Goal: Task Accomplishment & Management: Manage account settings

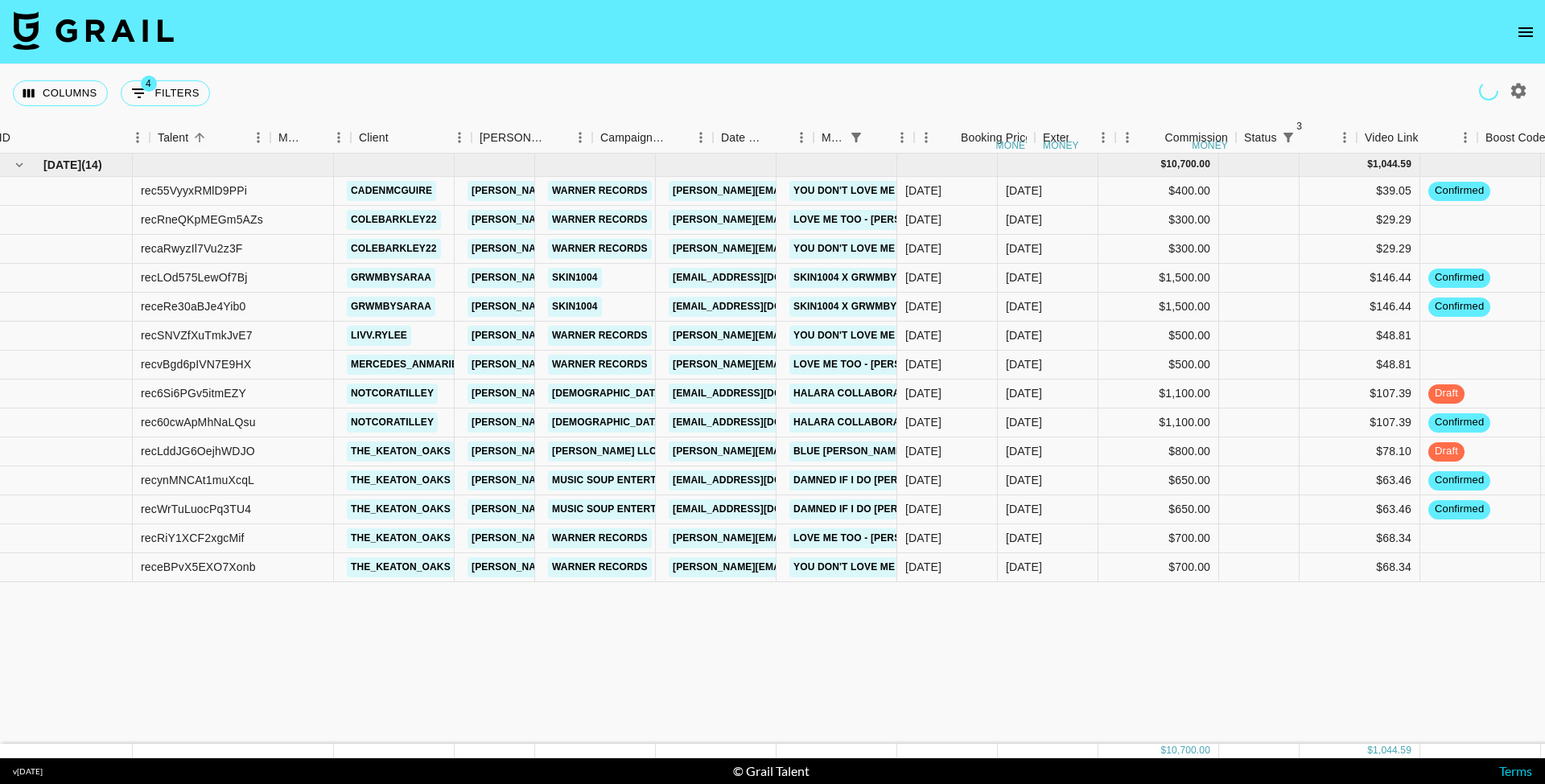
scroll to position [0, 185]
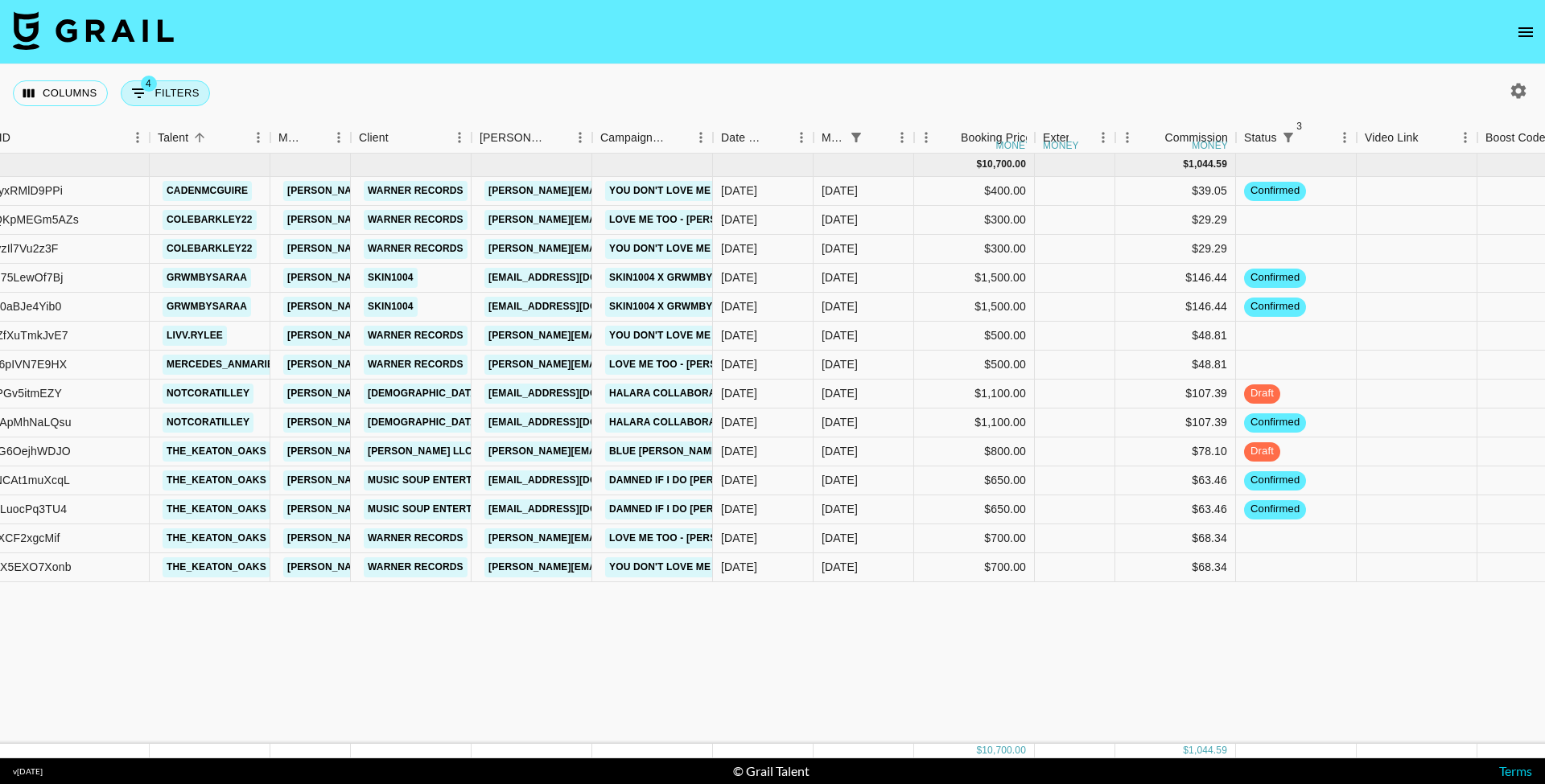
click at [185, 87] on button "4 Filters" at bounding box center [165, 94] width 89 height 26
select select "status"
select select "not"
select select "cancelled"
select select "status"
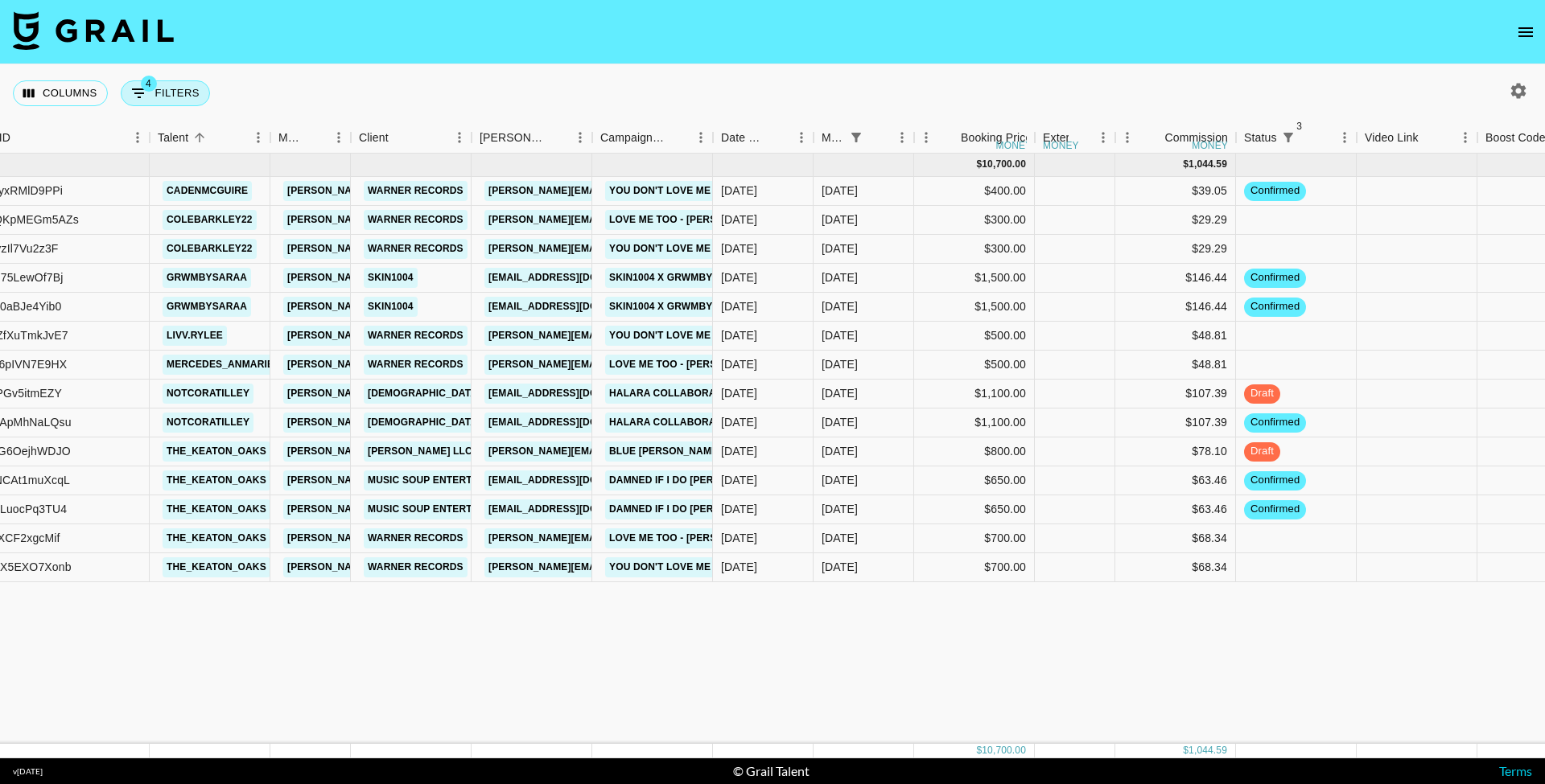
select select "not"
select select "declined"
select select "status"
select select "not"
select select "approved"
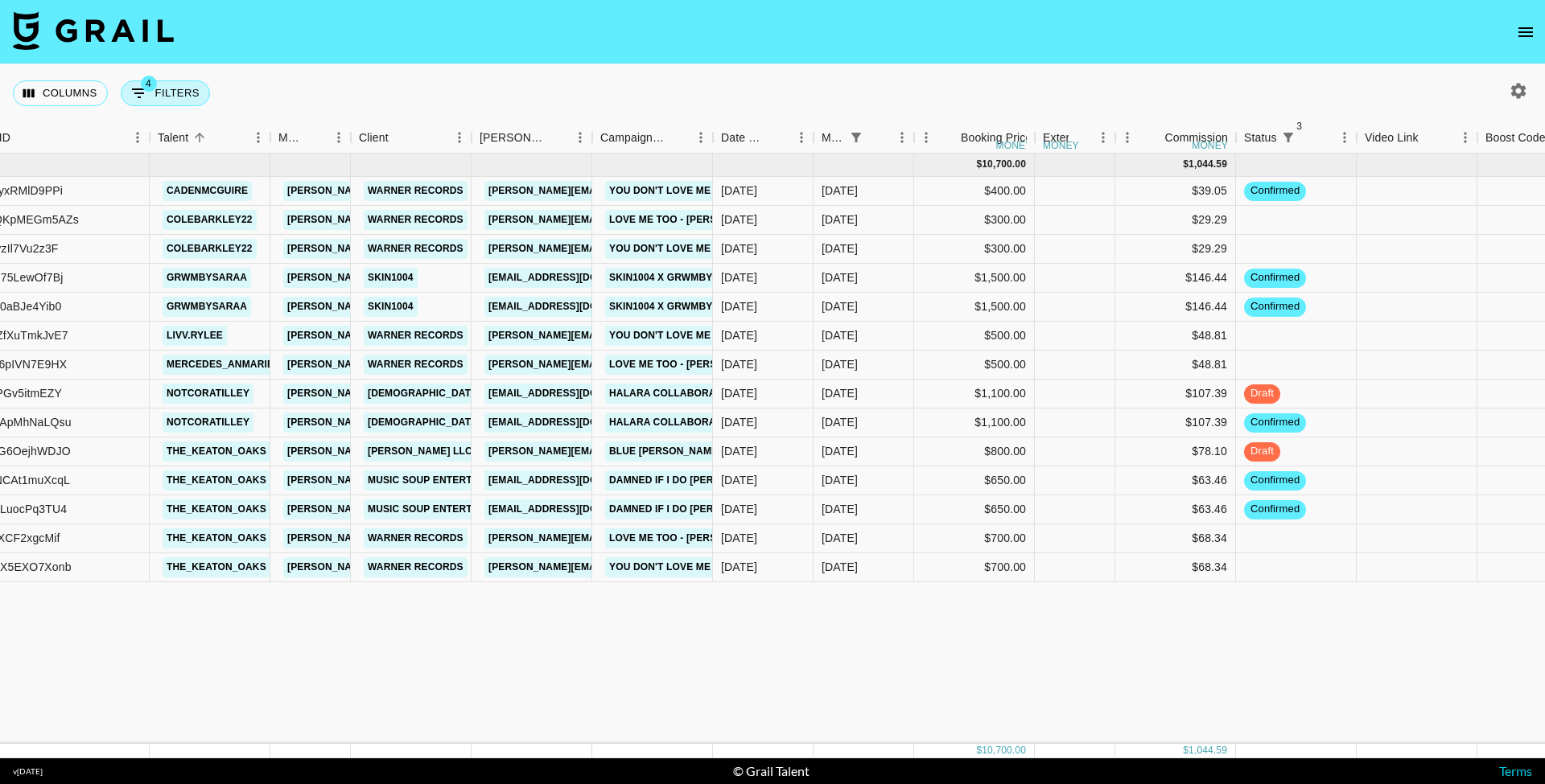
select select "monthDue2"
select select "Aug '25"
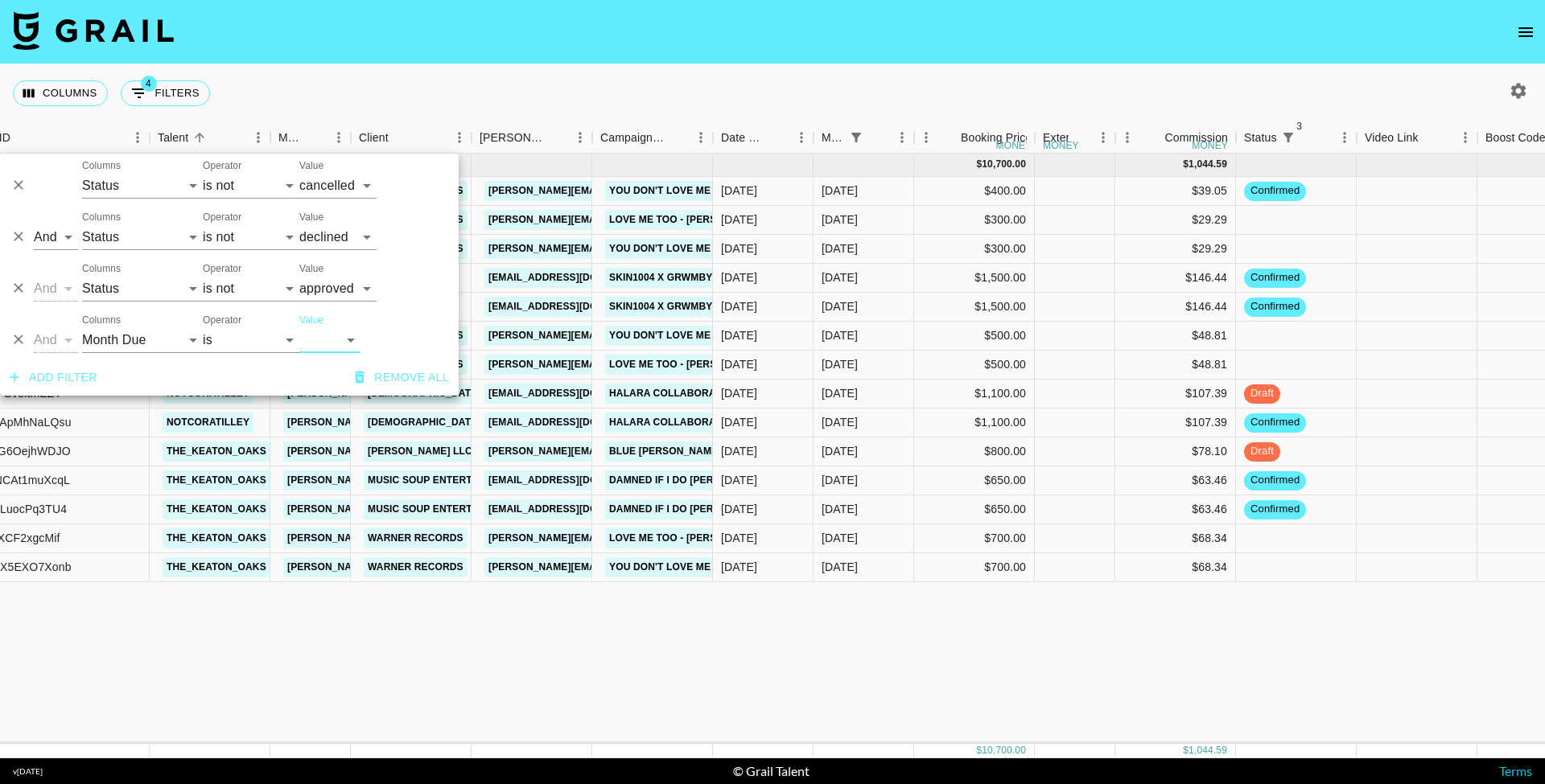
click at [1509, 98] on icon "button" at bounding box center [1519, 91] width 20 height 20
select select "May '25"
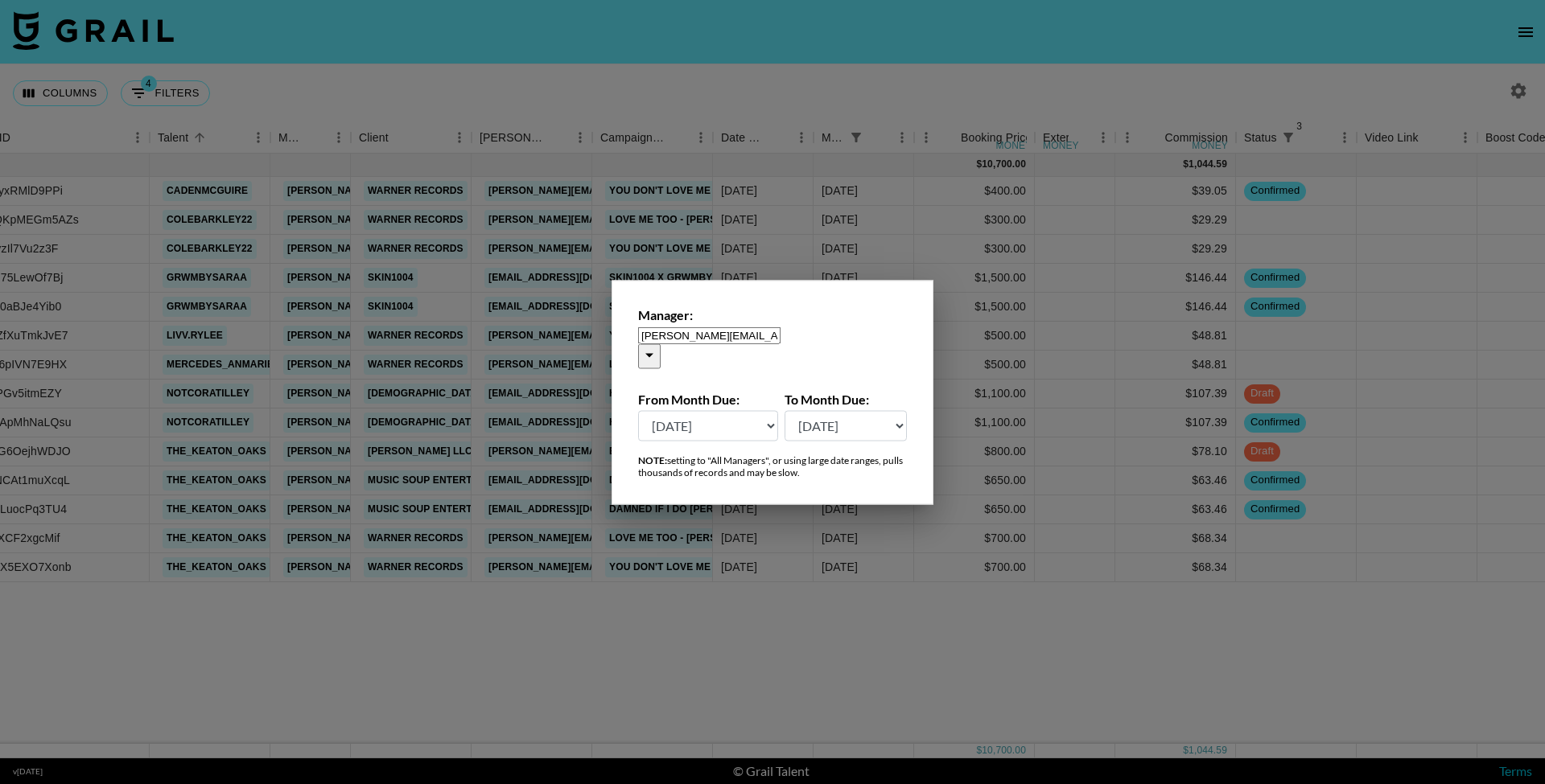
click at [774, 344] on input "chris@grail-talent.com" at bounding box center [709, 335] width 142 height 17
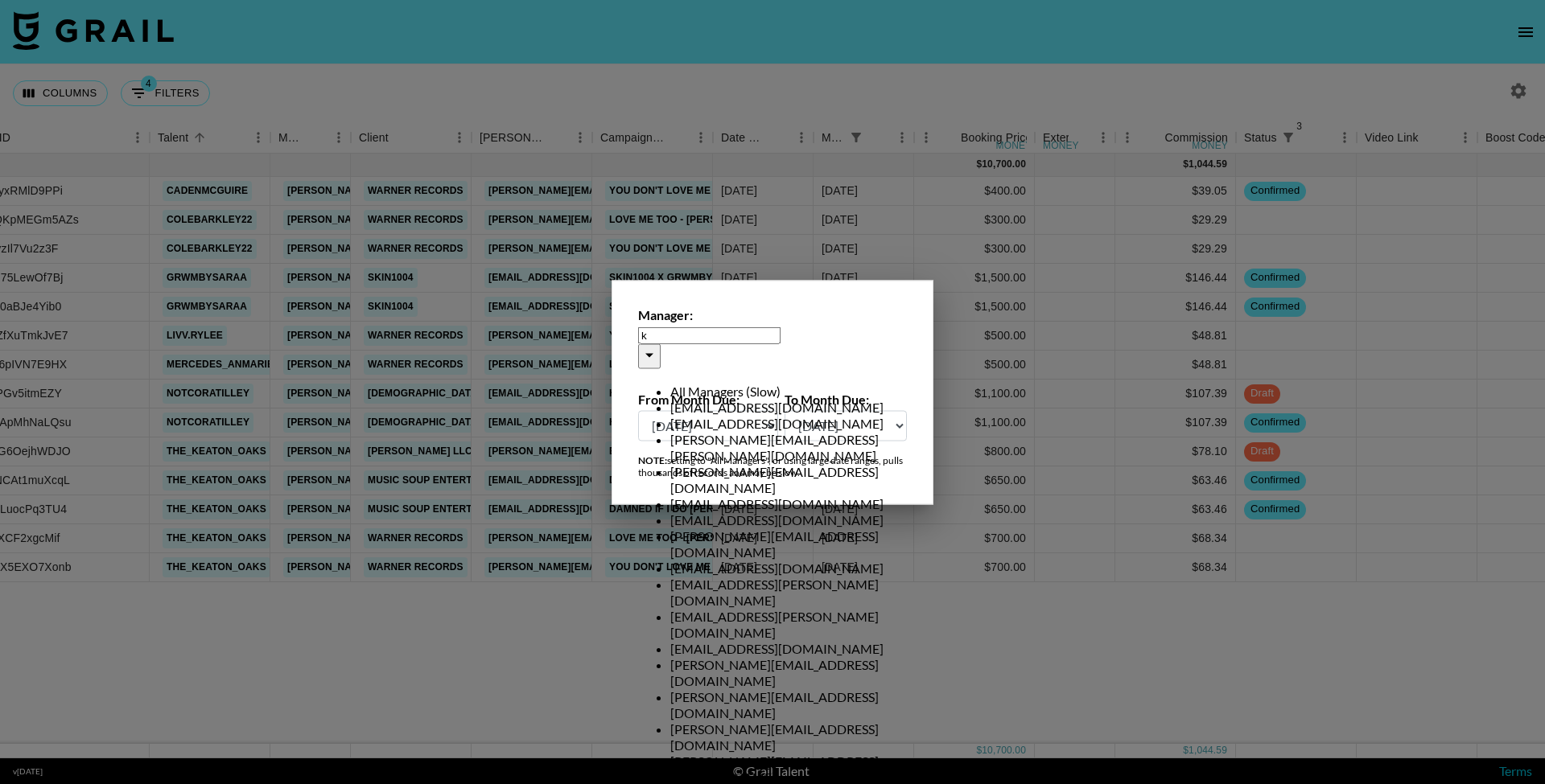
scroll to position [0, 0]
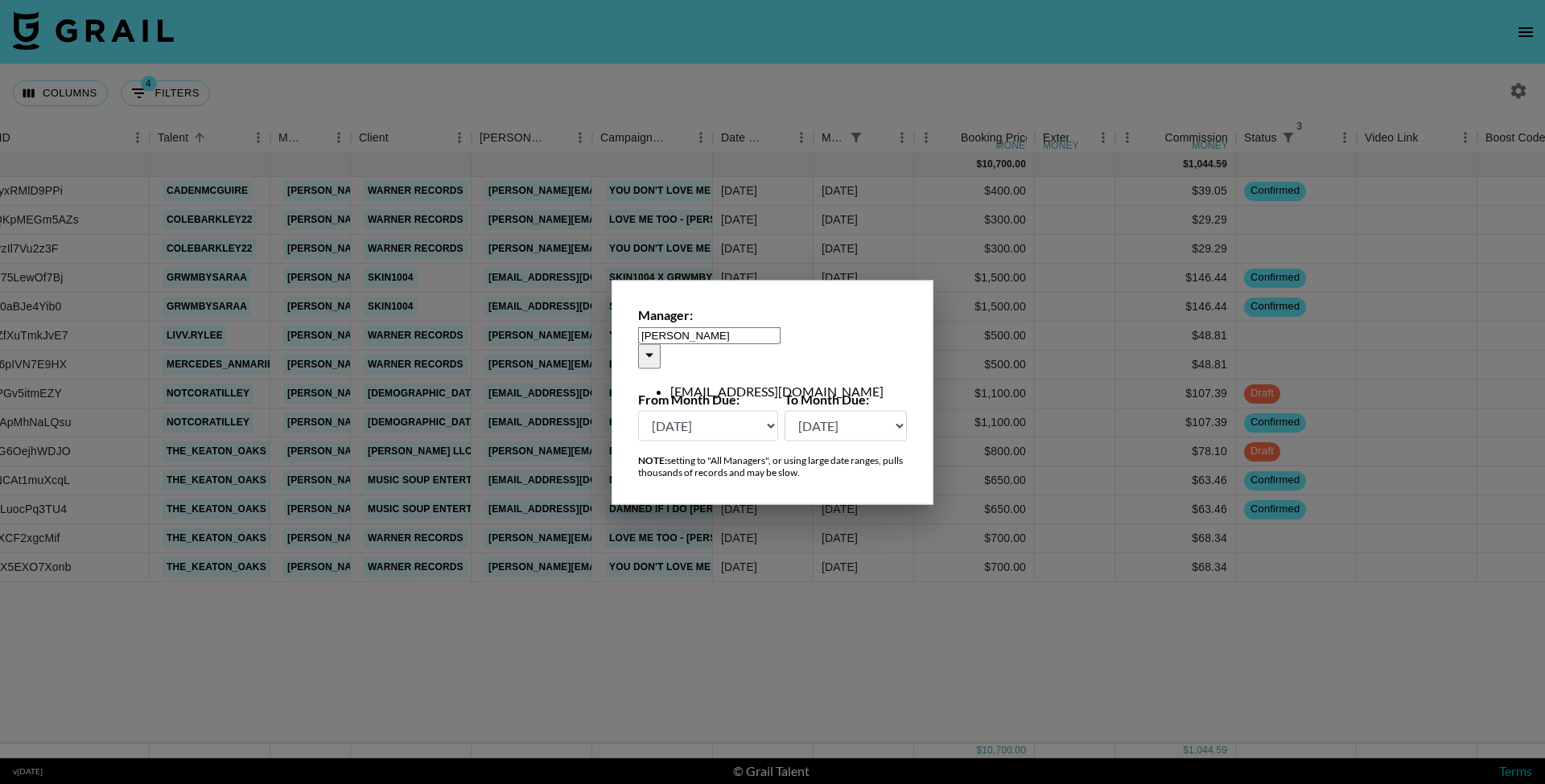
click at [779, 385] on li "kayla@grail-talent.com" at bounding box center [789, 392] width 237 height 16
type input "kayla@grail-talent.com"
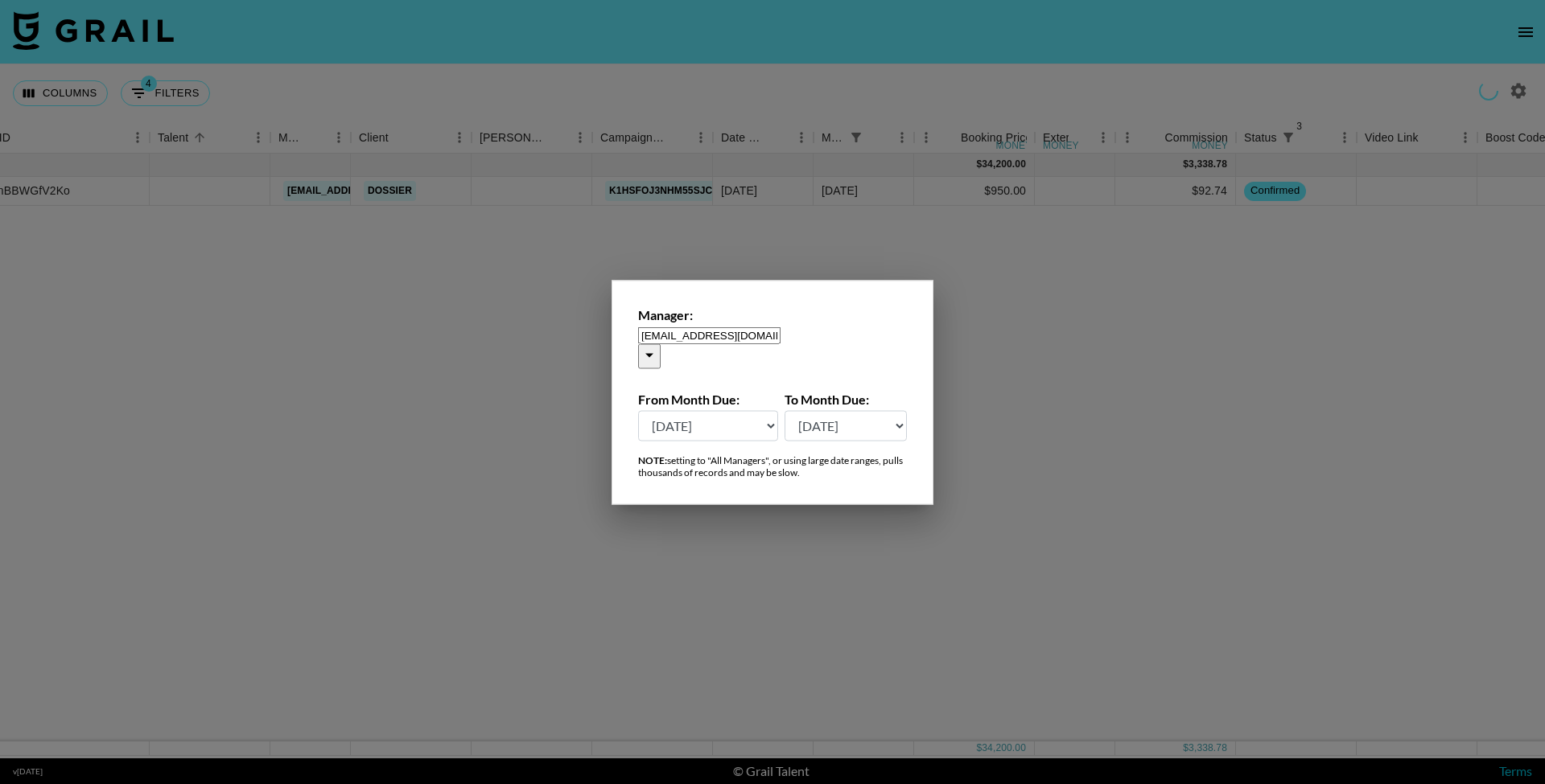
click at [726, 47] on div at bounding box center [772, 392] width 1545 height 784
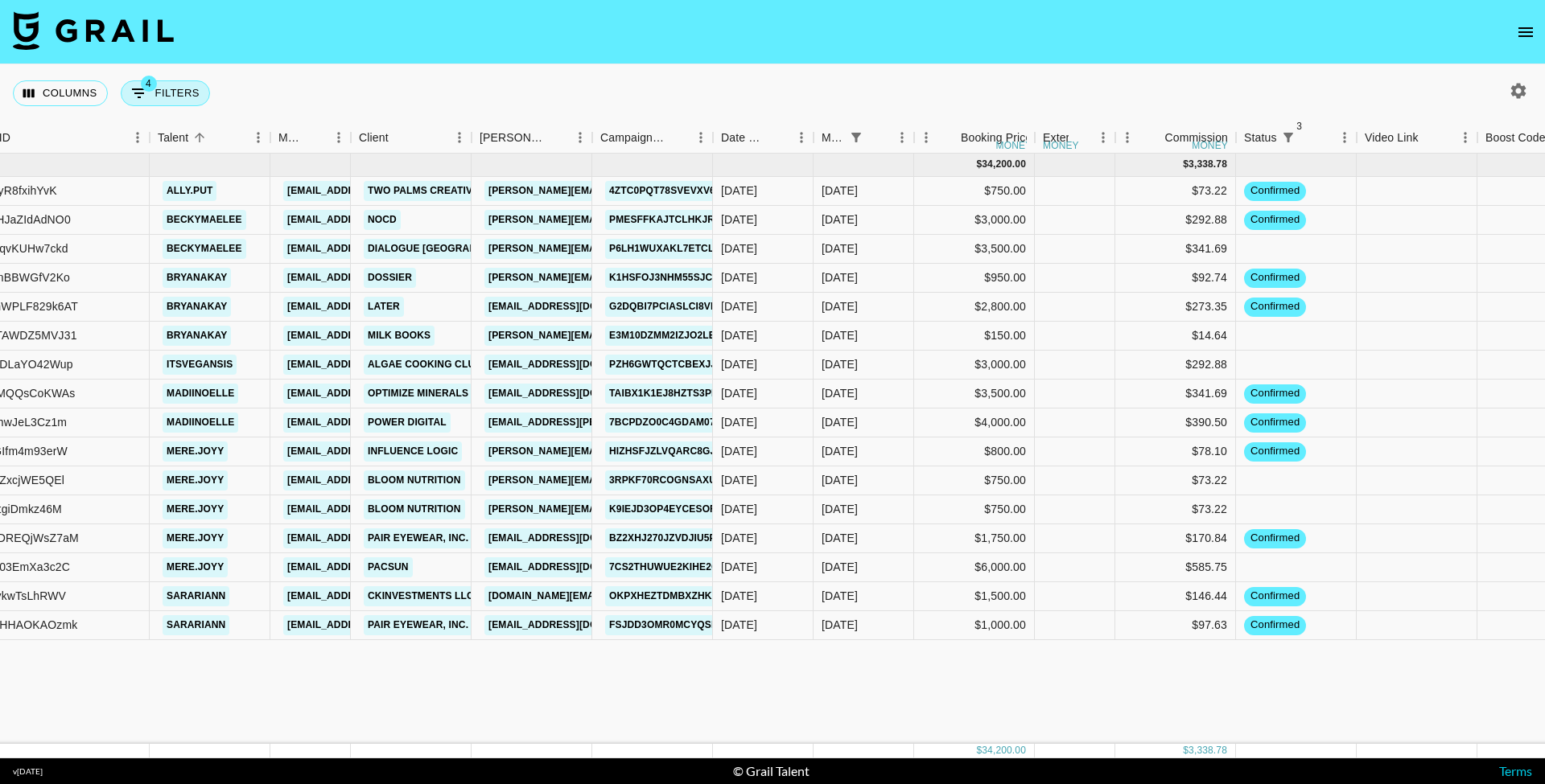
click at [188, 94] on button "4 Filters" at bounding box center [165, 94] width 89 height 26
select select "status"
select select "not"
select select "cancelled"
select select "status"
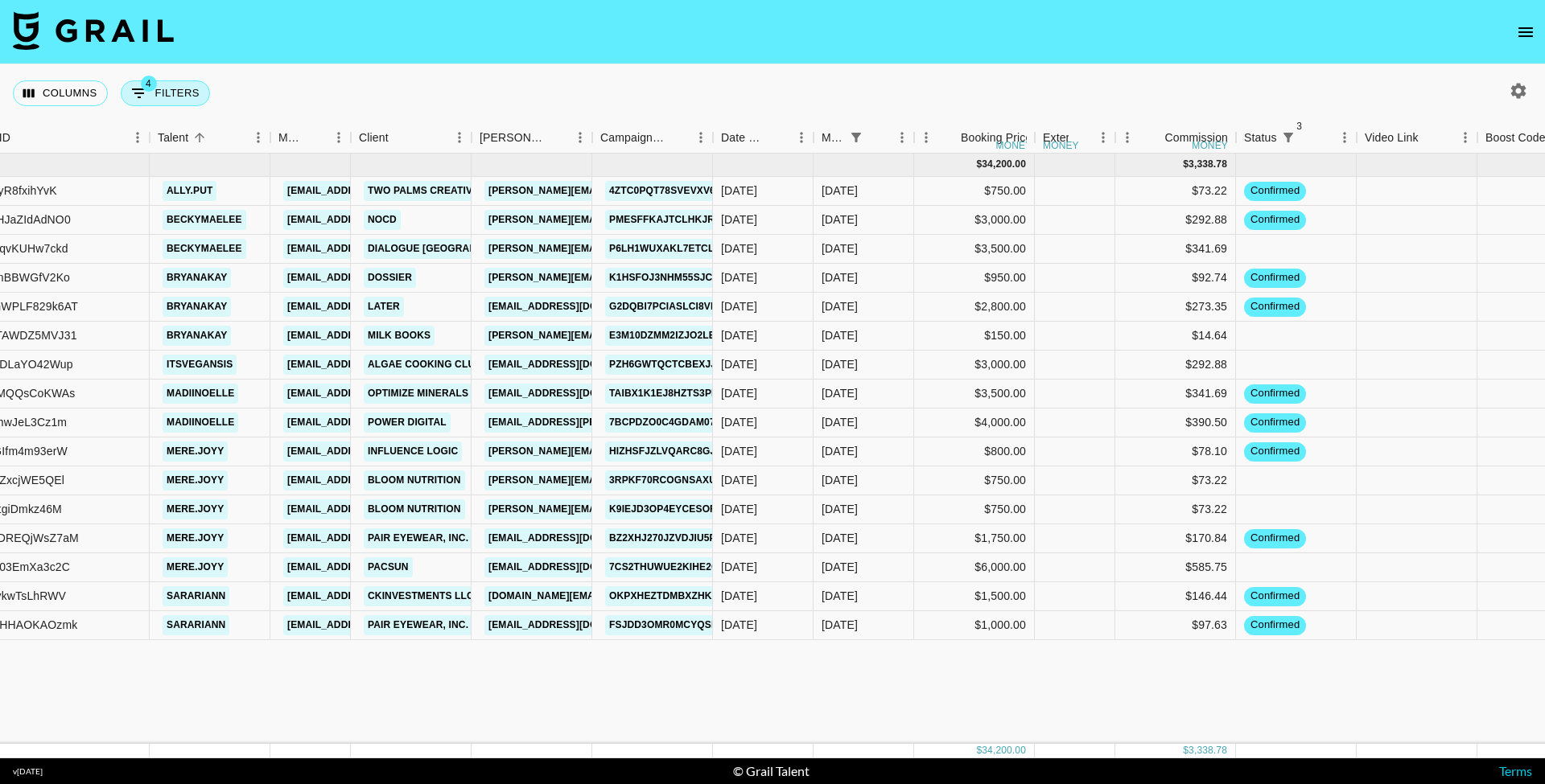
select select "not"
select select "declined"
select select "status"
select select "not"
select select "approved"
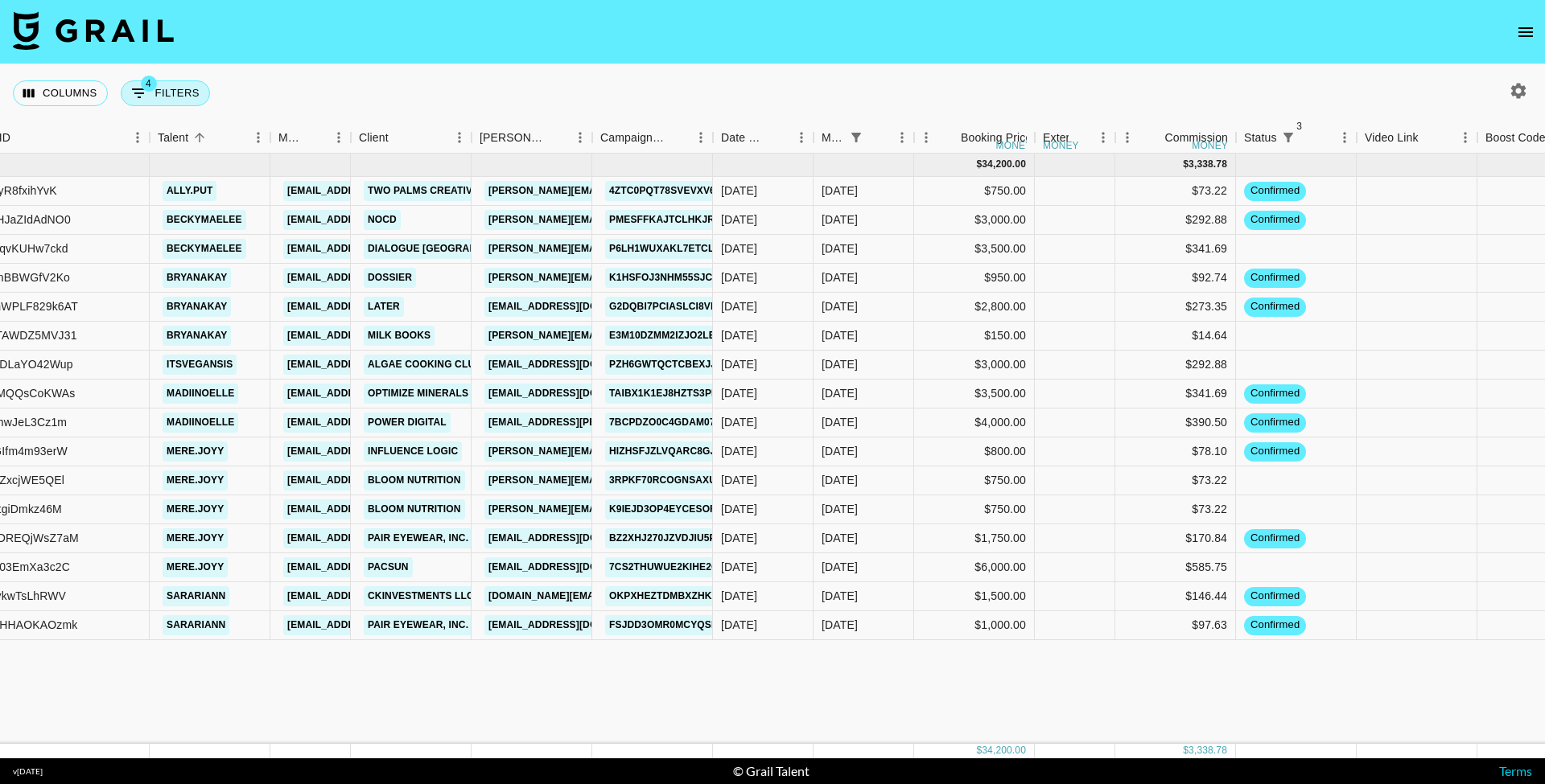
select select "monthDue2"
select select "Aug '25"
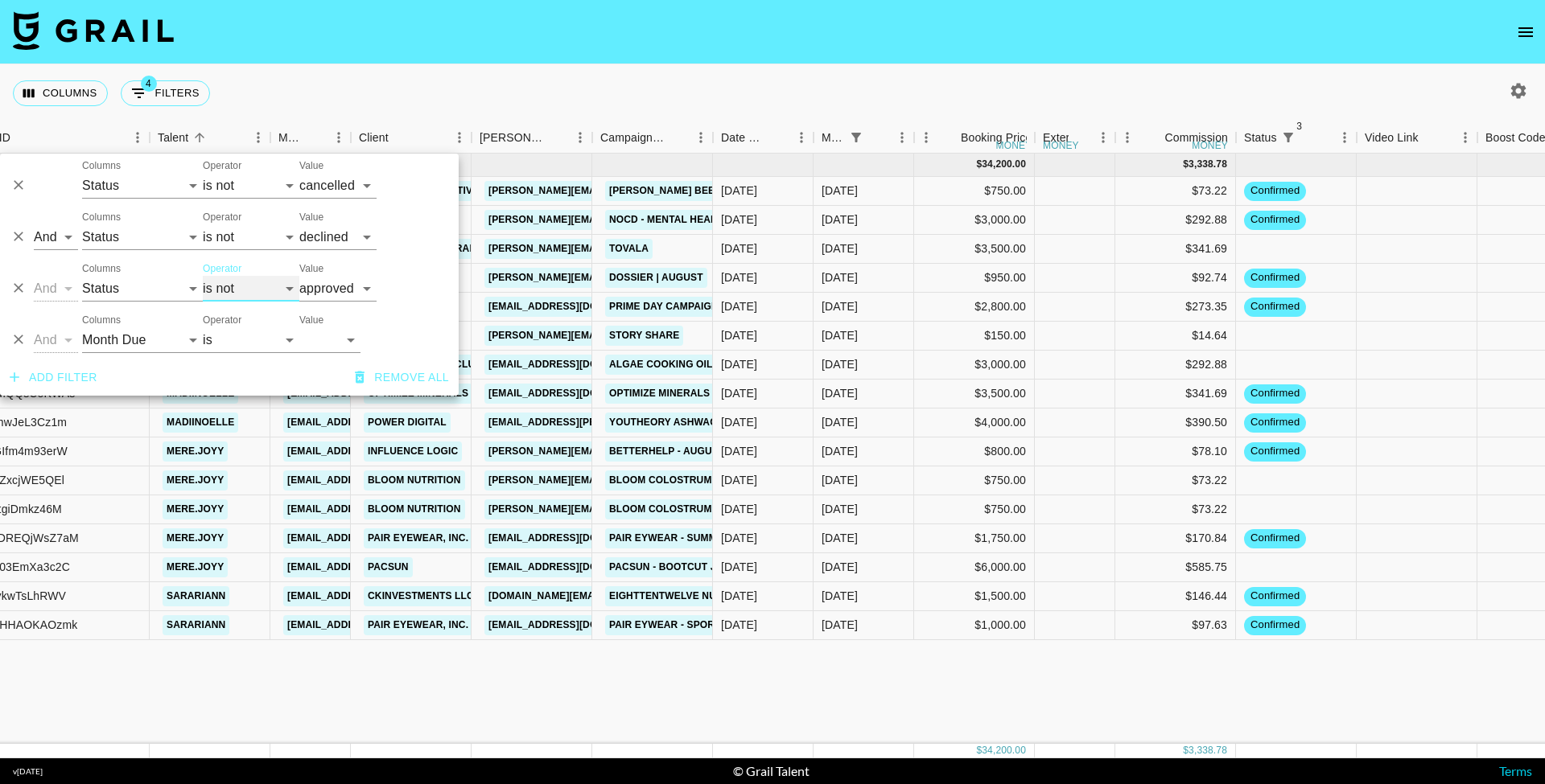
select select "is"
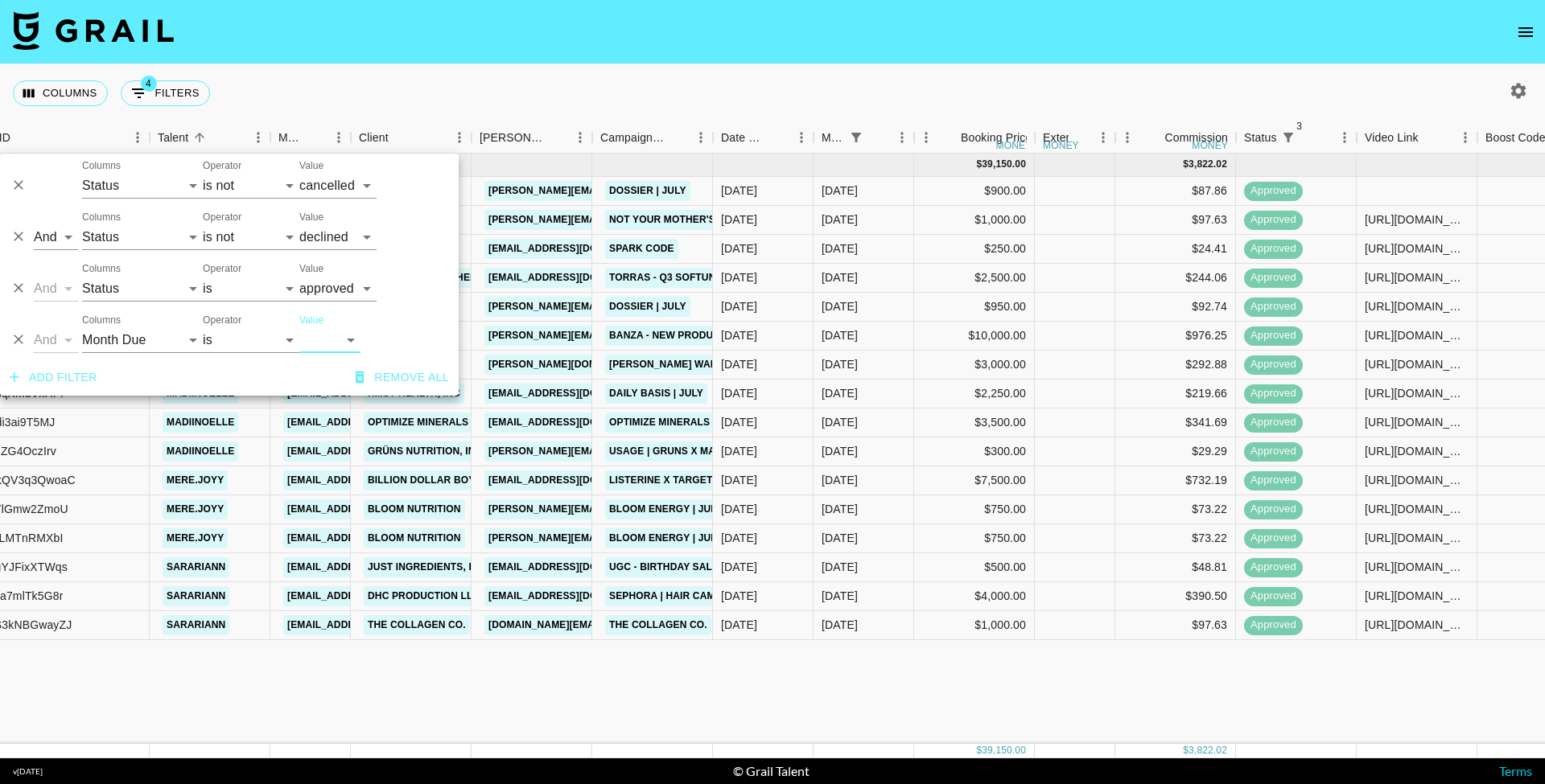
click at [338, 359] on div "Add filter Remove all" at bounding box center [229, 377] width 458 height 36
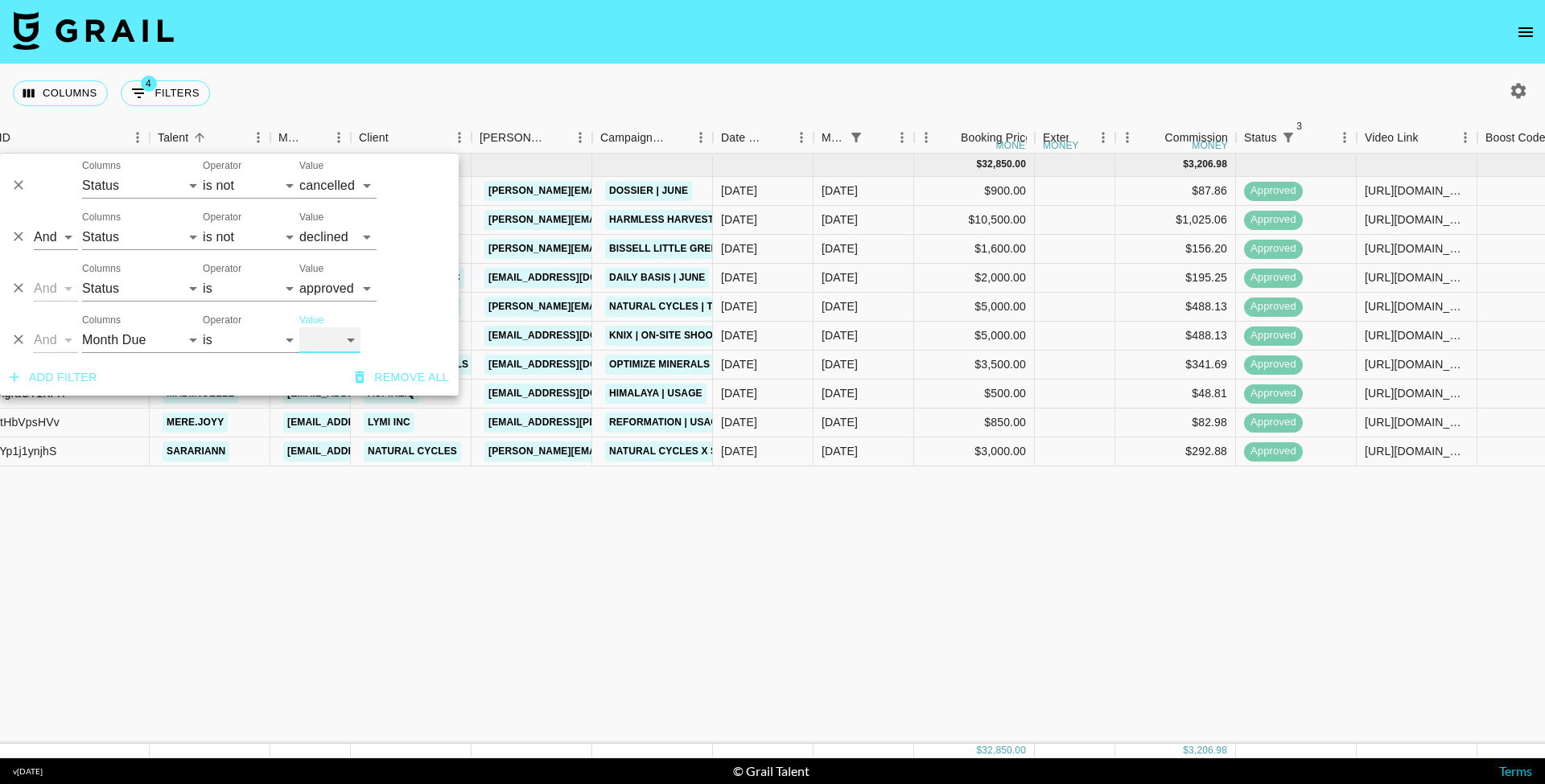
select select "May '25"
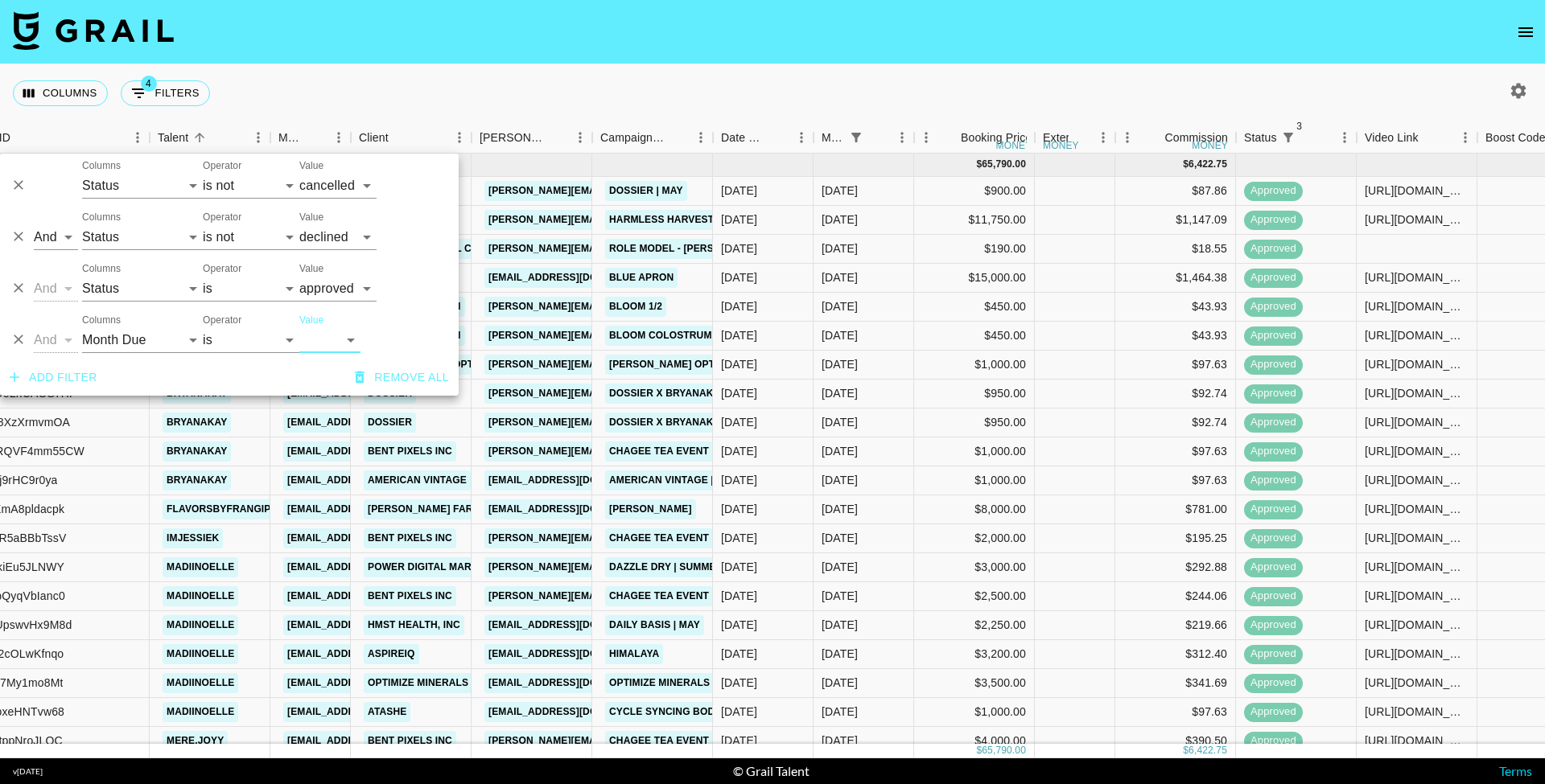
click at [341, 57] on nav at bounding box center [772, 32] width 1545 height 65
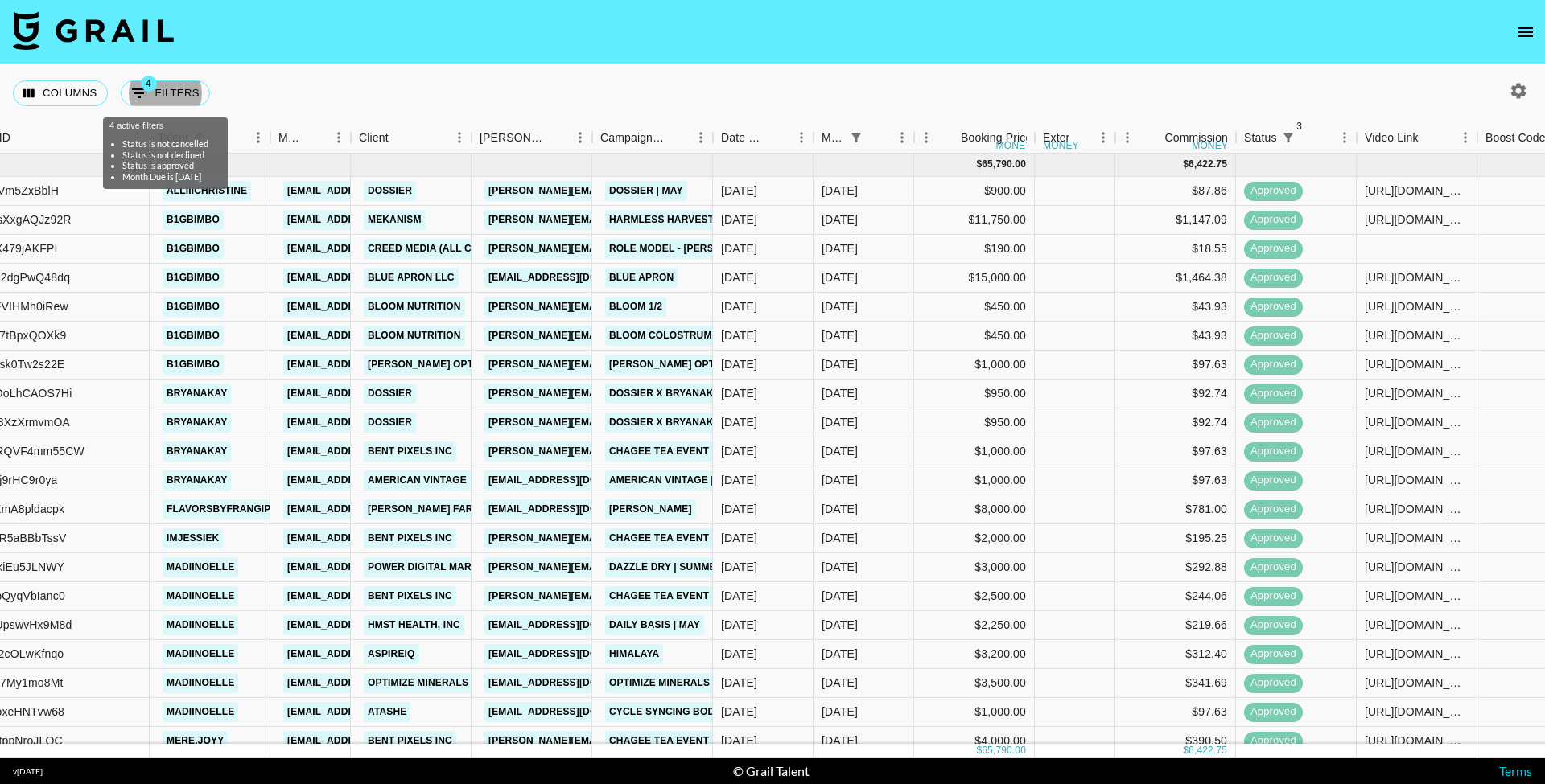
scroll to position [0, 185]
click at [187, 111] on body "Columns 4 Filters + Booking Month Due Airtable ID Talent Manager Client Booker …" at bounding box center [772, 392] width 1545 height 784
click at [185, 104] on button "4 Filters" at bounding box center [165, 94] width 89 height 26
select select "status"
select select "not"
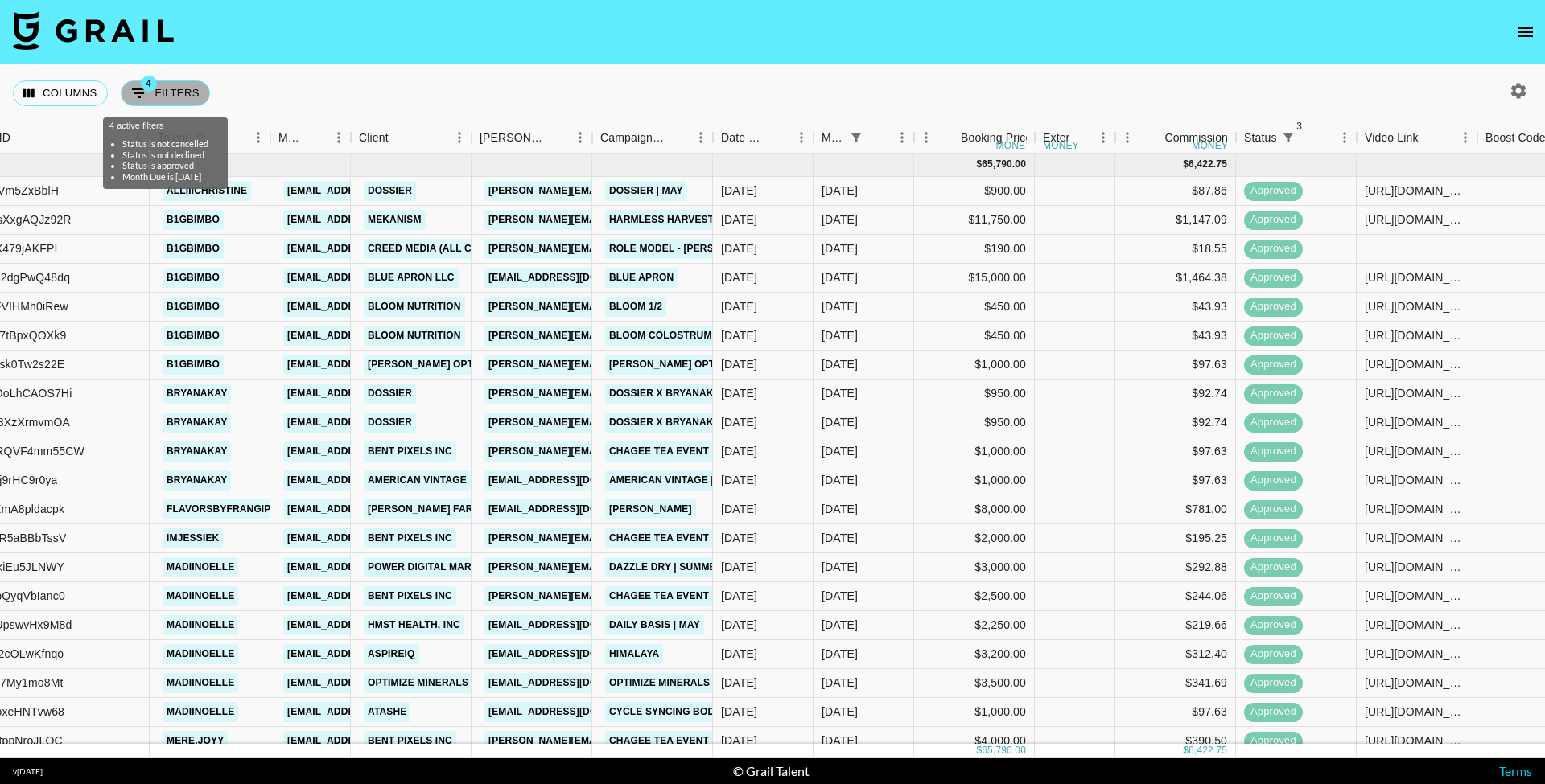
select select "cancelled"
select select "status"
select select "not"
select select "declined"
select select "status"
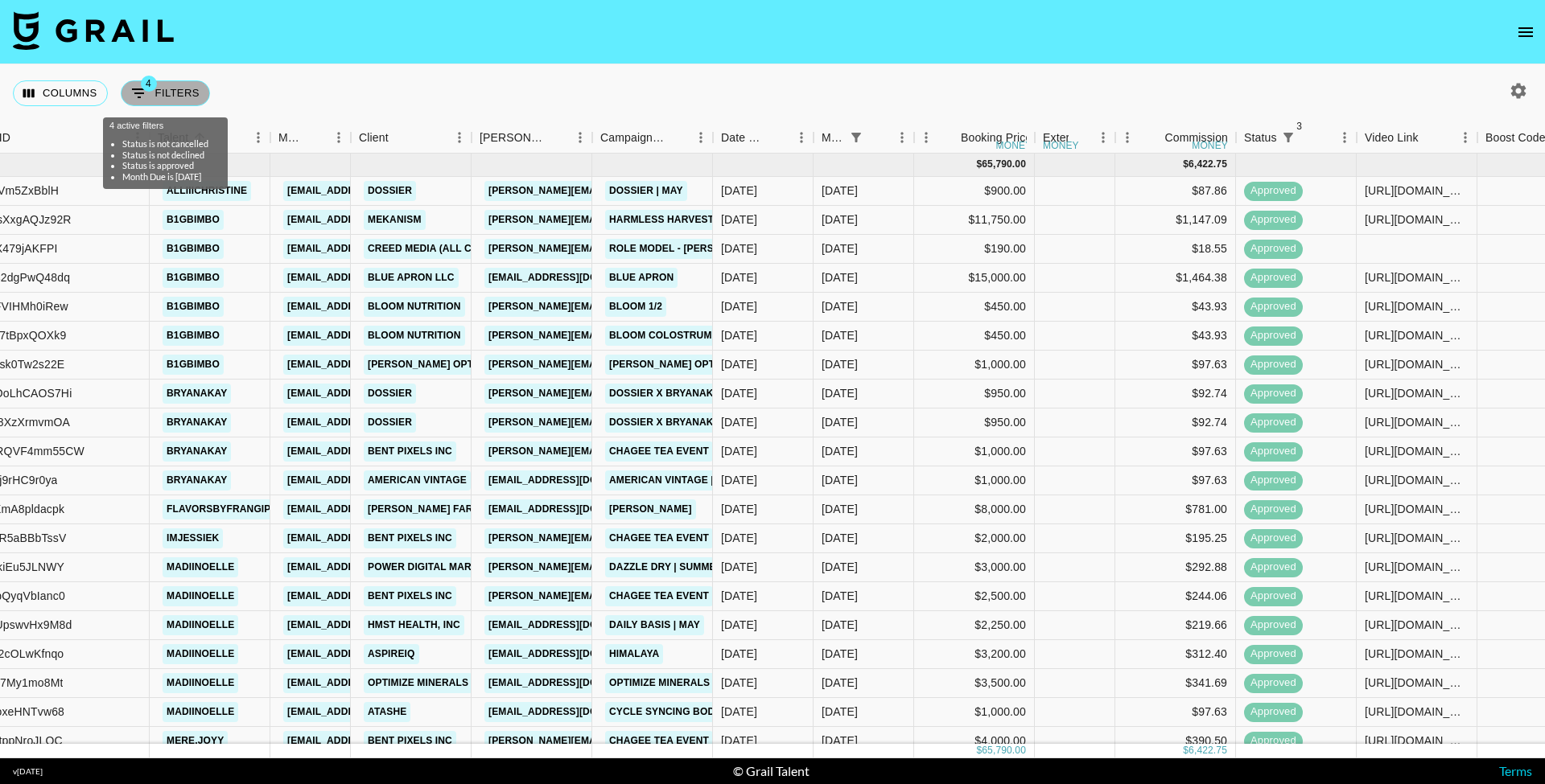
select select "approved"
select select "monthDue2"
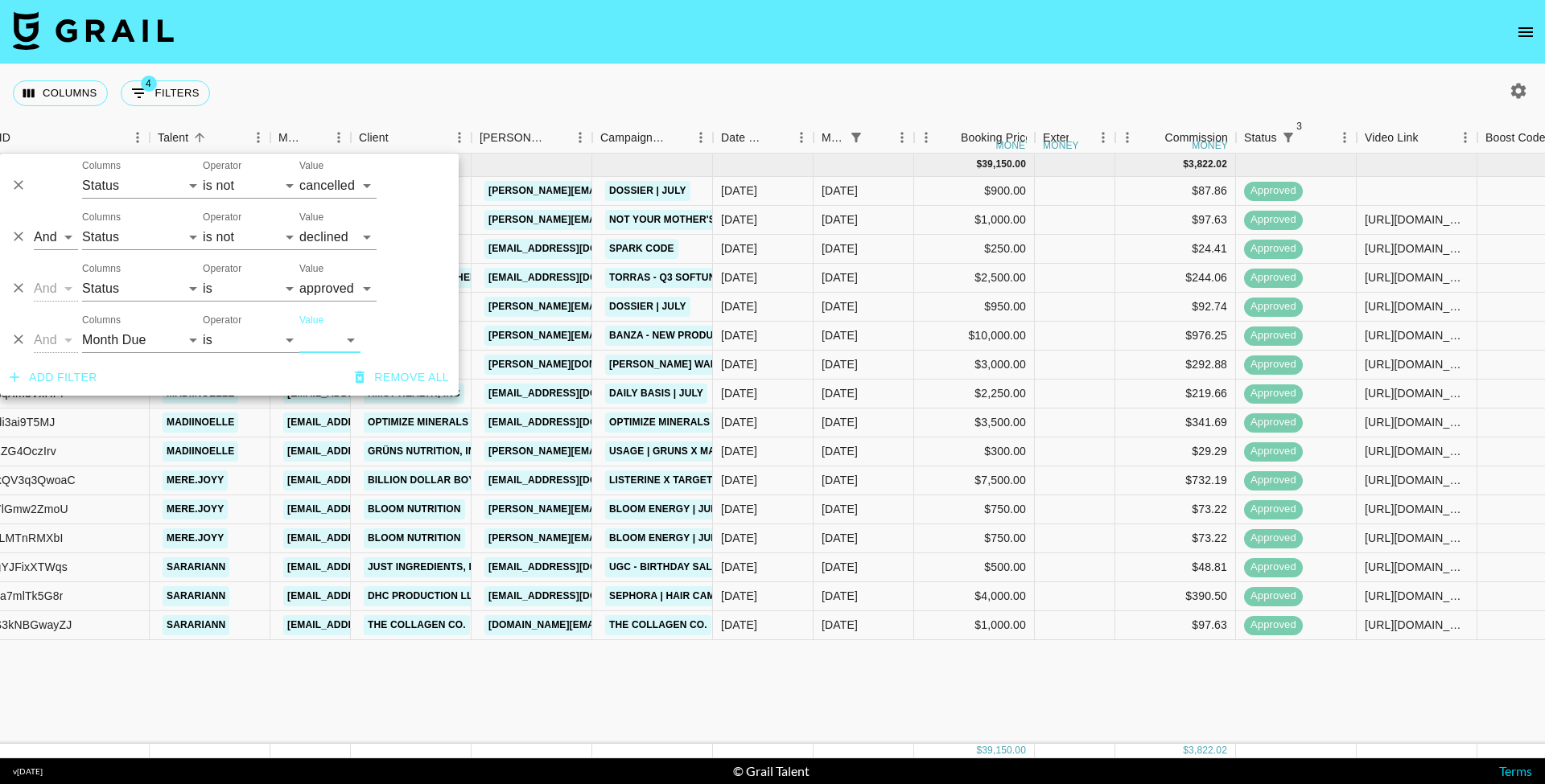
select select "Aug '25"
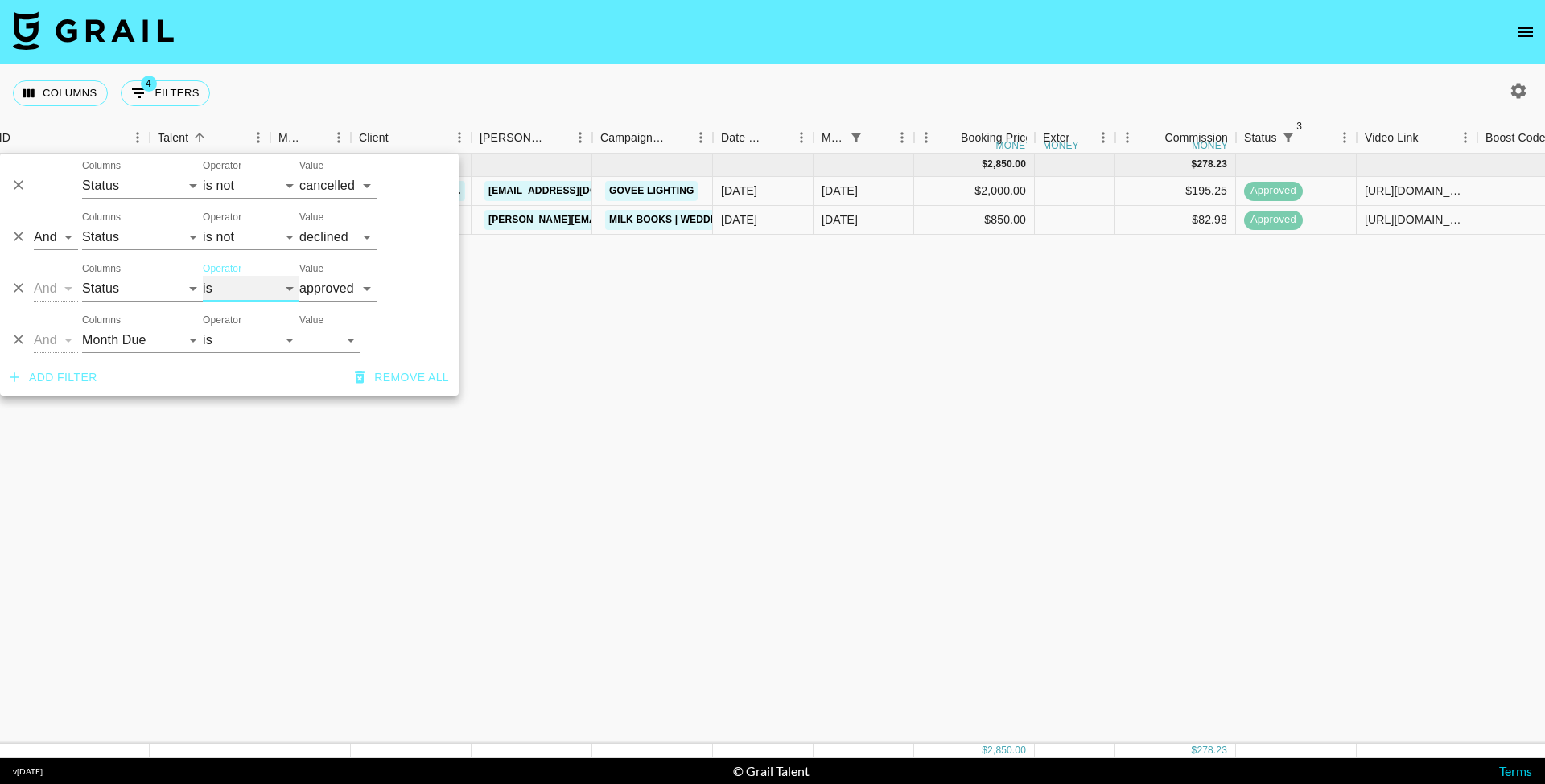
select select "not"
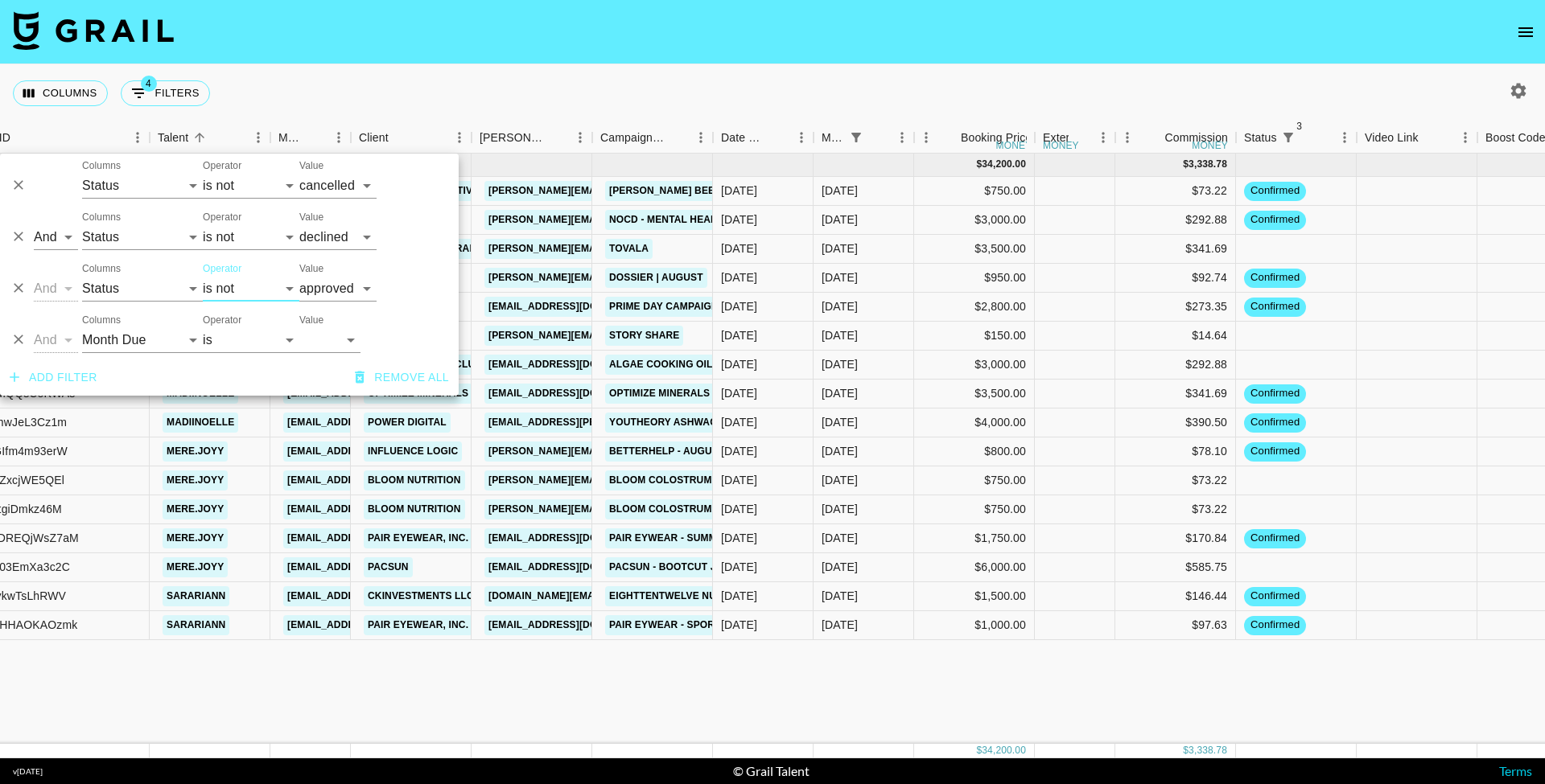
click at [1239, 63] on nav at bounding box center [772, 32] width 1545 height 65
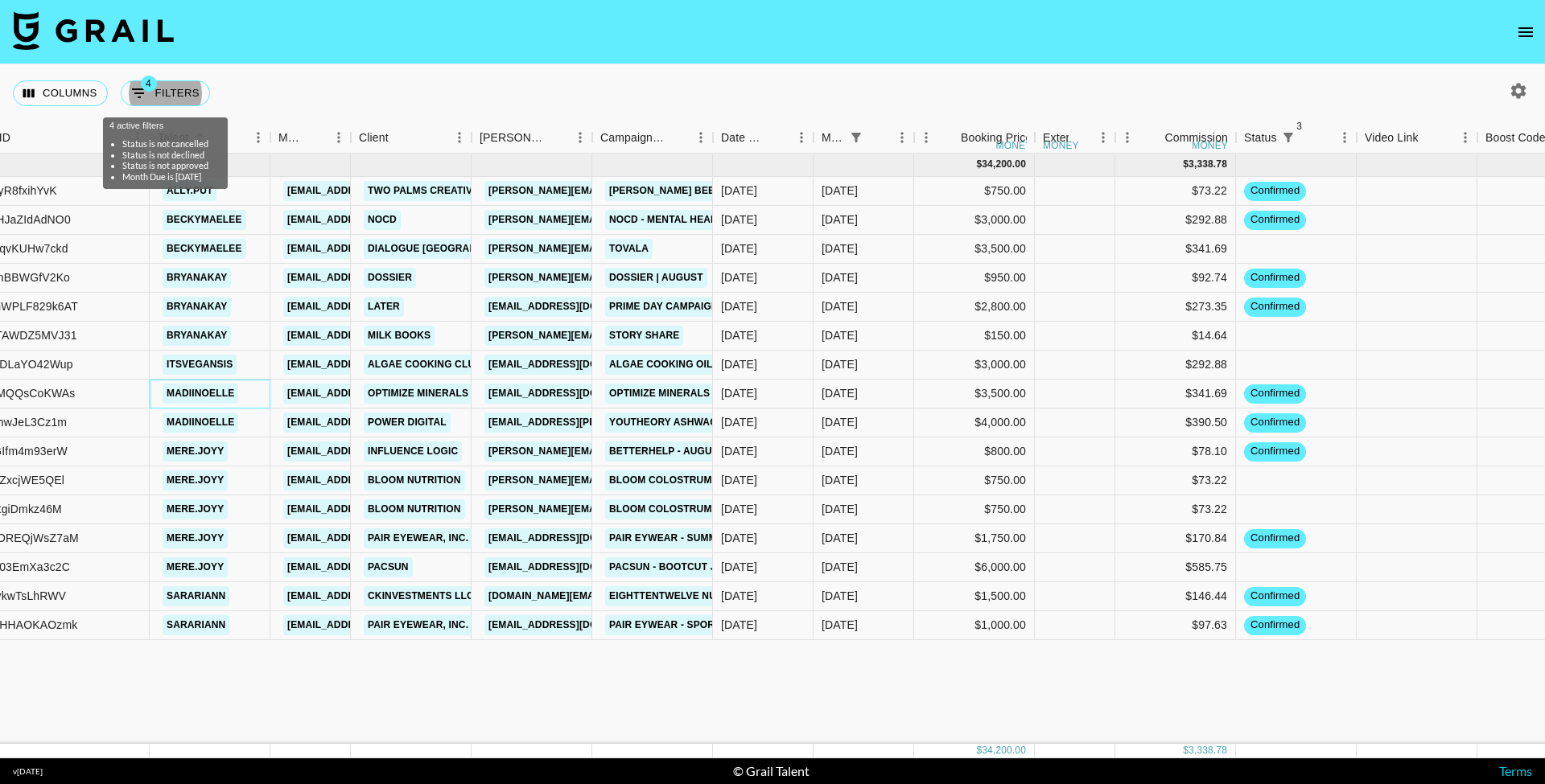
click at [222, 397] on link "madiinoelle" at bounding box center [200, 394] width 76 height 20
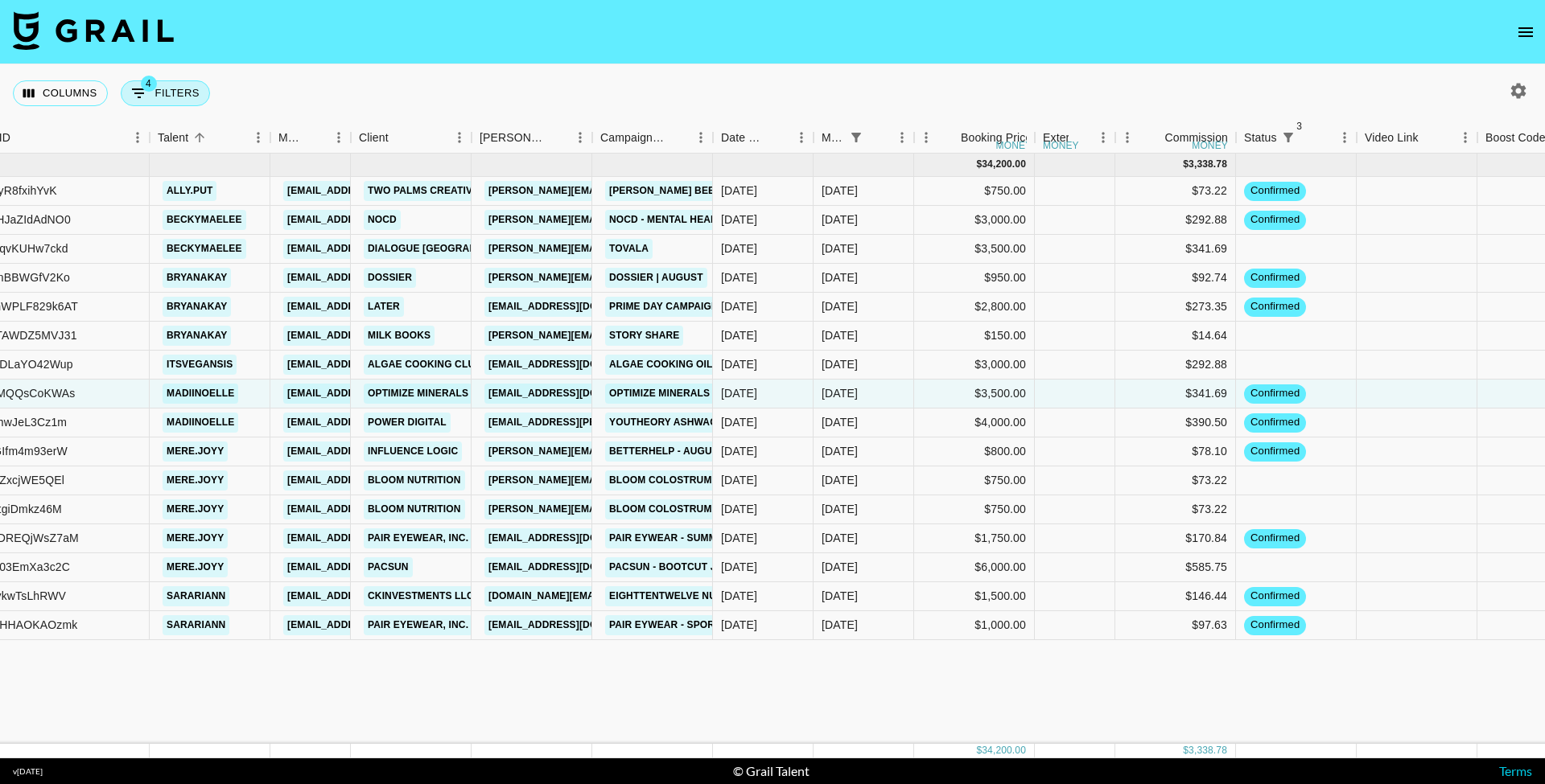
click at [154, 90] on button "4 Filters" at bounding box center [165, 94] width 89 height 26
select select "status"
select select "not"
select select "cancelled"
select select "status"
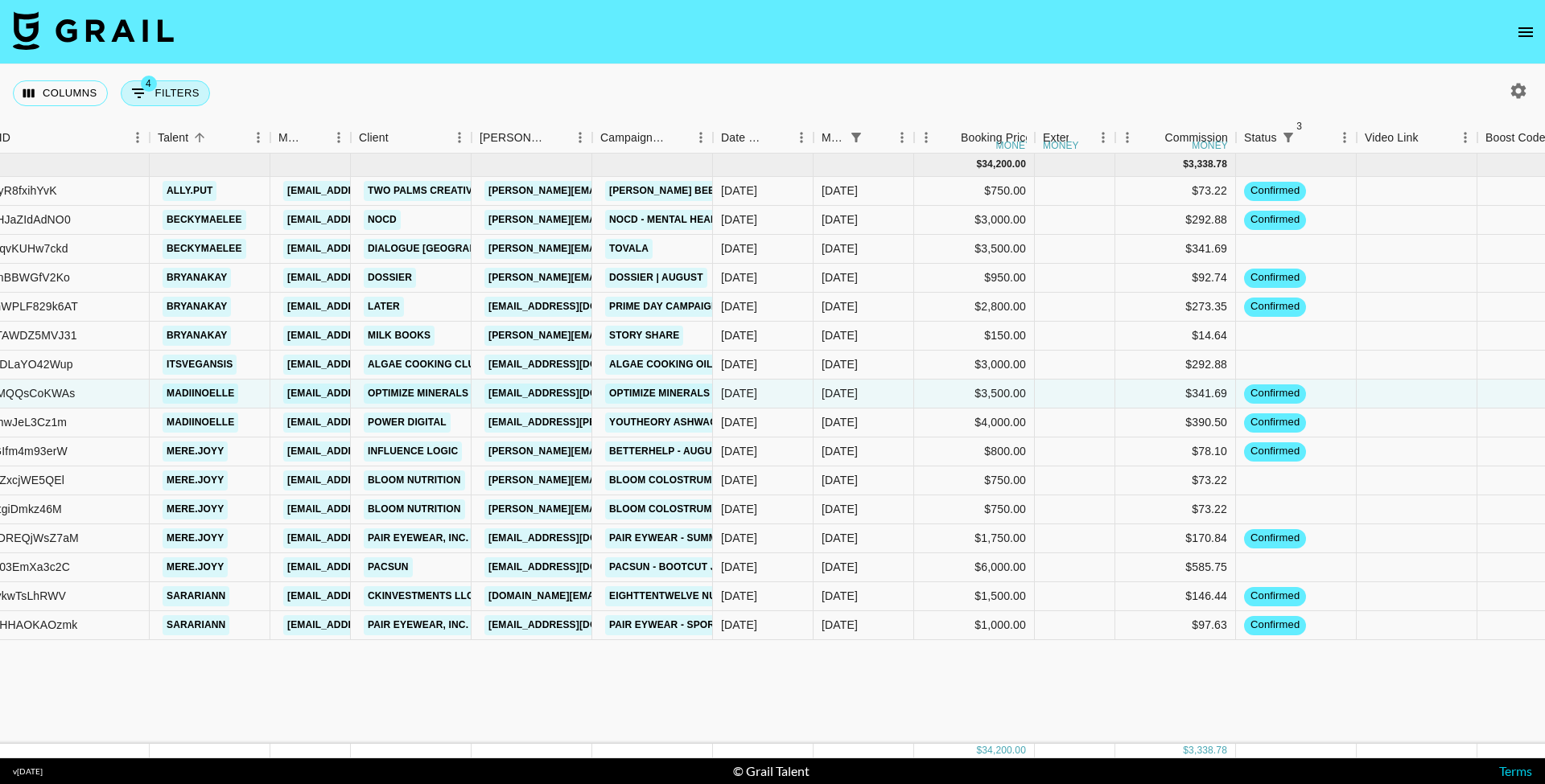
select select "not"
select select "declined"
select select "status"
select select "not"
select select "approved"
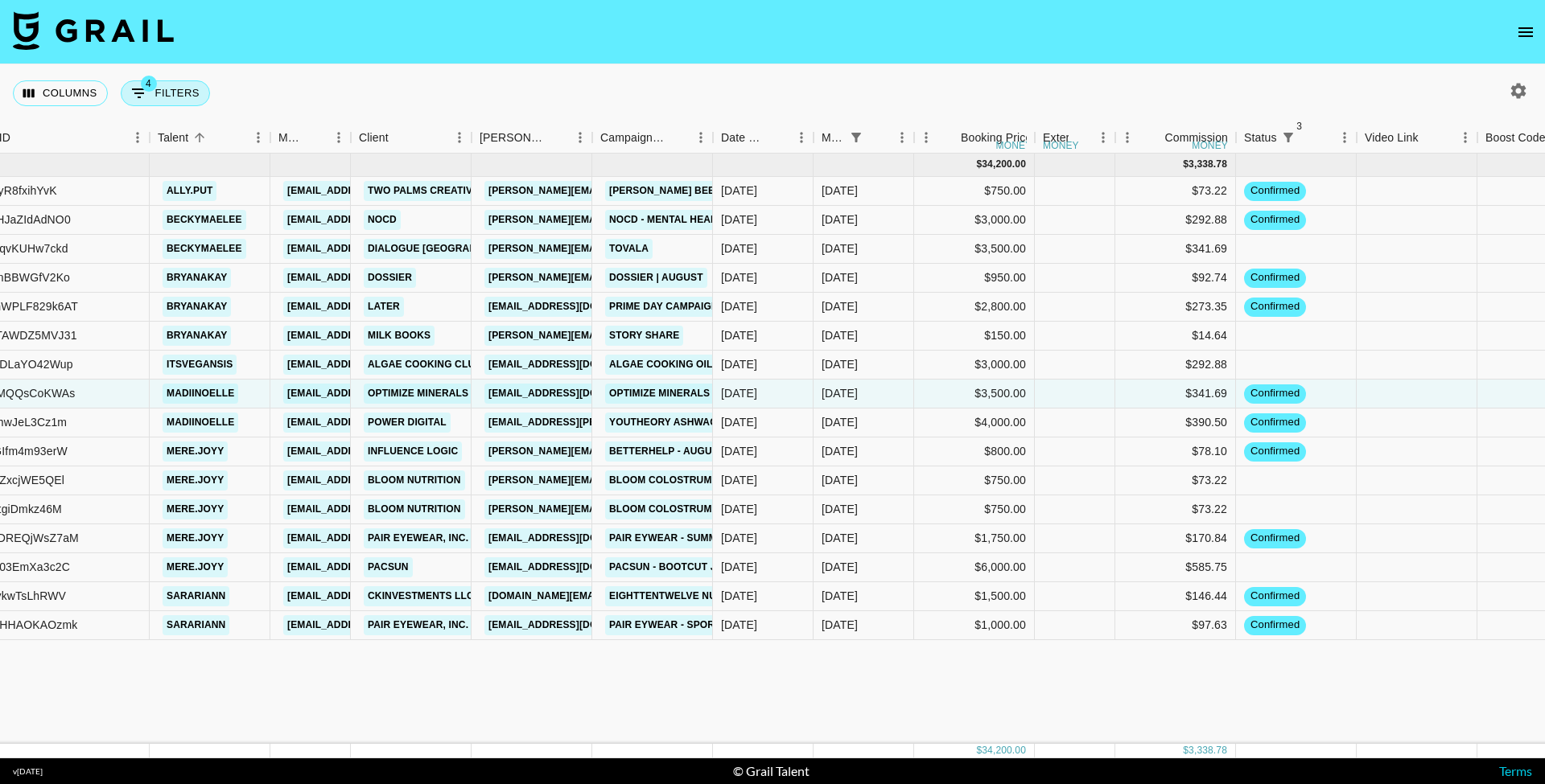
select select "monthDue2"
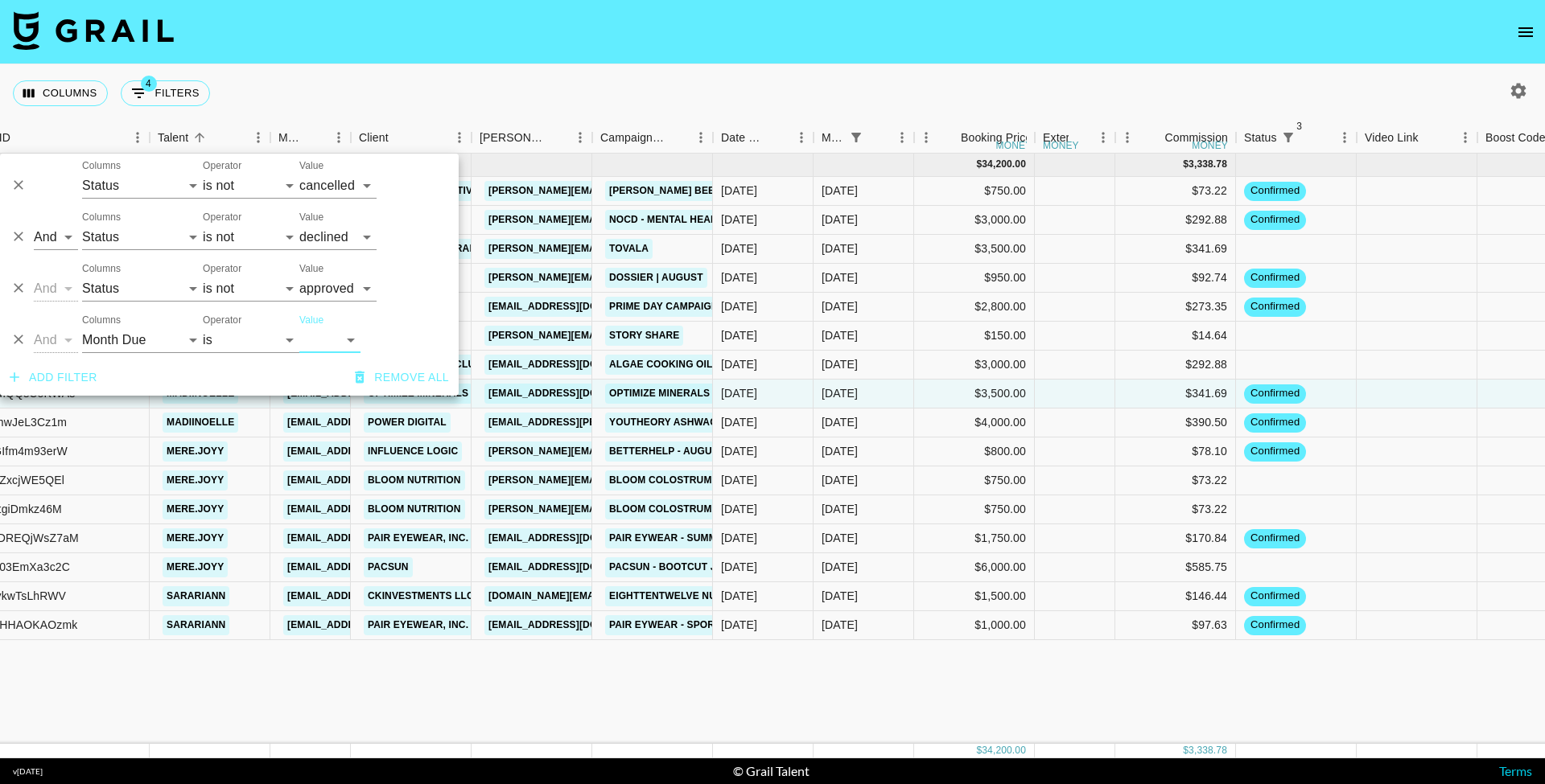
select select "Jun '25"
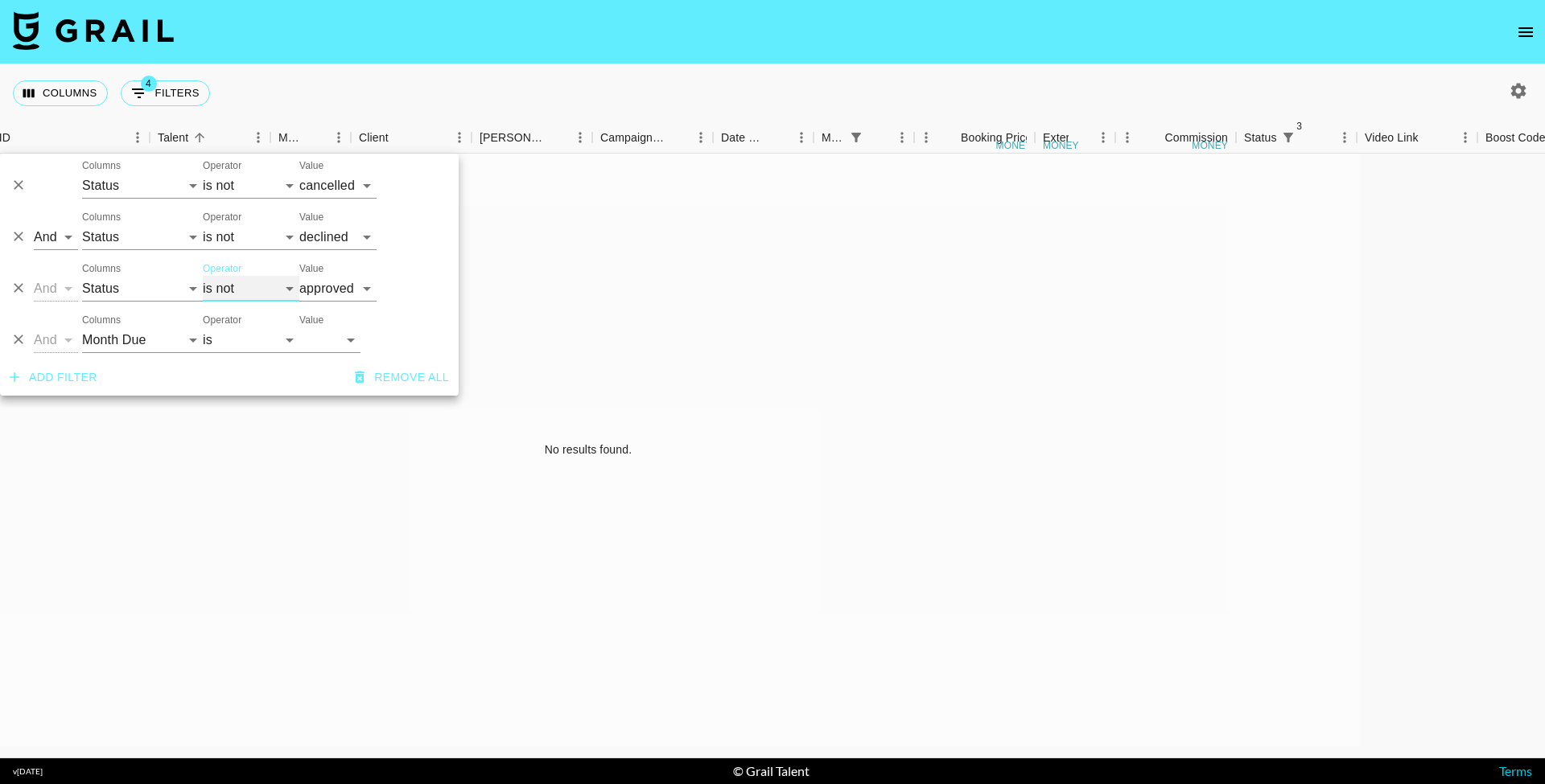
select select "is"
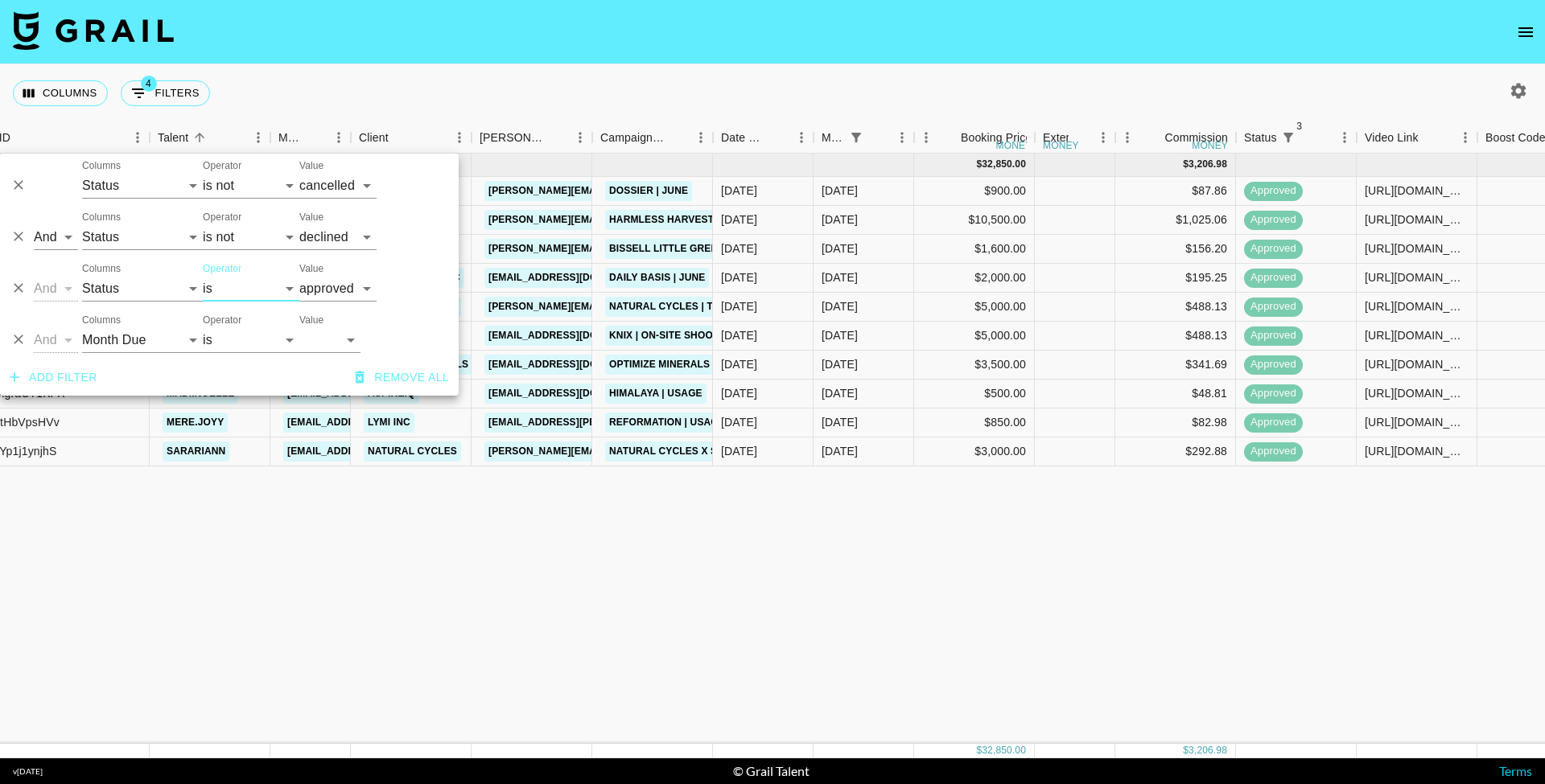
click at [324, 93] on div "Columns 4 Filters + Booking" at bounding box center [772, 93] width 1545 height 58
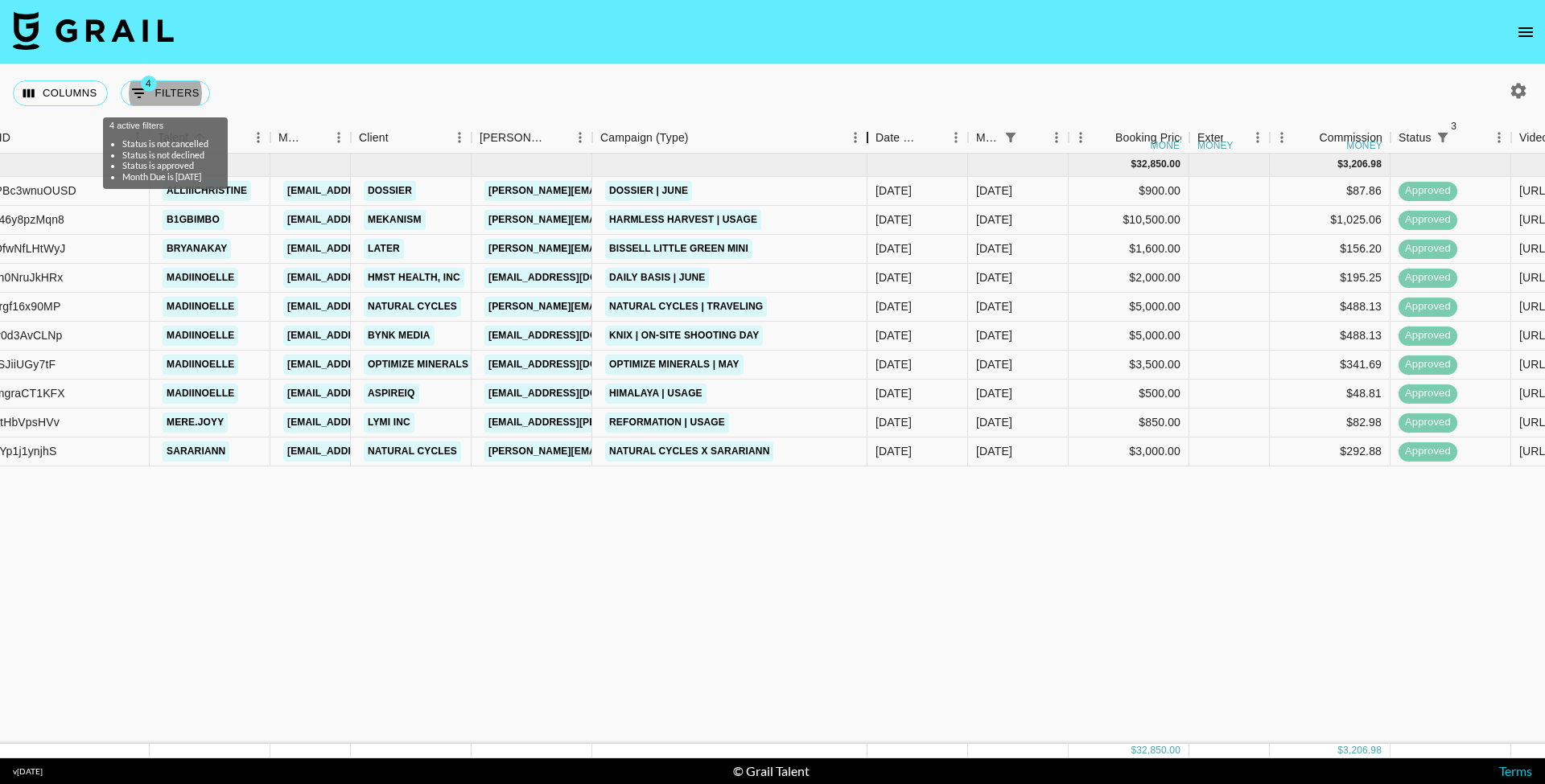
drag, startPoint x: 717, startPoint y: 140, endPoint x: 871, endPoint y: 195, distance: 163.5
click at [871, 195] on div "Month Due Airtable ID Talent Manager Client Booker Campaign (Type) Date Created…" at bounding box center [772, 440] width 1545 height 636
click at [195, 89] on button "4 Filters" at bounding box center [165, 94] width 89 height 26
select select "status"
select select "not"
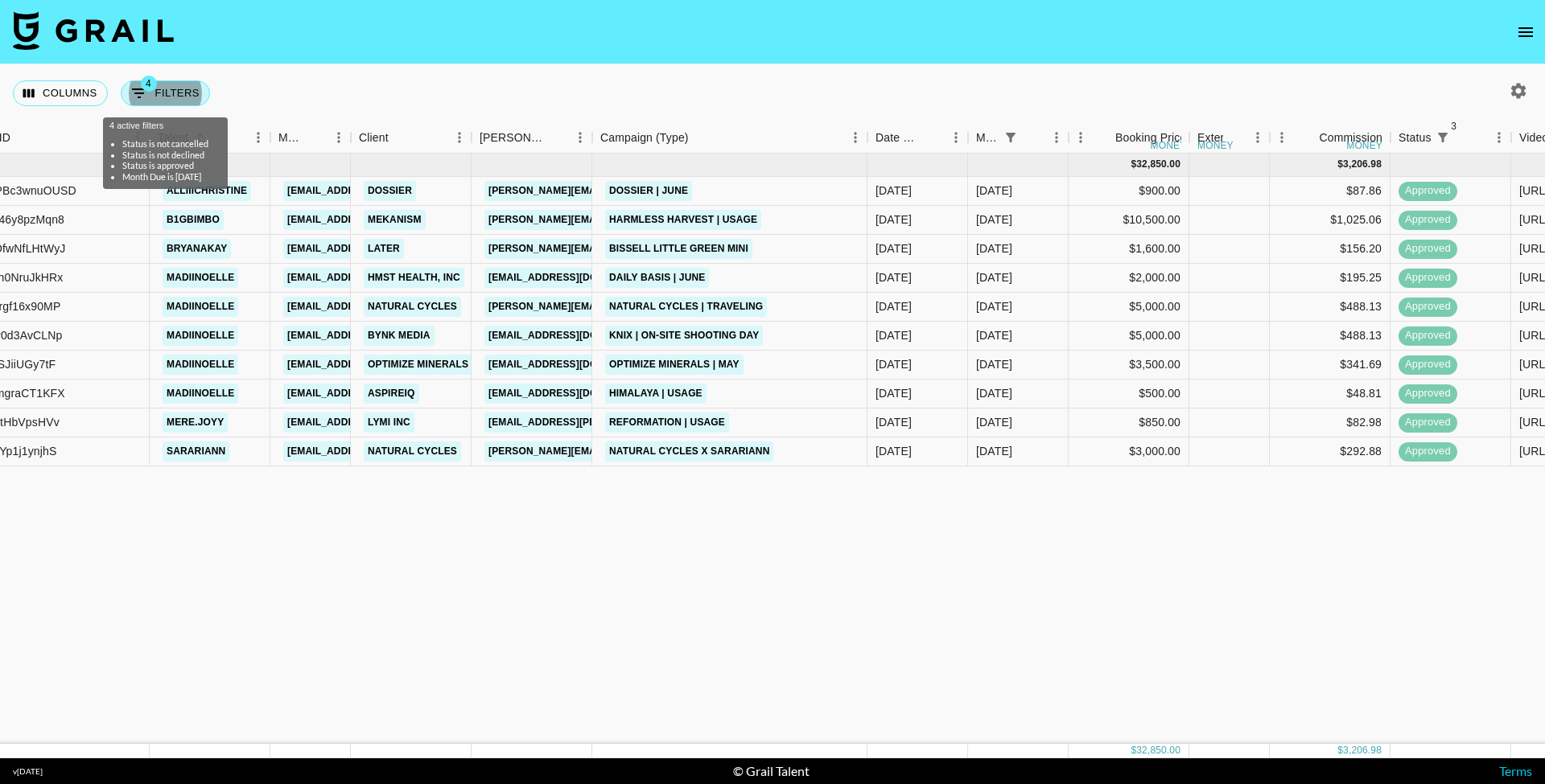
select select "cancelled"
select select "status"
select select "not"
select select "declined"
select select "status"
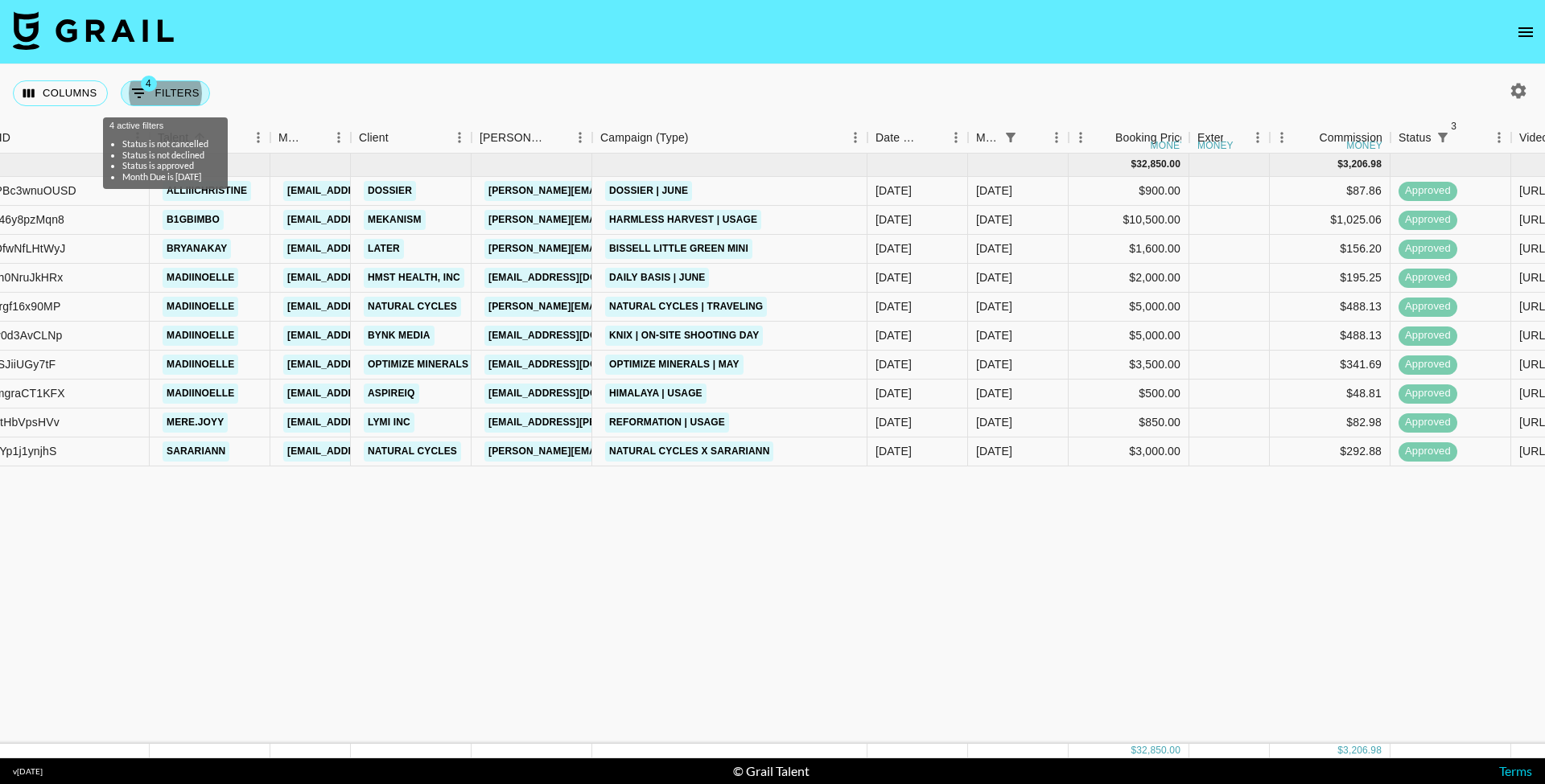
select select "approved"
select select "monthDue2"
select select "Jun '25"
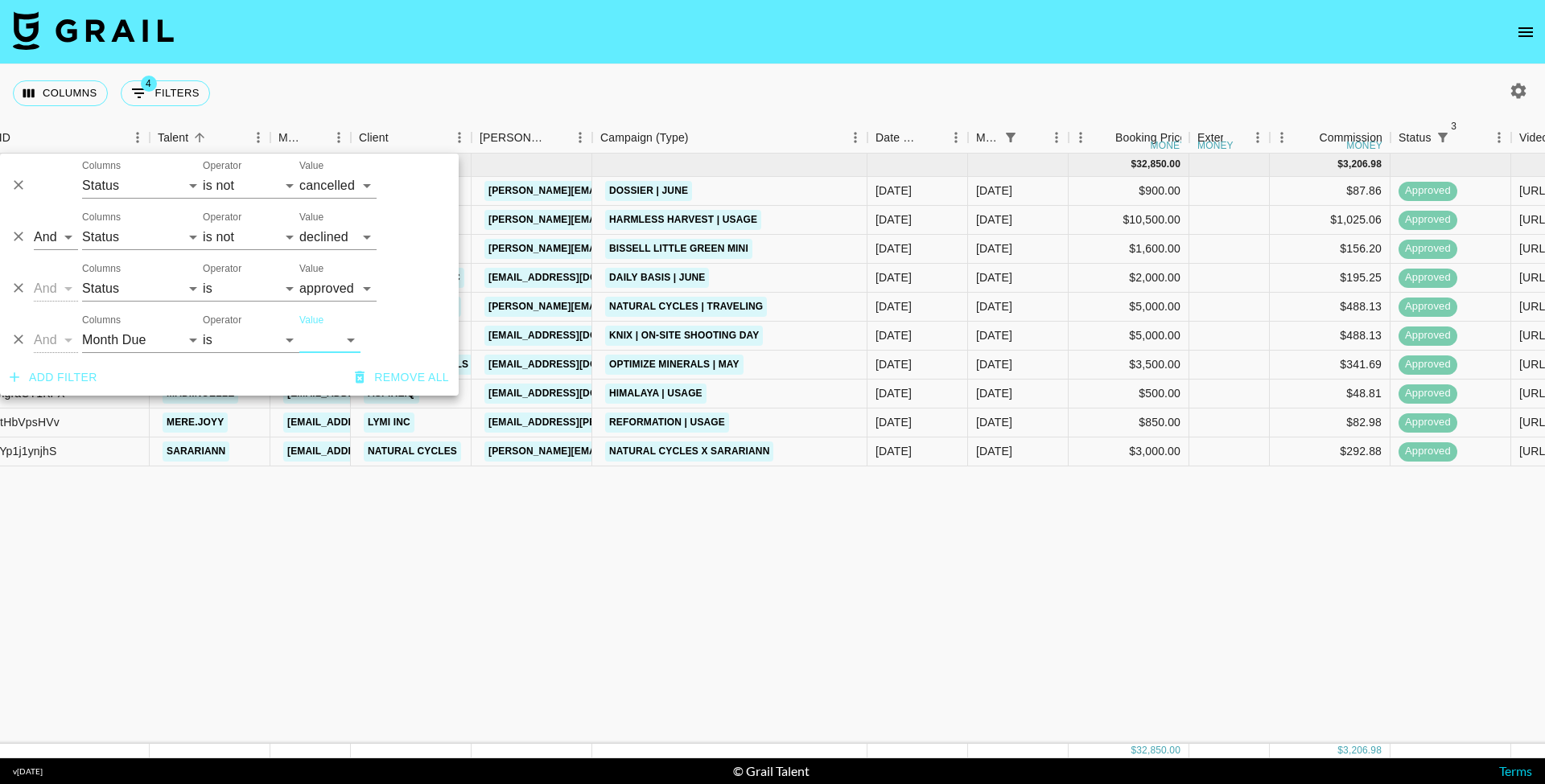
click at [355, 555] on div "Jun '25 ( 10 ) $ 32,850.00 $ 3,206.98 recFQ9PBc3wnuOUSD alliiichristine kayla@g…" at bounding box center [1299, 448] width 2967 height 590
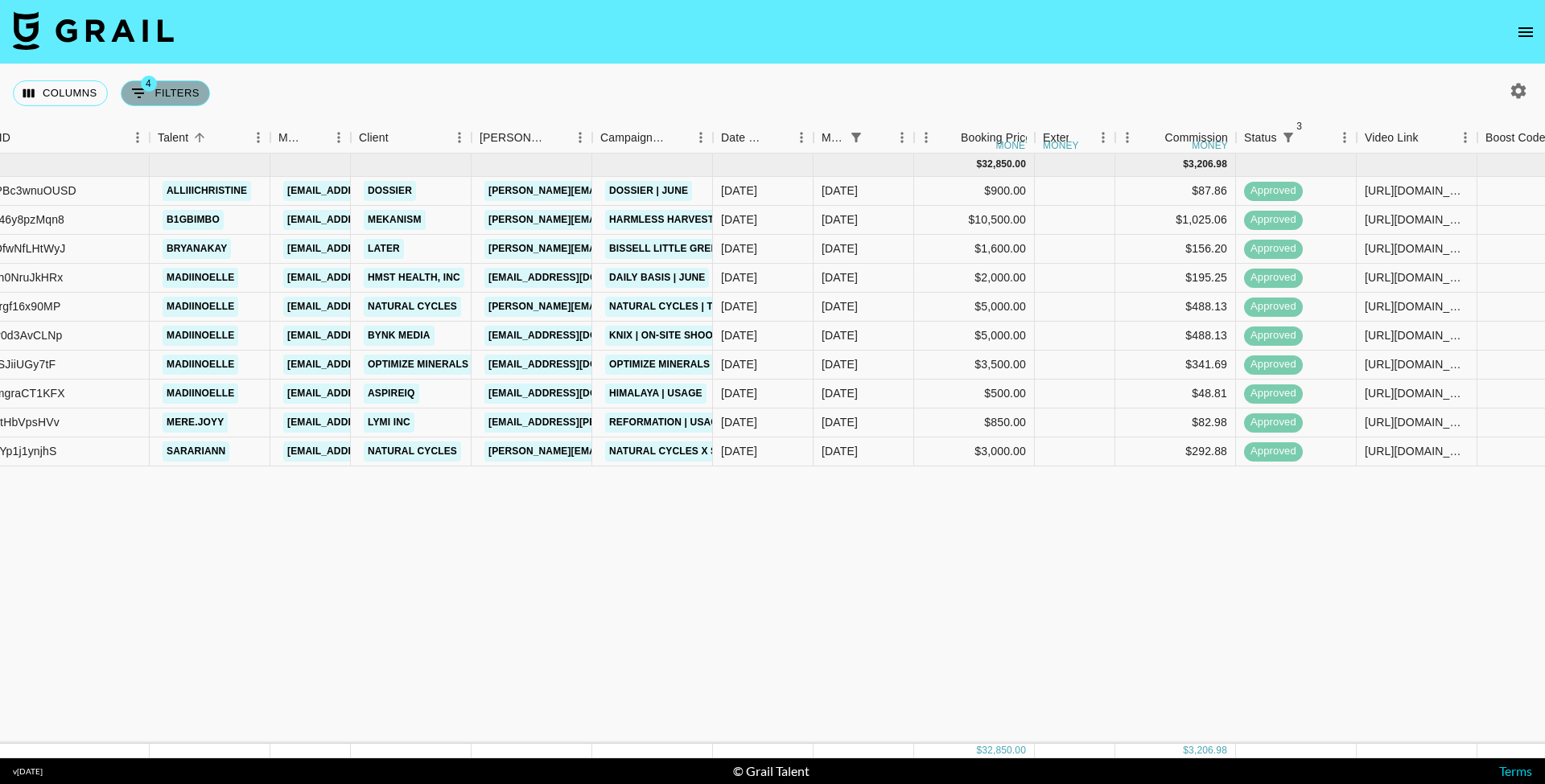
click at [190, 87] on button "4 Filters" at bounding box center [165, 94] width 89 height 26
select select "status"
select select "not"
select select "cancelled"
select select "status"
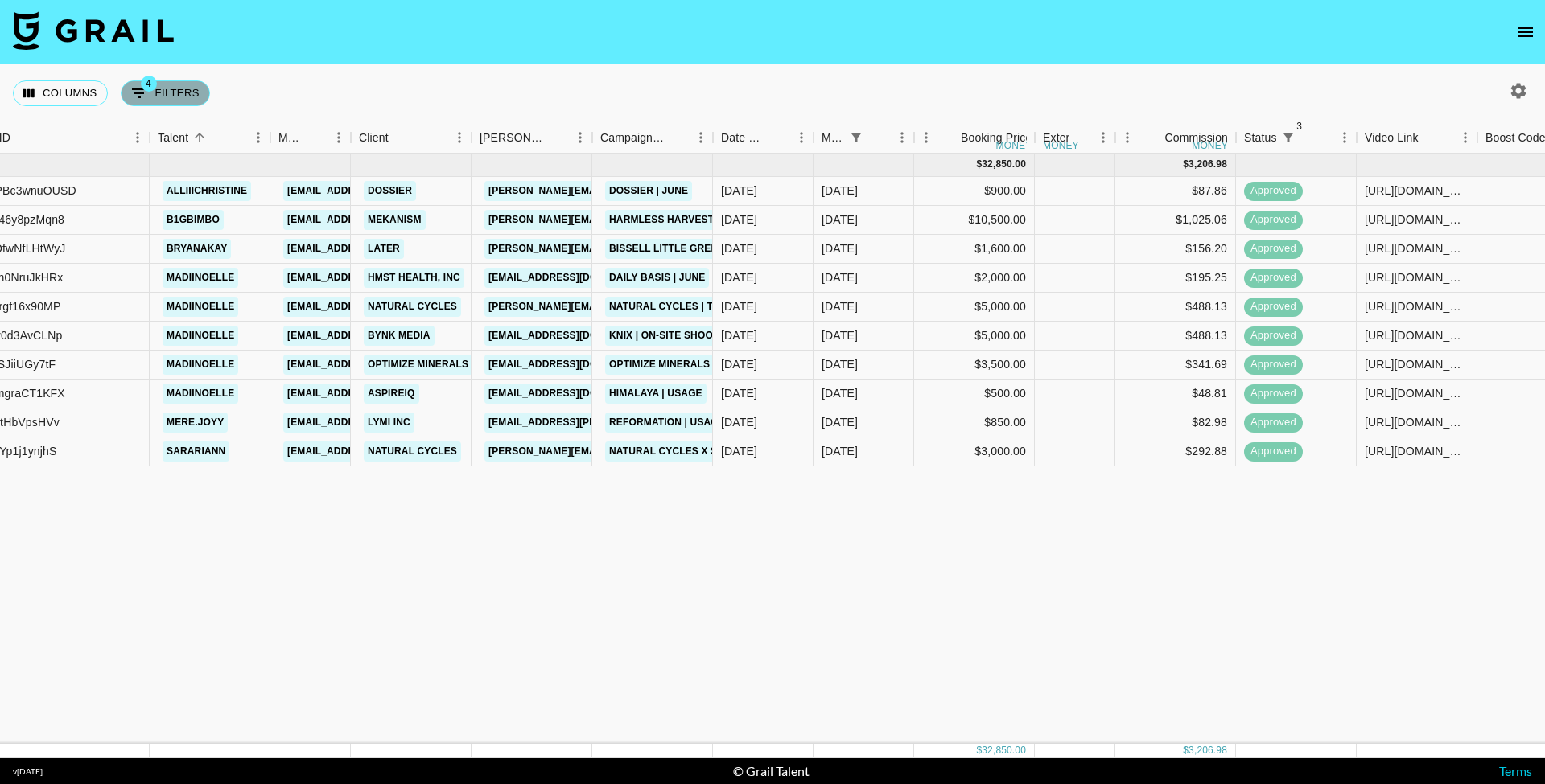
select select "not"
select select "declined"
select select "status"
select select "approved"
select select "monthDue2"
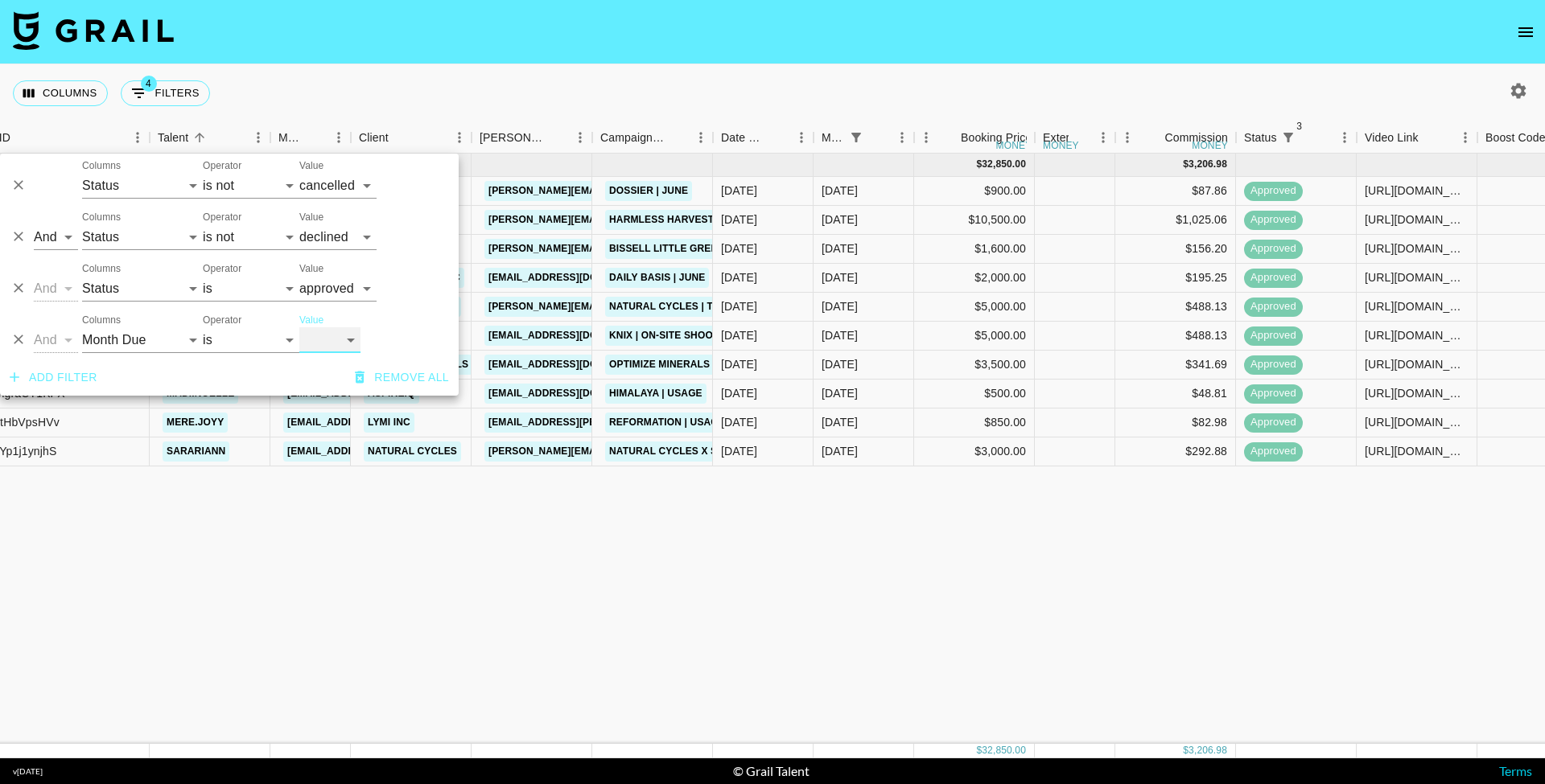
select select "Jul '25"
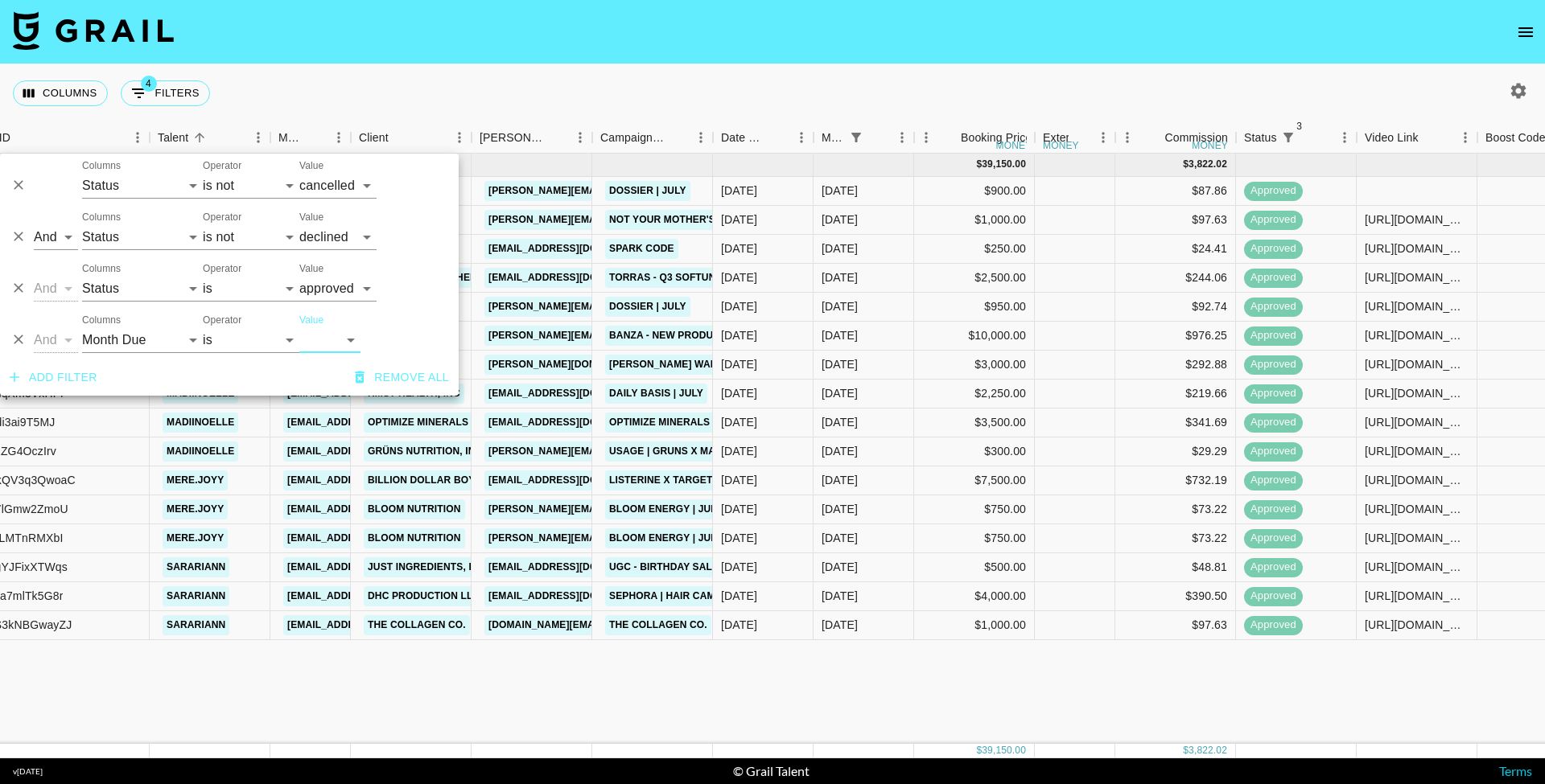
click at [457, 78] on div "Columns 4 Filters + Booking" at bounding box center [772, 93] width 1545 height 58
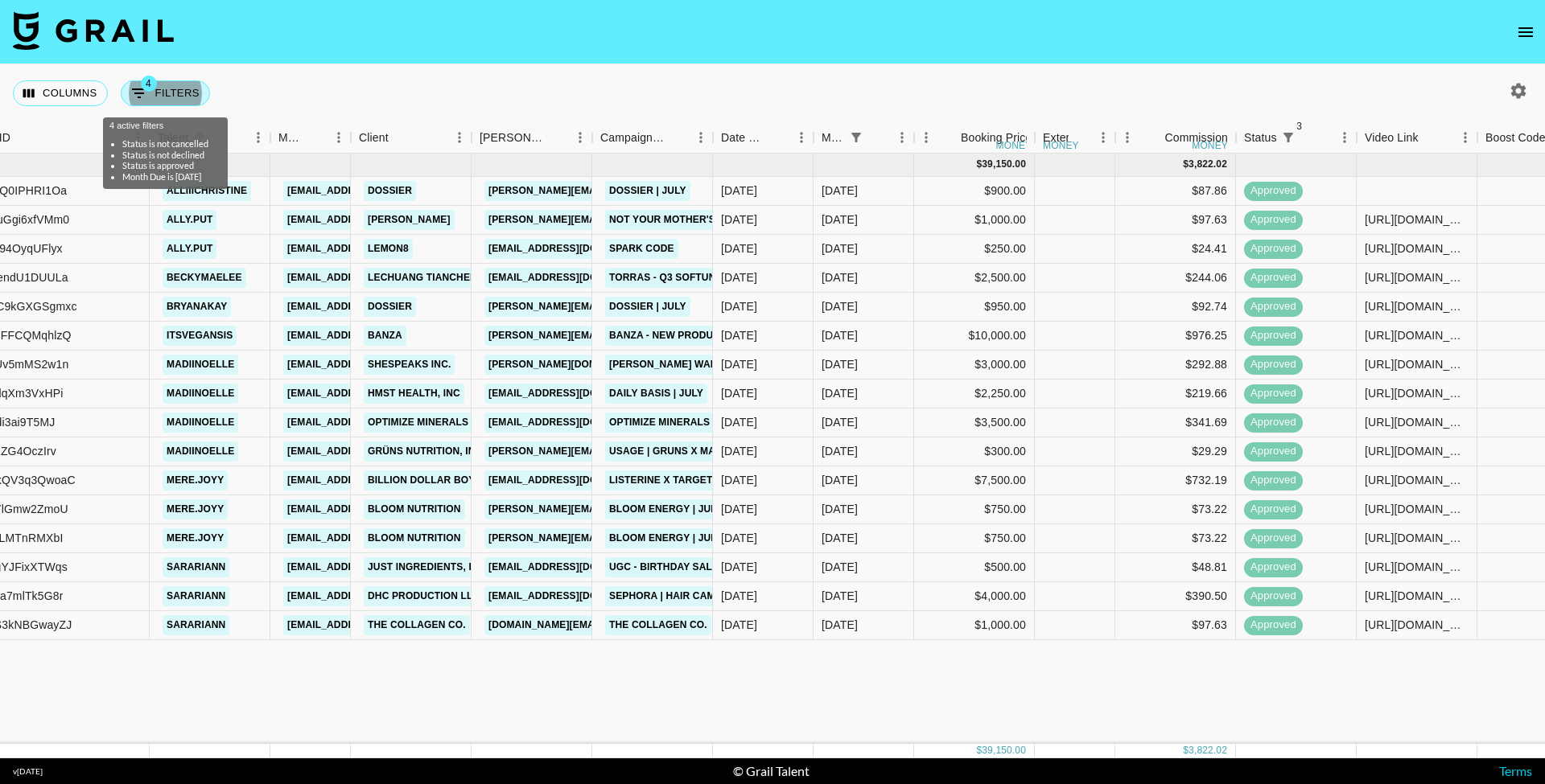
click at [196, 92] on button "4 Filters" at bounding box center [165, 94] width 89 height 26
select select "status"
select select "not"
select select "cancelled"
select select "status"
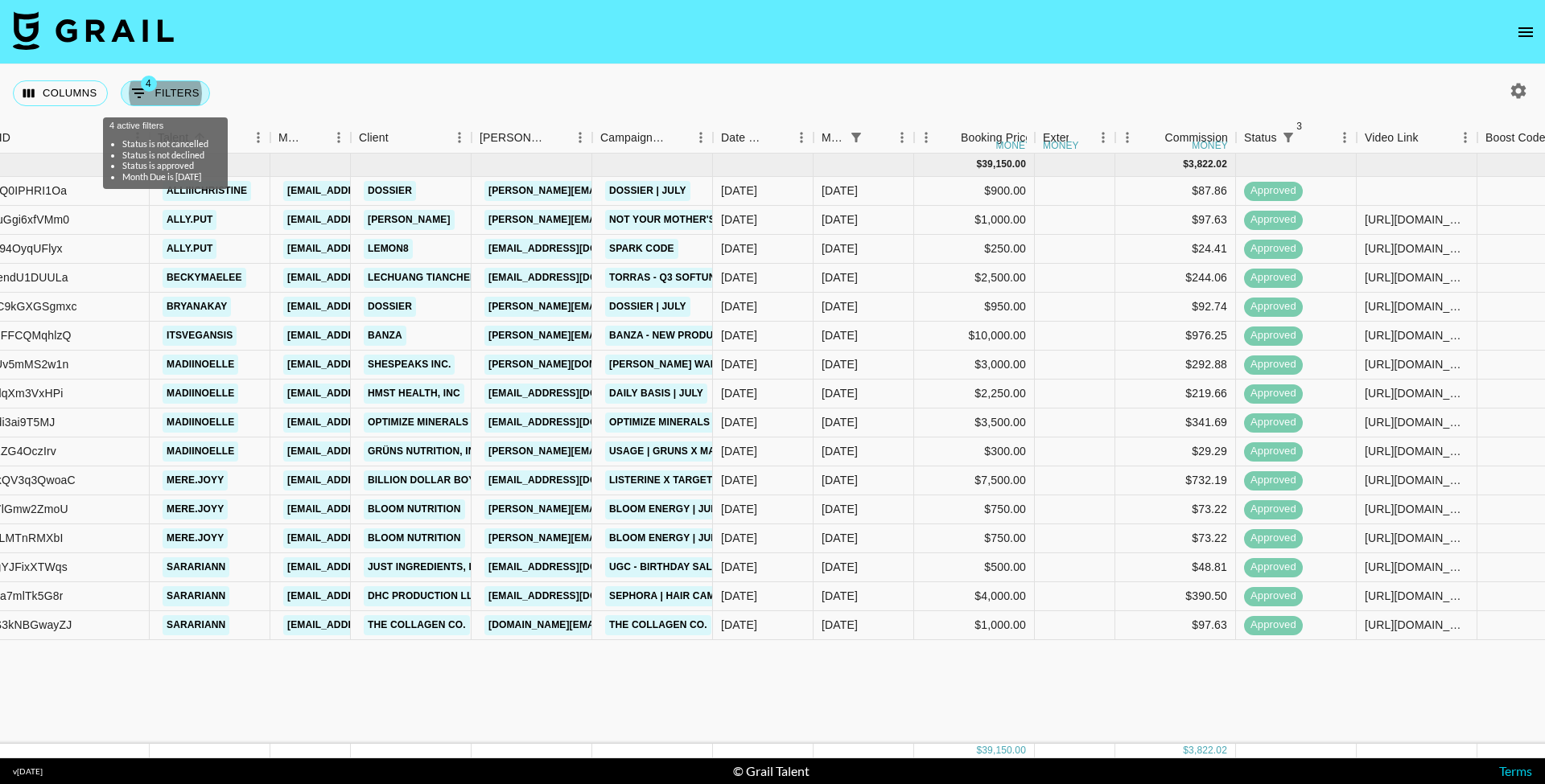
select select "not"
select select "declined"
select select "status"
select select "approved"
select select "monthDue2"
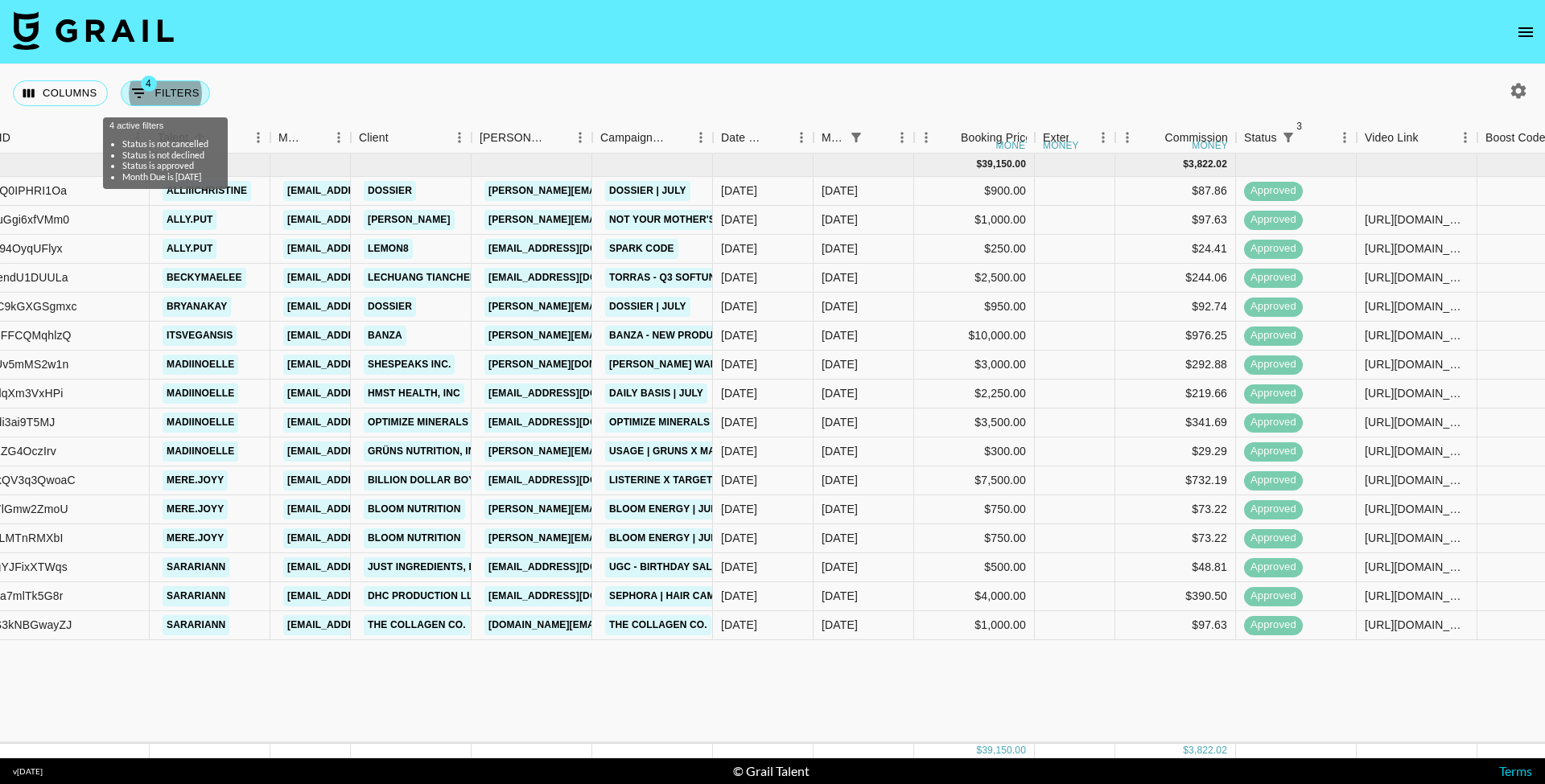
select select "Jul '25"
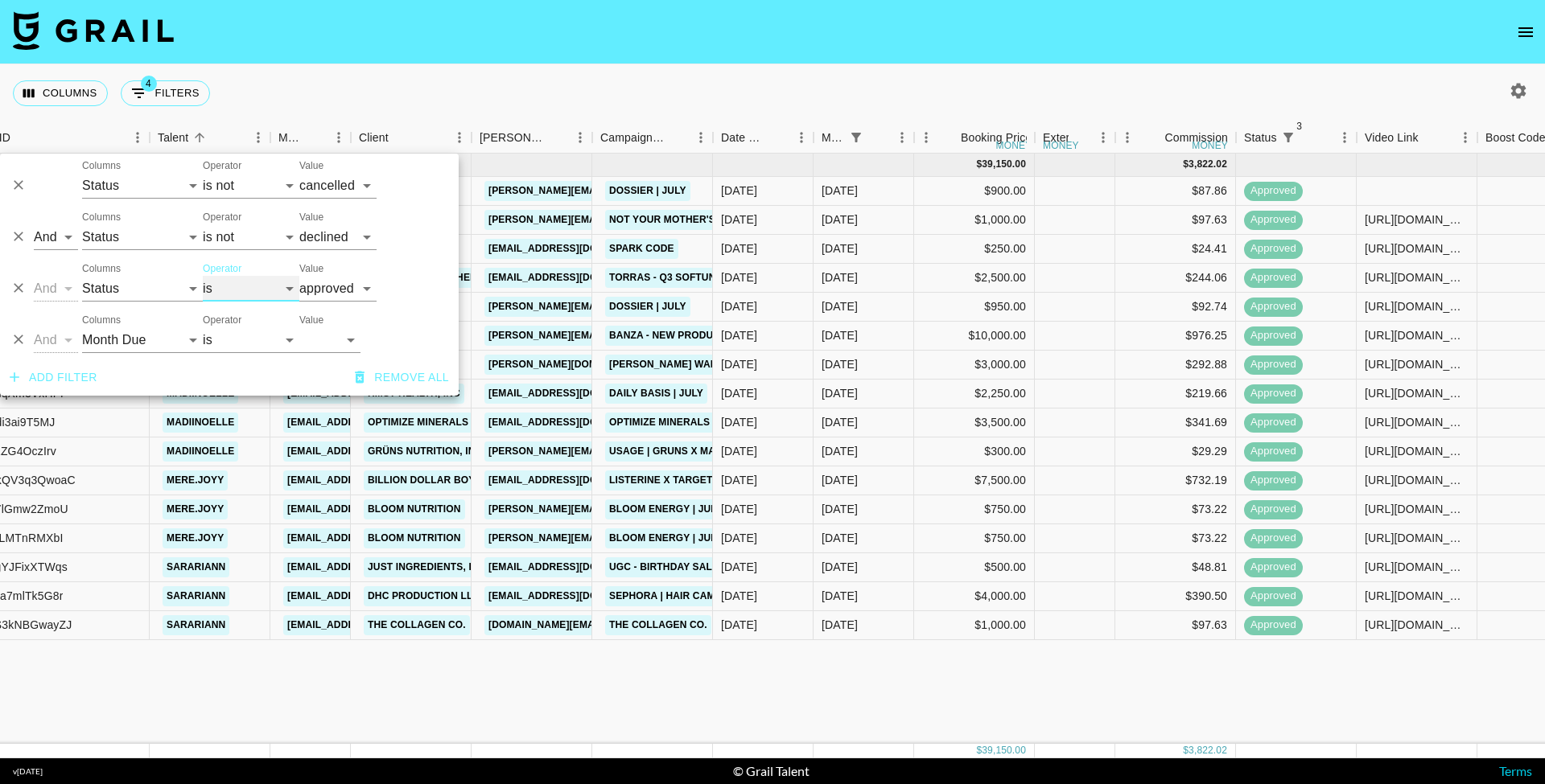
select select "not"
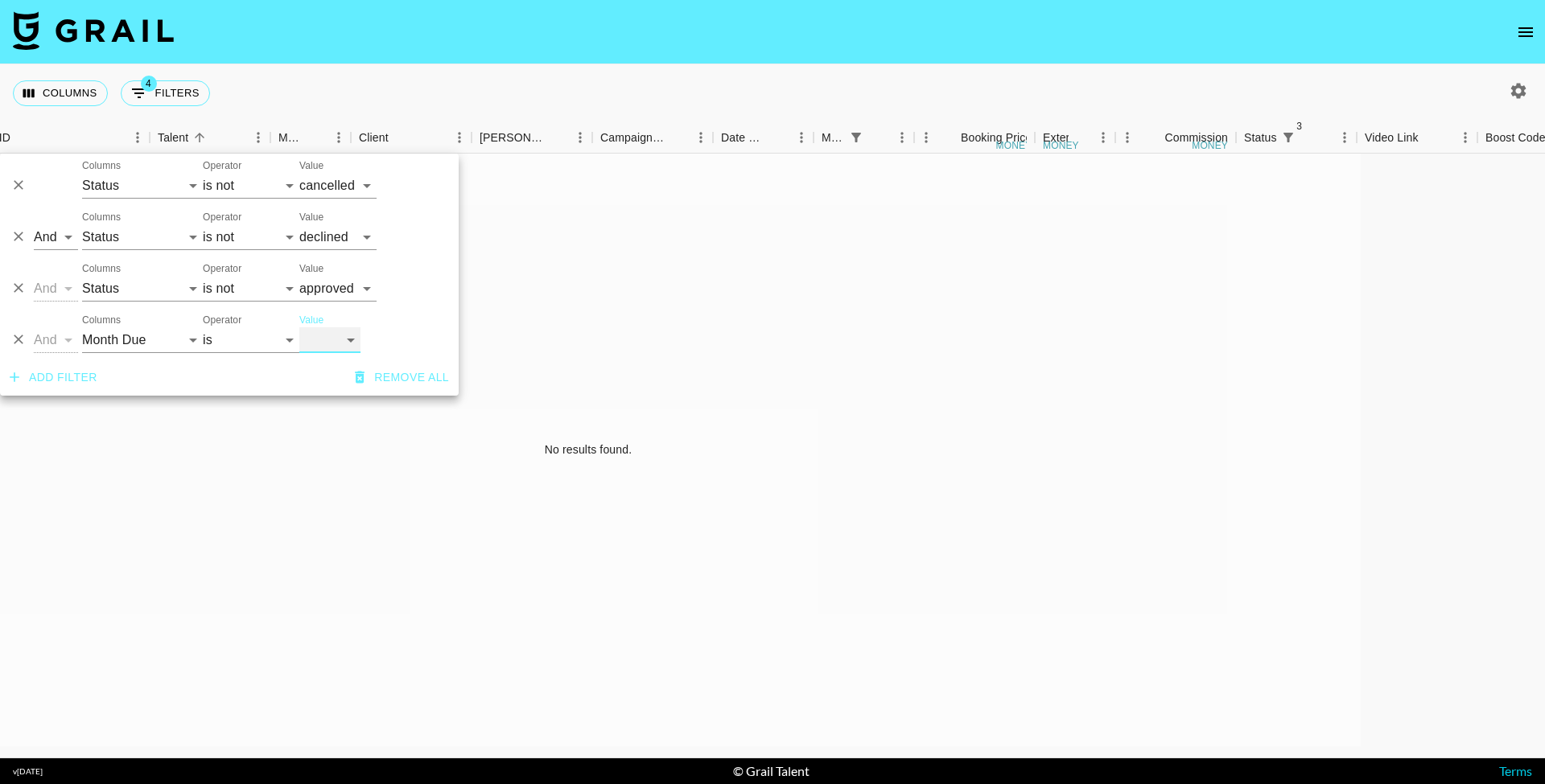
select select "Aug '25"
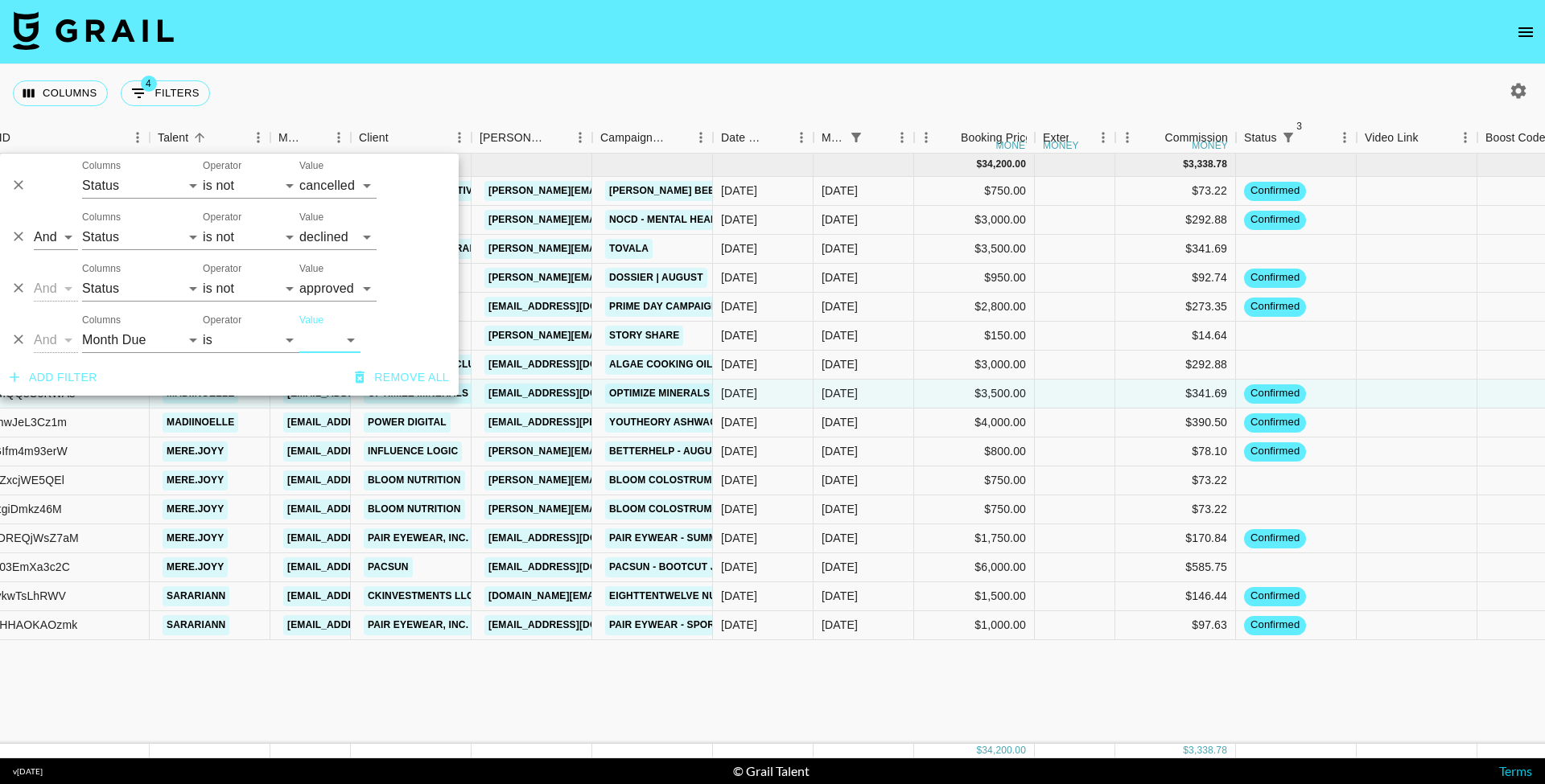
click at [503, 69] on div "Columns 4 Filters + Booking" at bounding box center [772, 93] width 1545 height 58
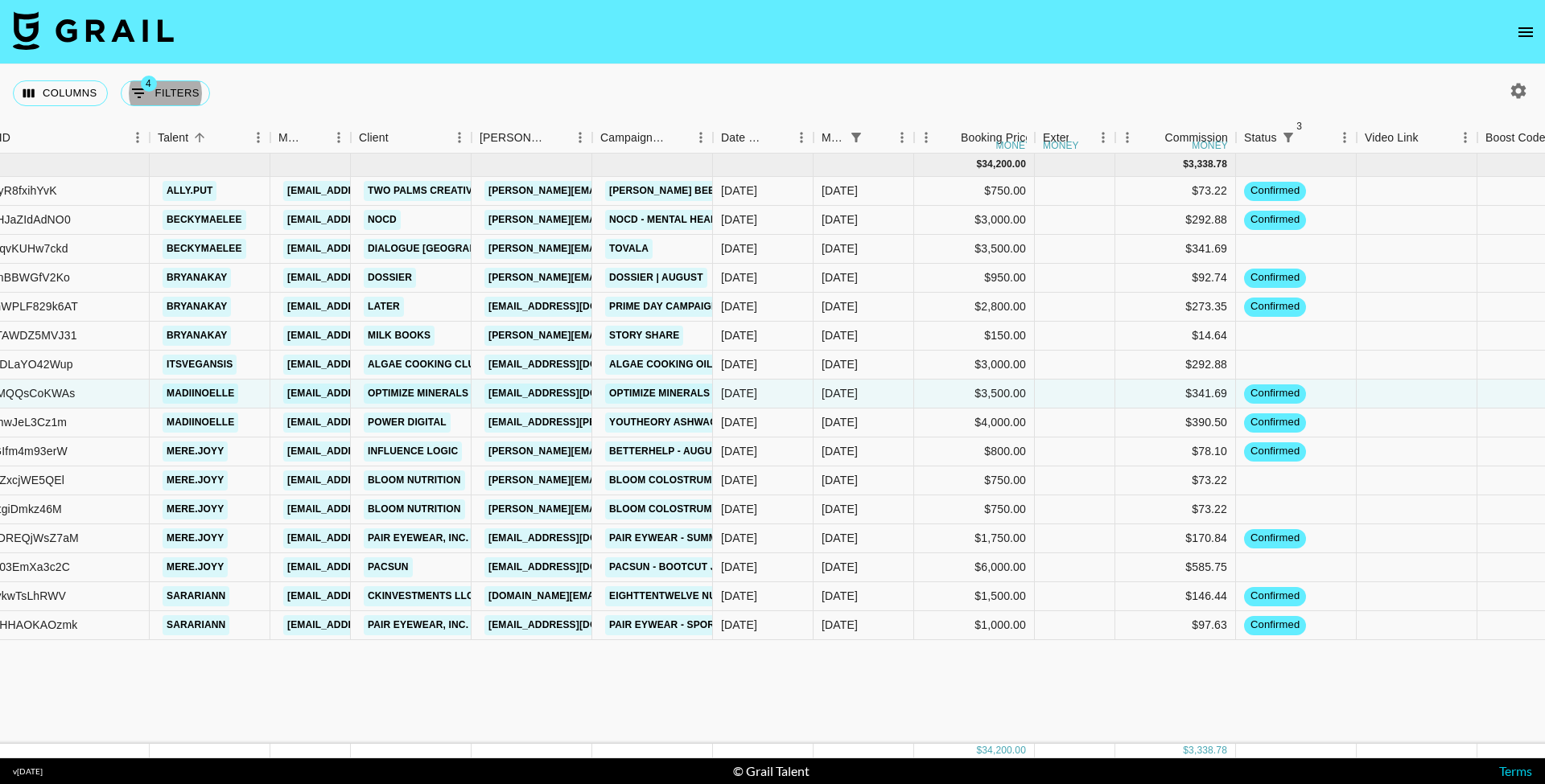
click at [1515, 91] on icon "button" at bounding box center [1519, 90] width 16 height 16
select select "May '25"
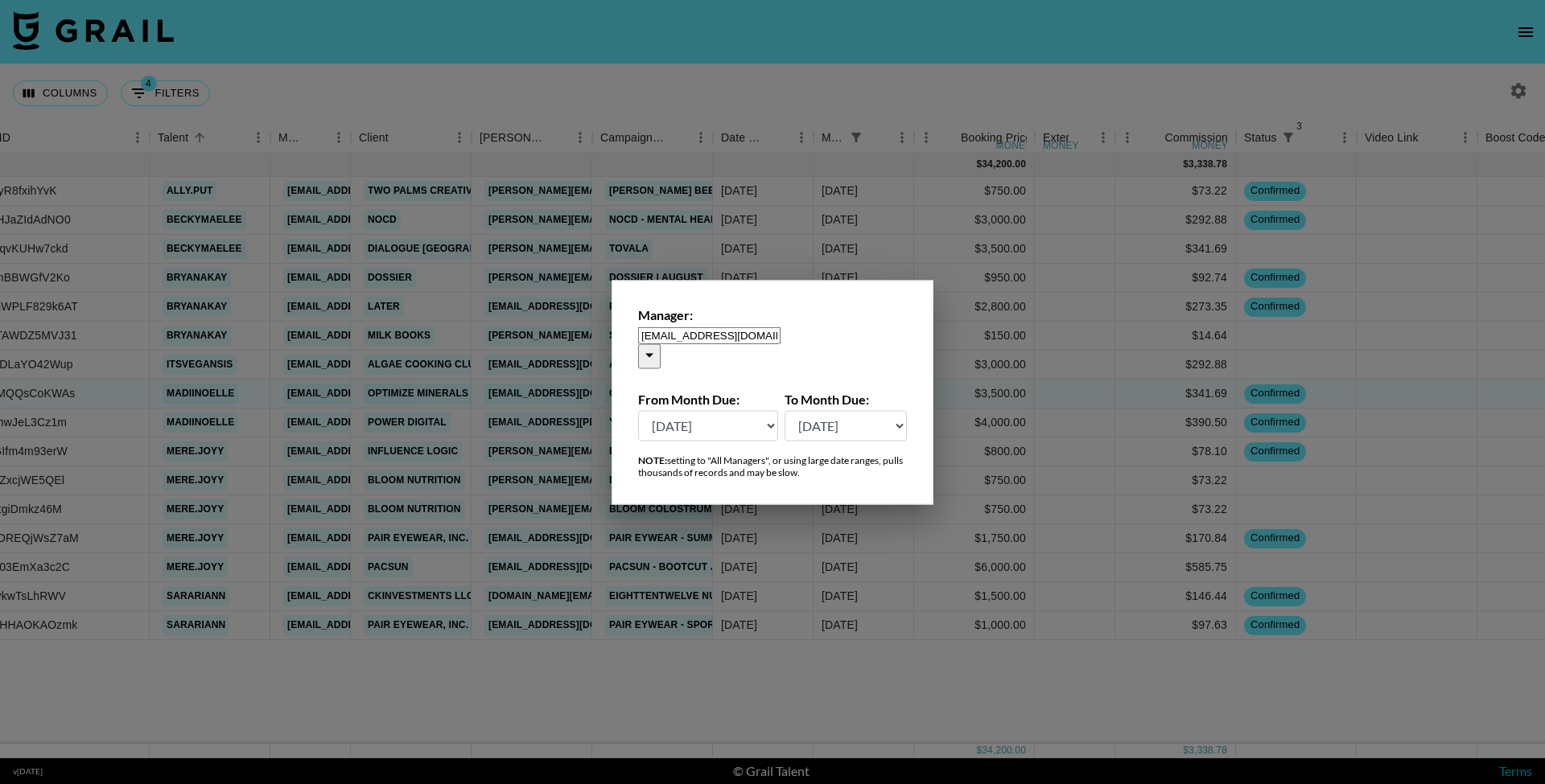
click at [779, 344] on input "kayla@grail-talent.com" at bounding box center [709, 335] width 142 height 17
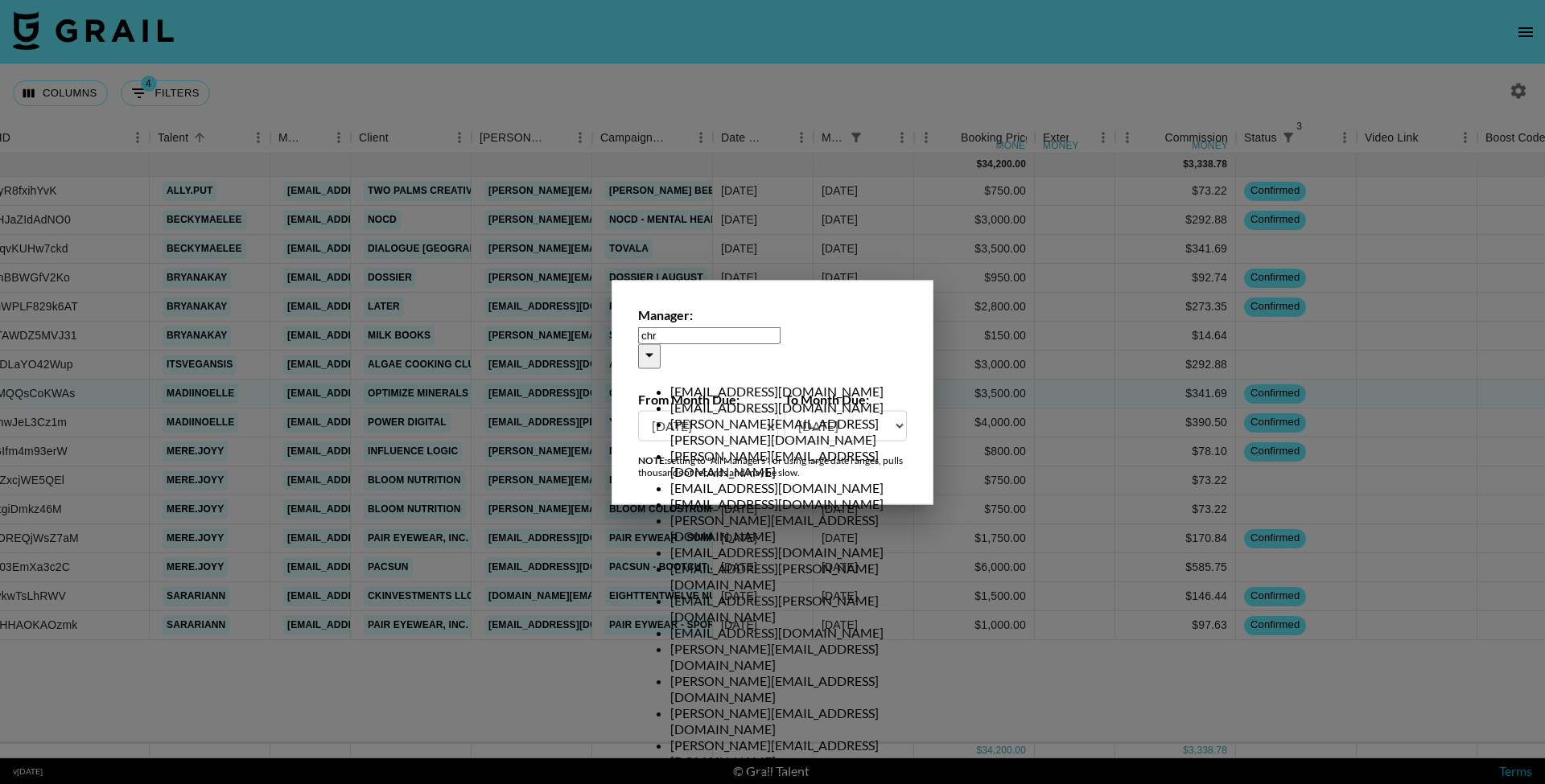
scroll to position [0, 0]
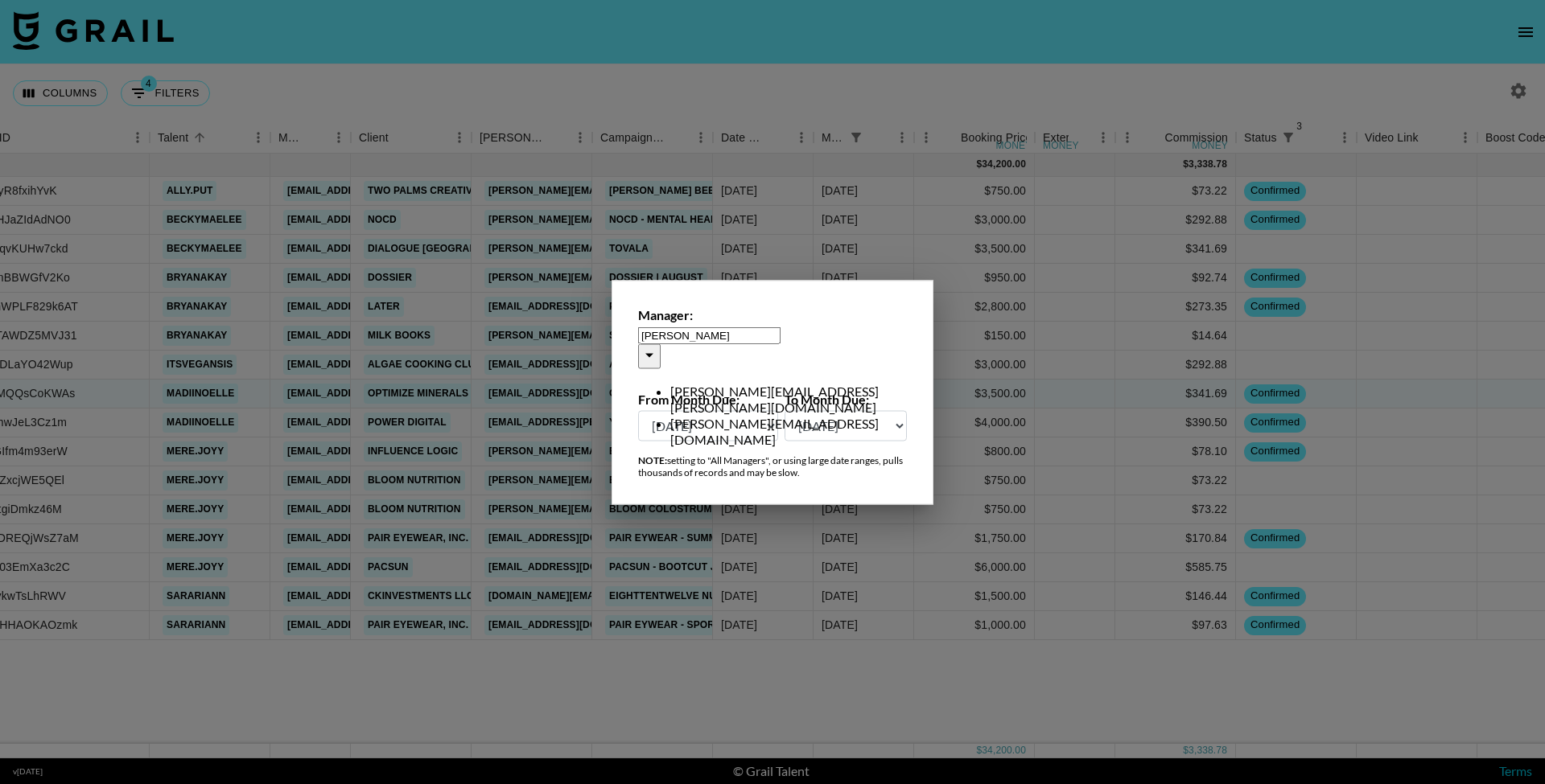
click at [794, 416] on li "chris@grail-talent.com" at bounding box center [789, 431] width 237 height 32
type input "chris@grail-talent.com"
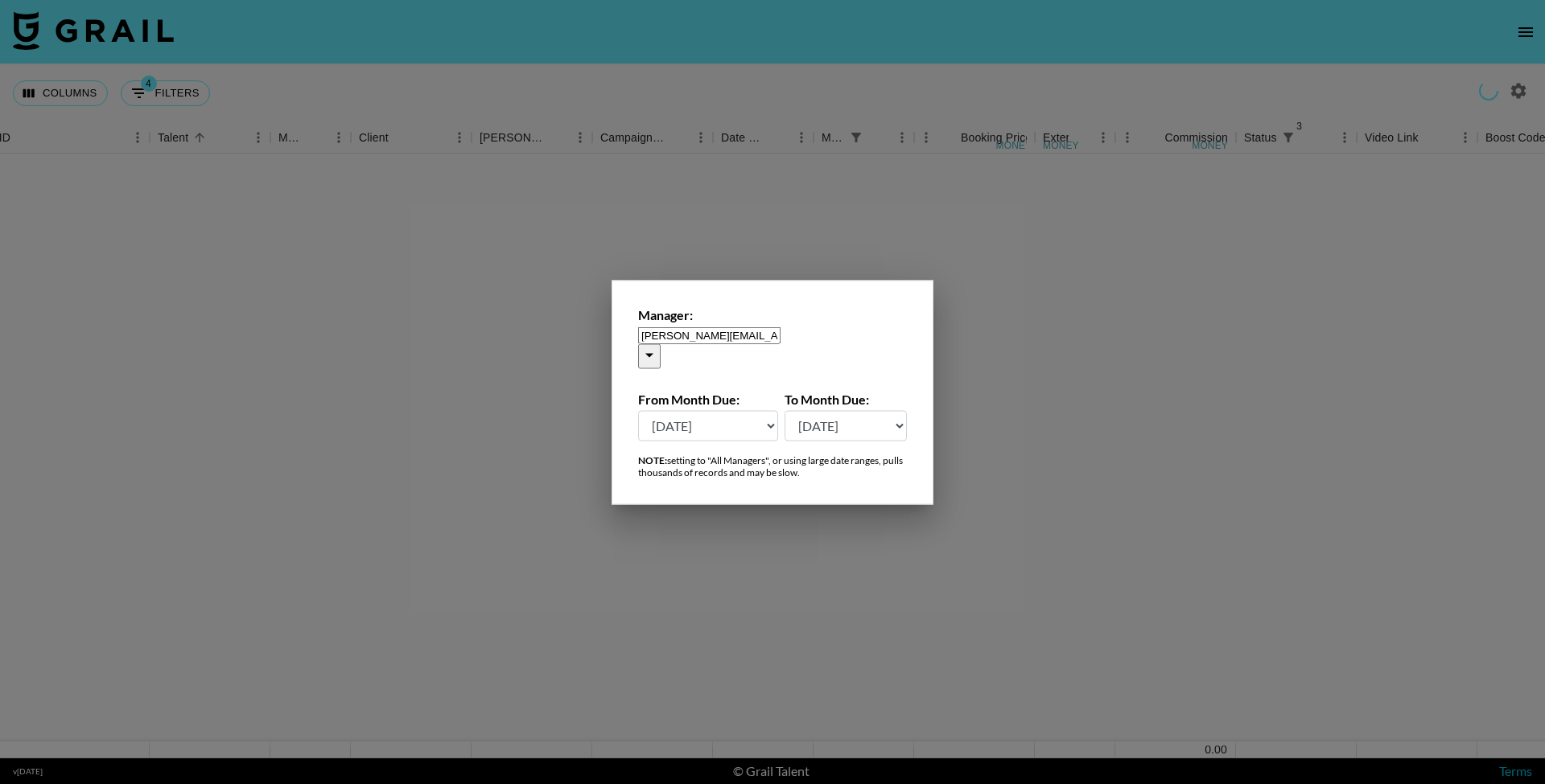
click at [790, 302] on div "Manager: chris@grail-talent.com ​ From Month Due: Aug '26 Jul '26 Jun '26 May '…" at bounding box center [773, 392] width 322 height 225
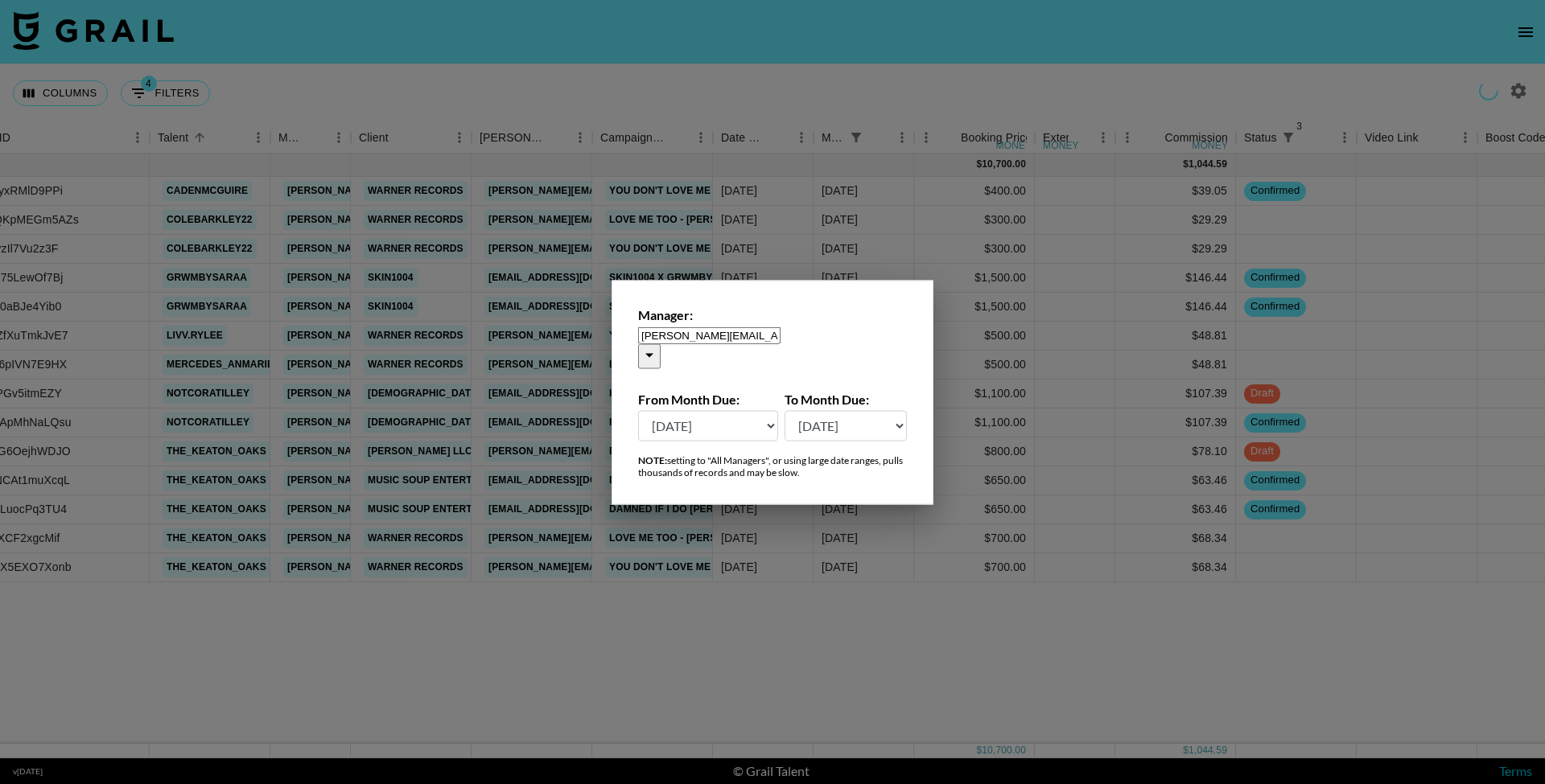
click at [773, 2] on div at bounding box center [772, 392] width 1545 height 784
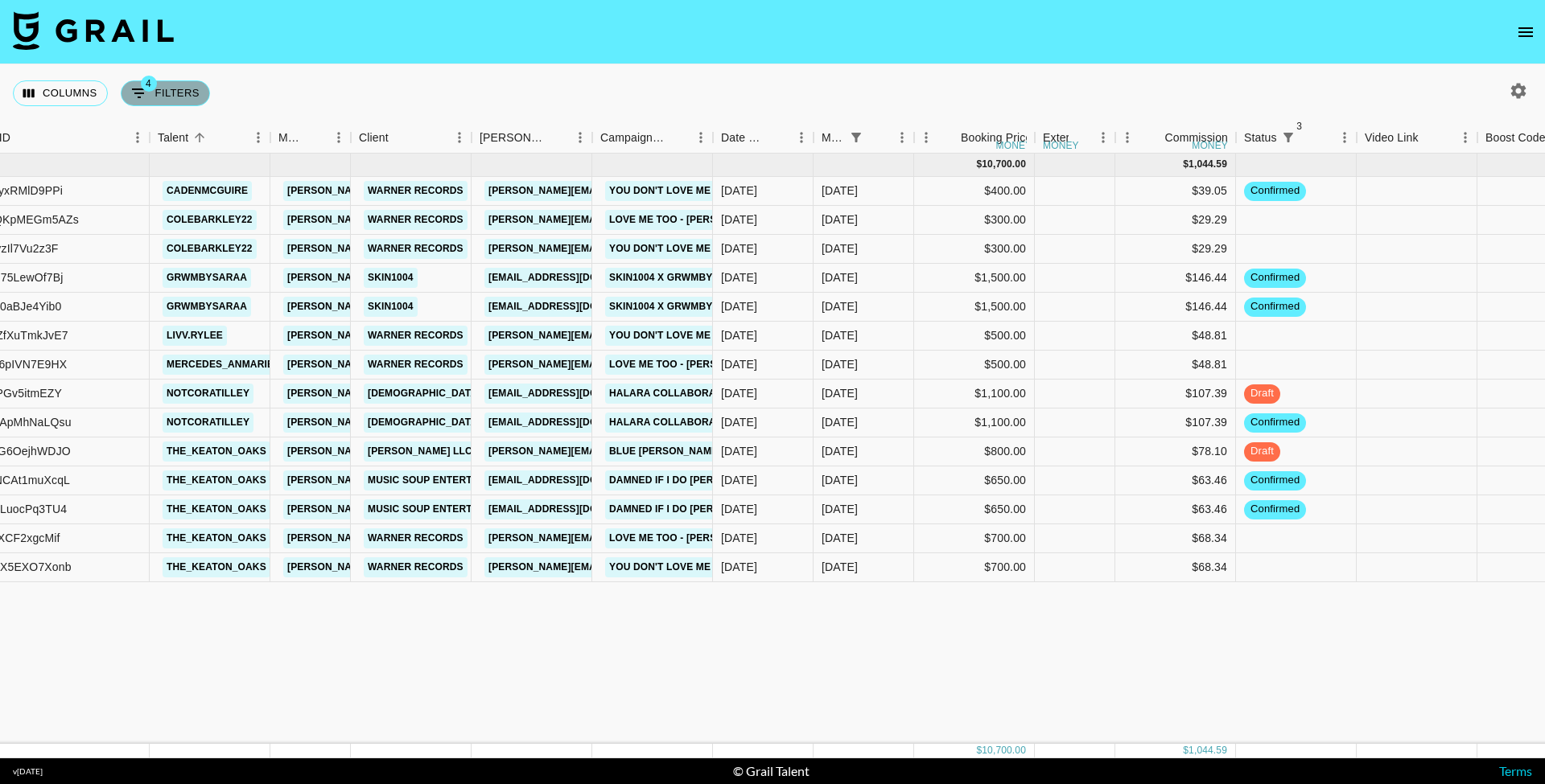
click at [176, 87] on button "4 Filters" at bounding box center [165, 94] width 89 height 26
select select "status"
select select "not"
select select "cancelled"
select select "status"
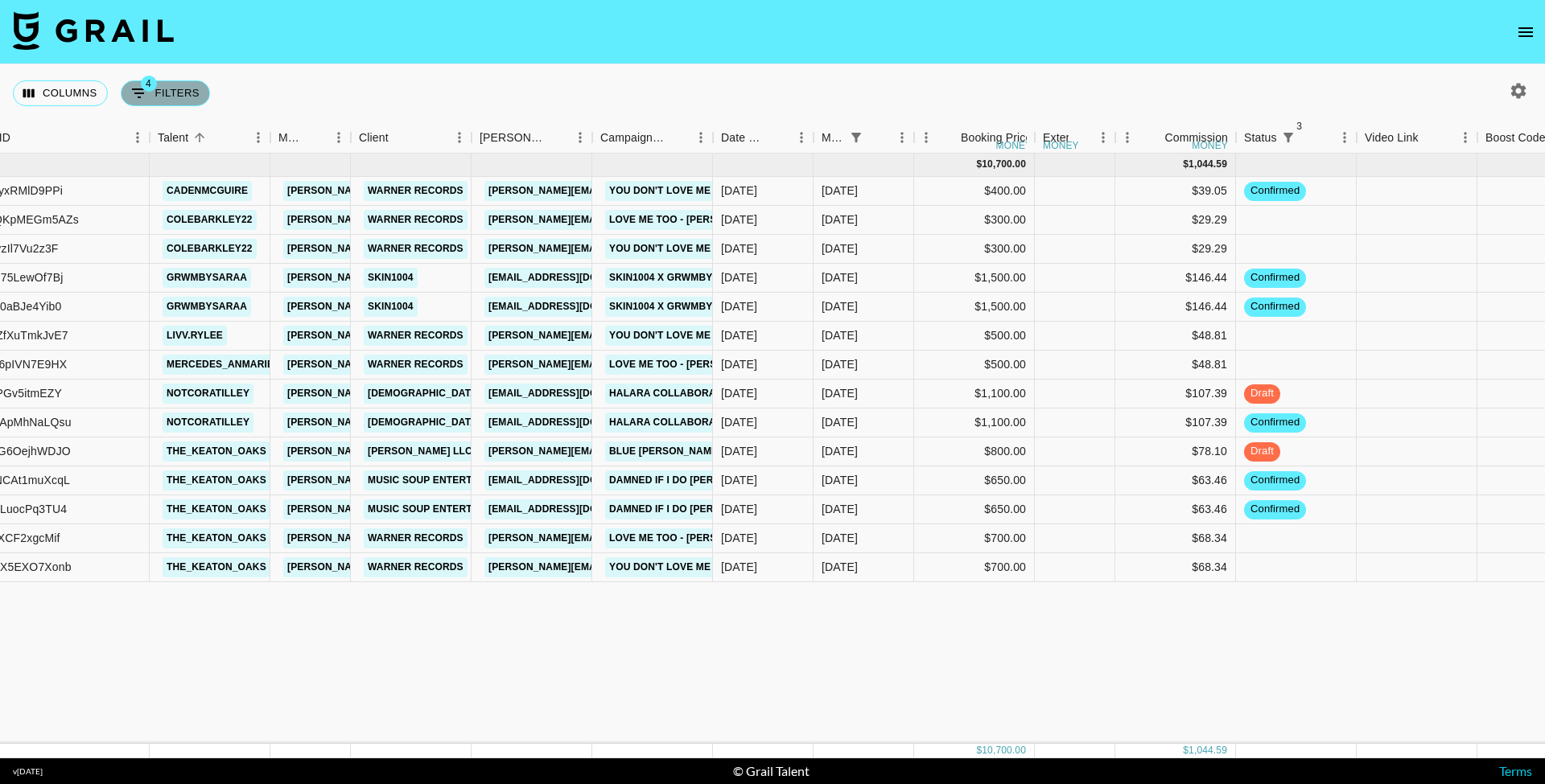
select select "not"
select select "declined"
select select "status"
select select "not"
select select "approved"
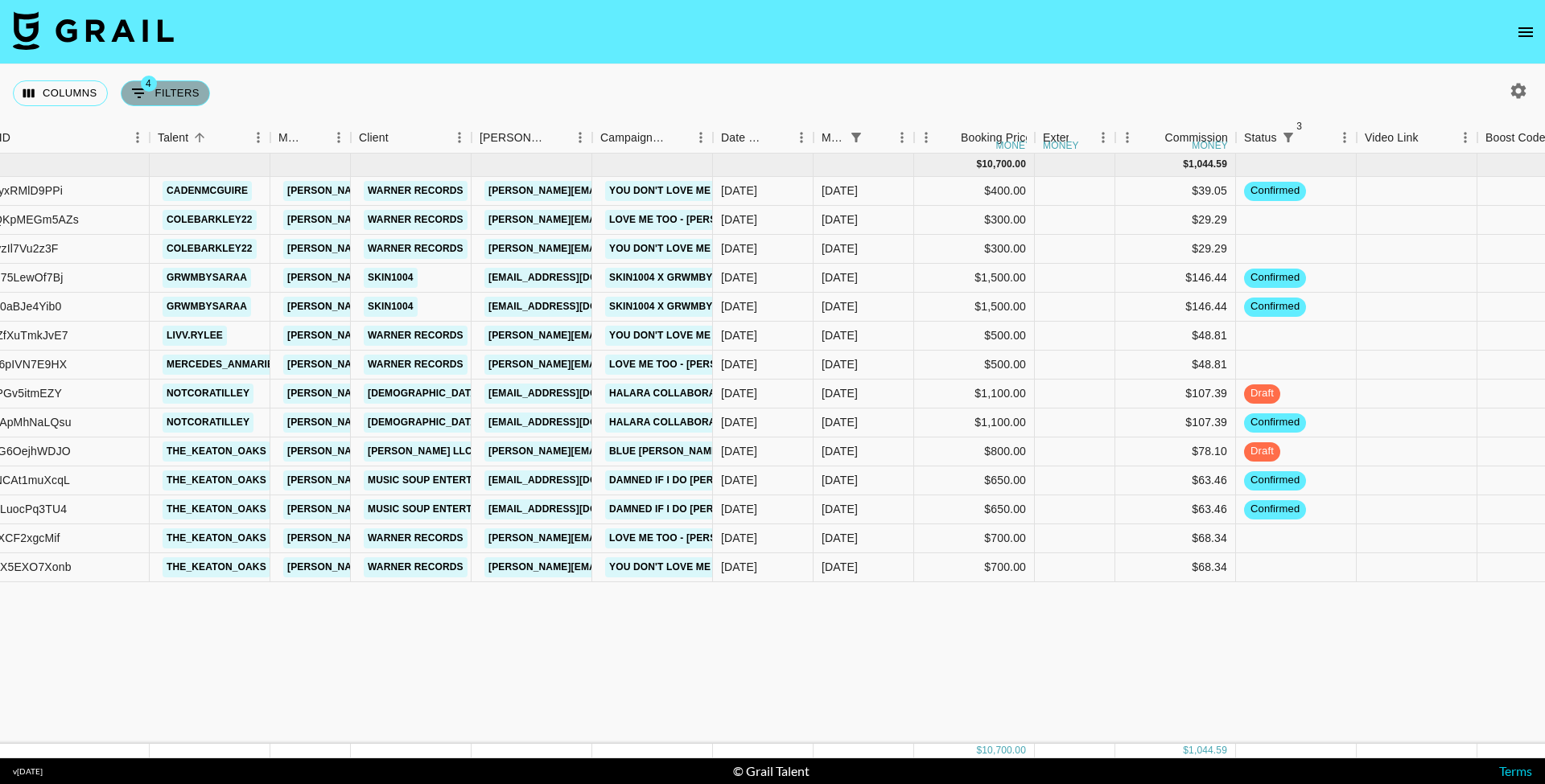
select select "monthDue2"
select select "Aug '25"
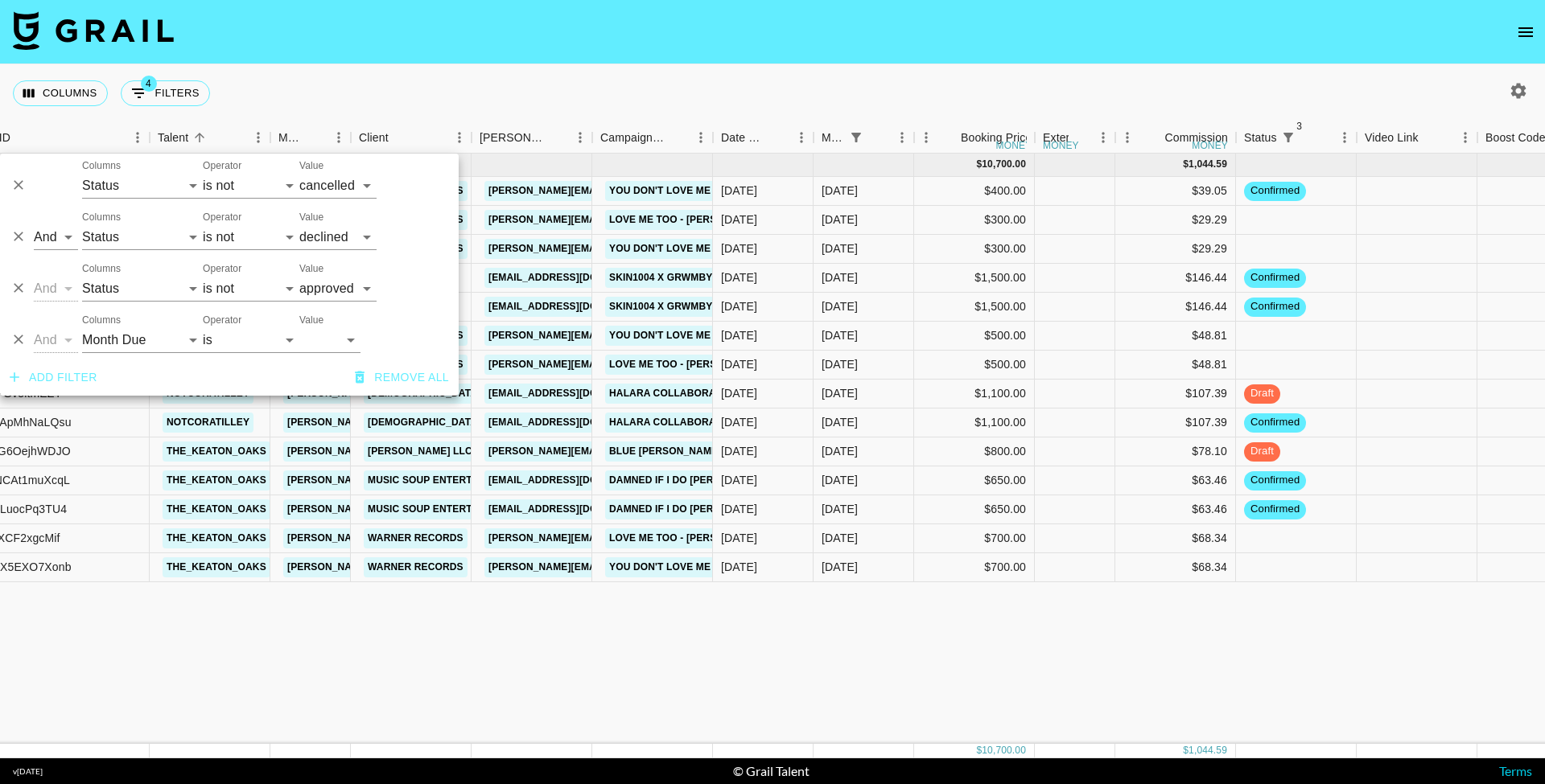
click at [297, 68] on div "Columns 4 Filters + Booking" at bounding box center [772, 93] width 1545 height 58
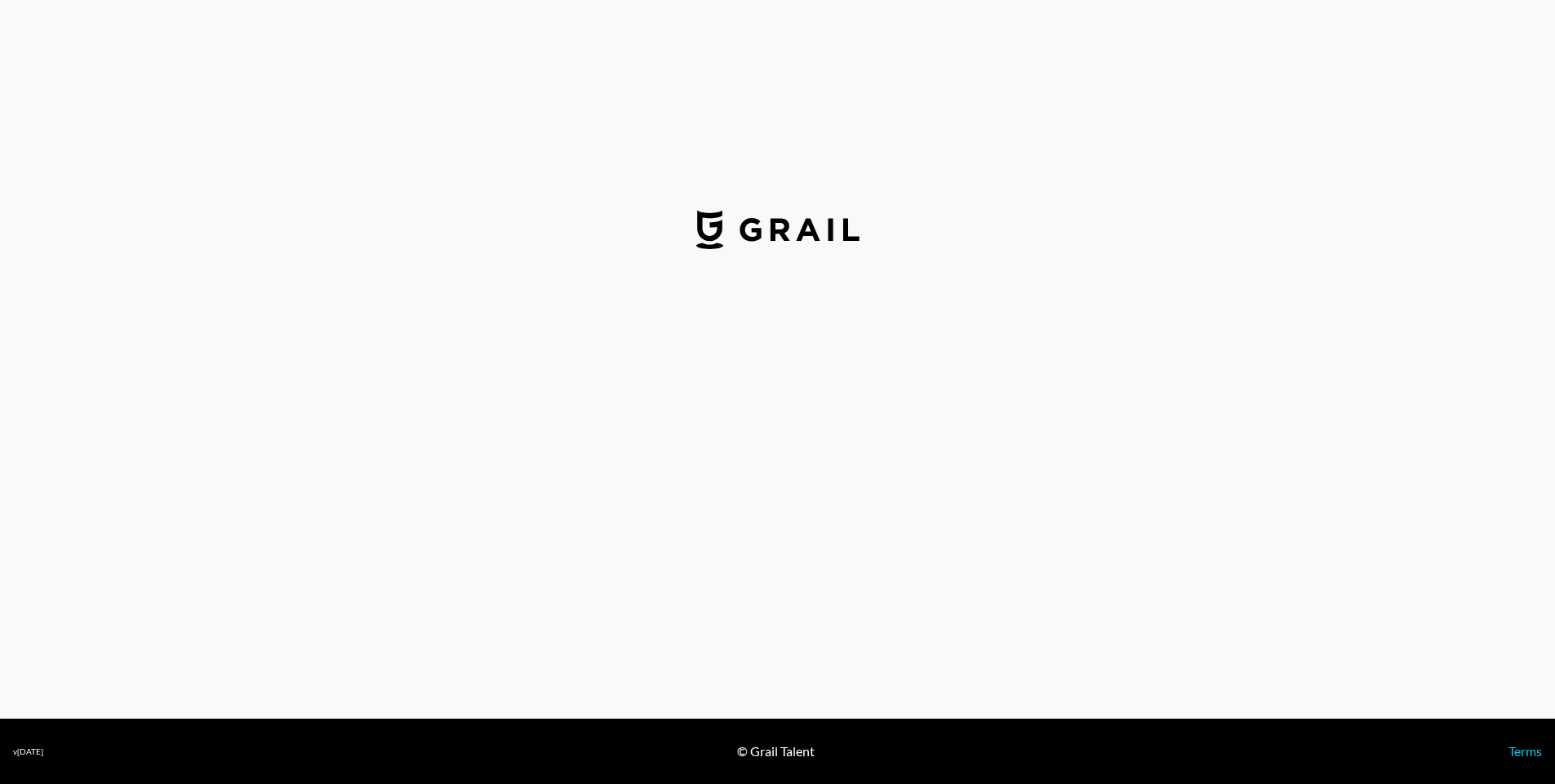
select select "USD"
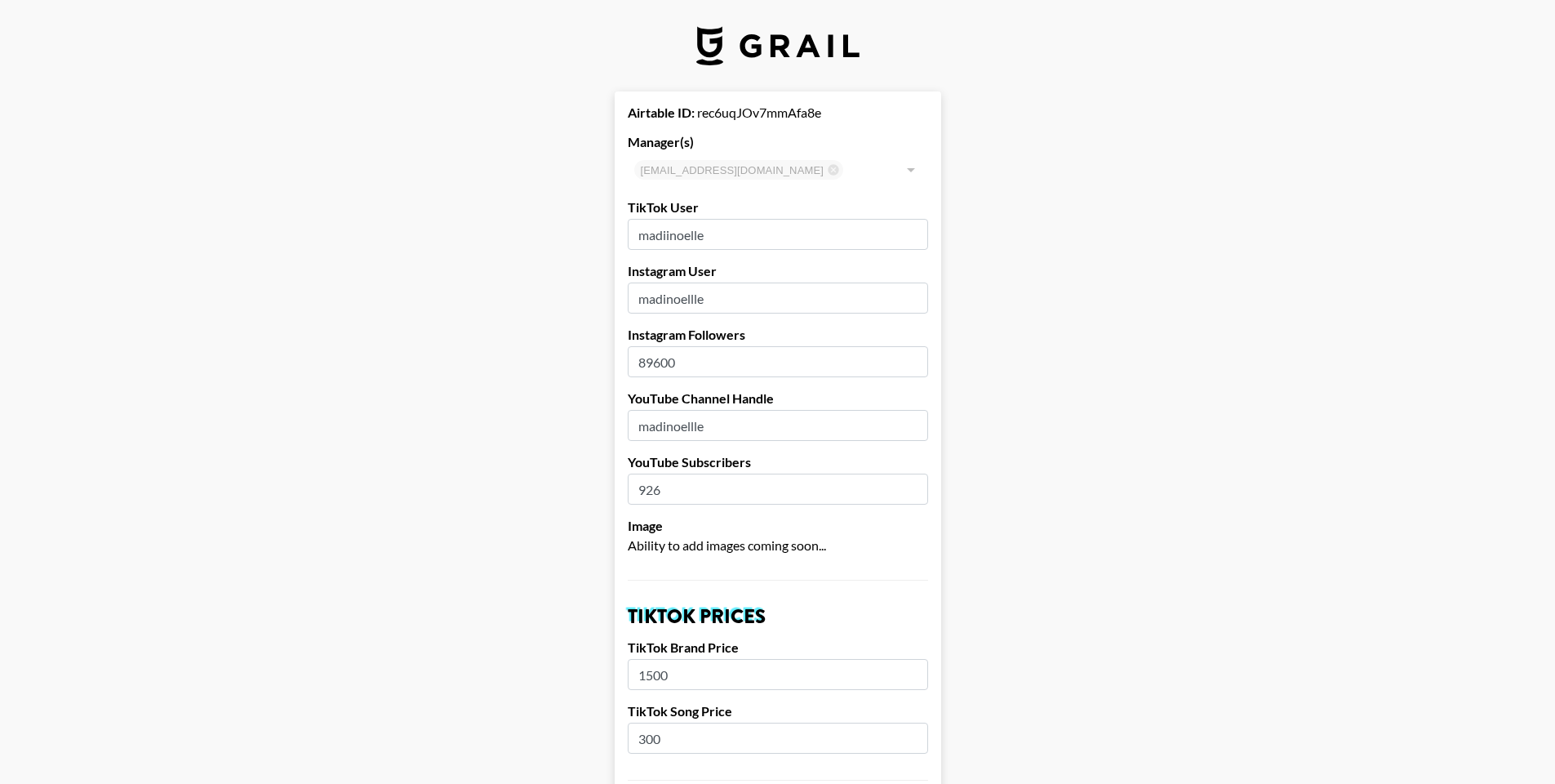
drag, startPoint x: 726, startPoint y: 231, endPoint x: 631, endPoint y: 231, distance: 95.0
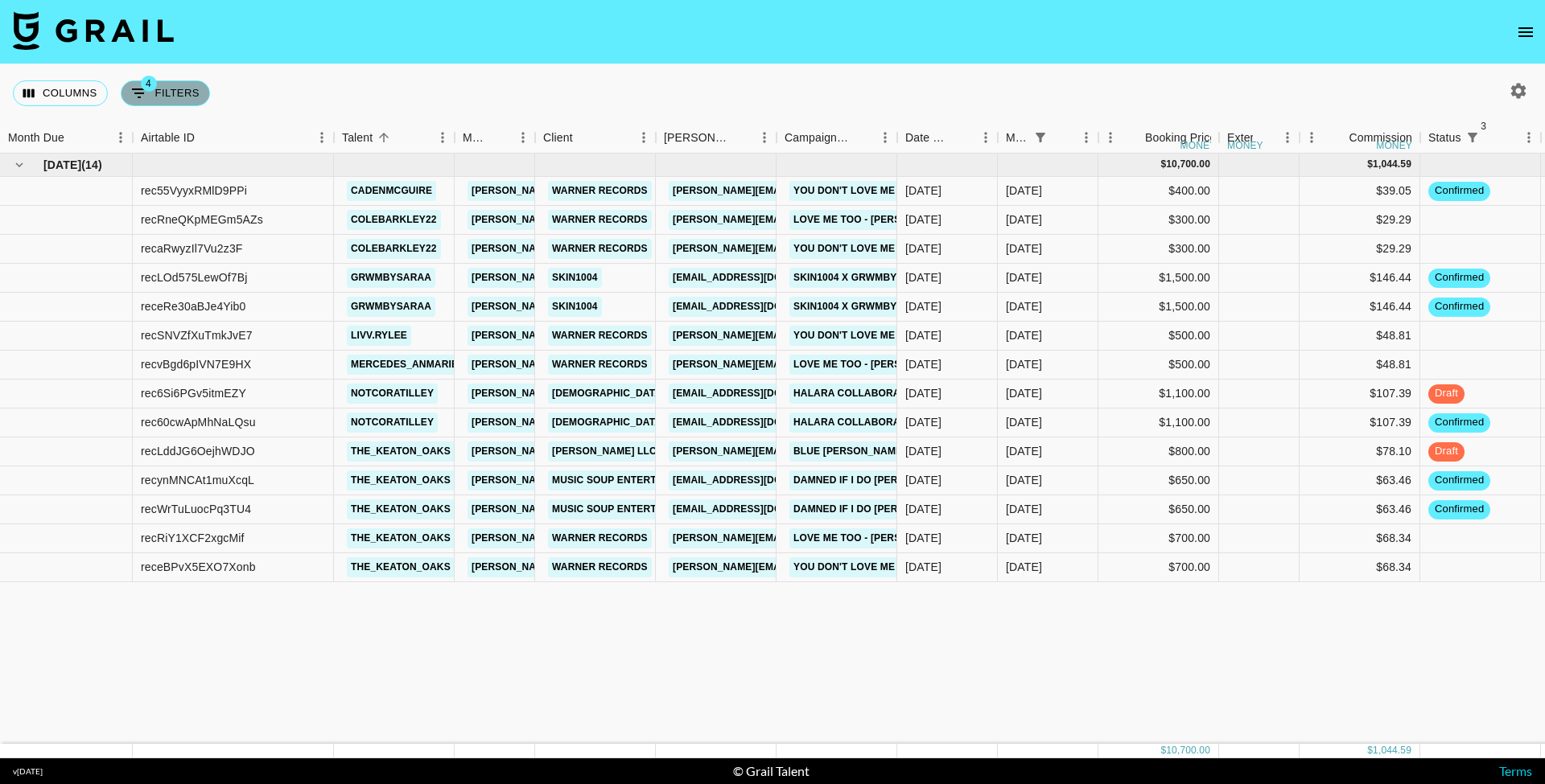
click at [168, 94] on button "4 Filters" at bounding box center [165, 94] width 89 height 26
select select "status"
select select "not"
select select "cancelled"
select select "status"
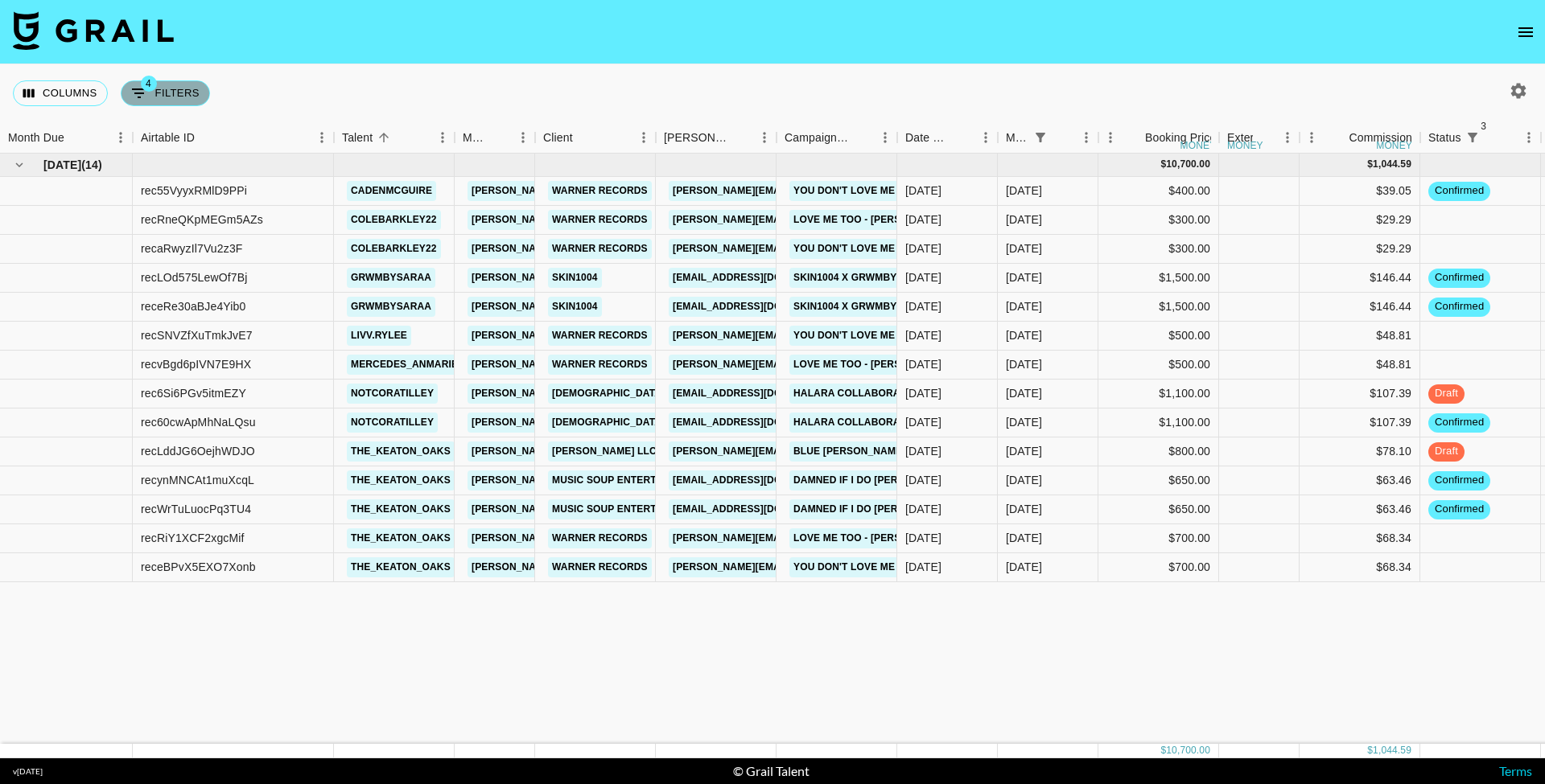
select select "not"
select select "declined"
select select "status"
select select "not"
select select "approved"
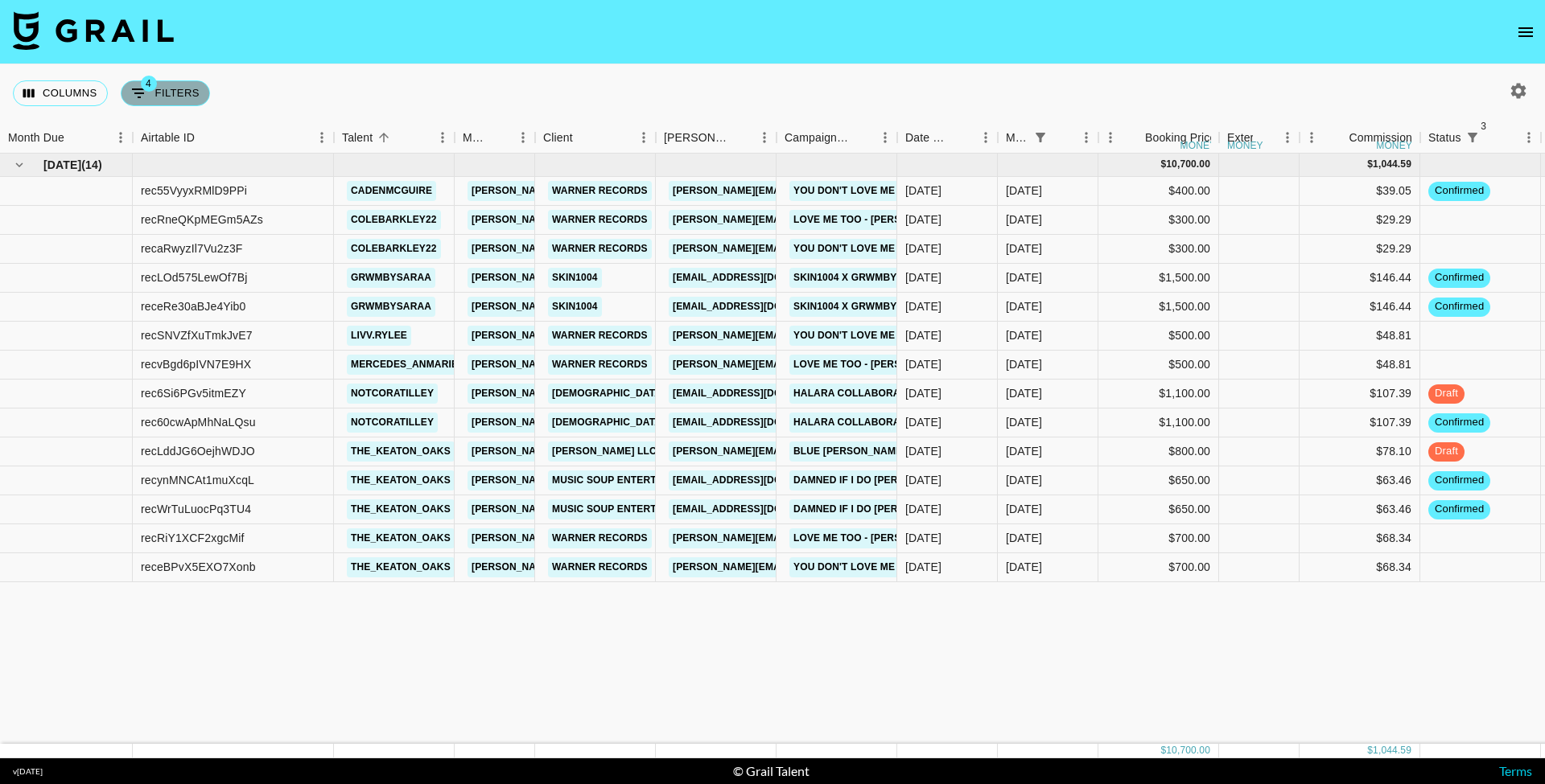
select select "monthDue2"
select select "Aug '25"
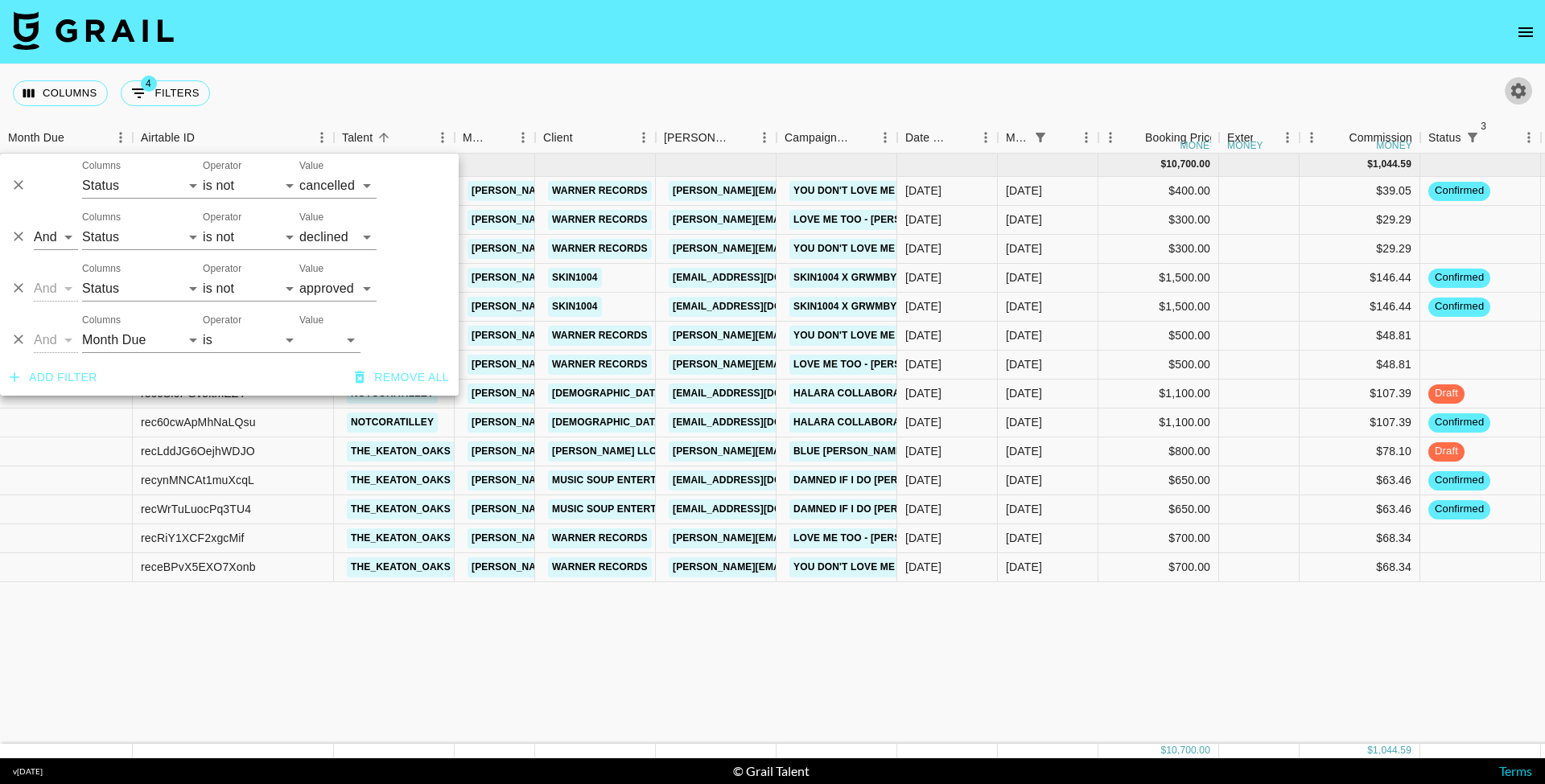
click at [1522, 89] on icon "button" at bounding box center [1519, 90] width 16 height 16
select select "May '25"
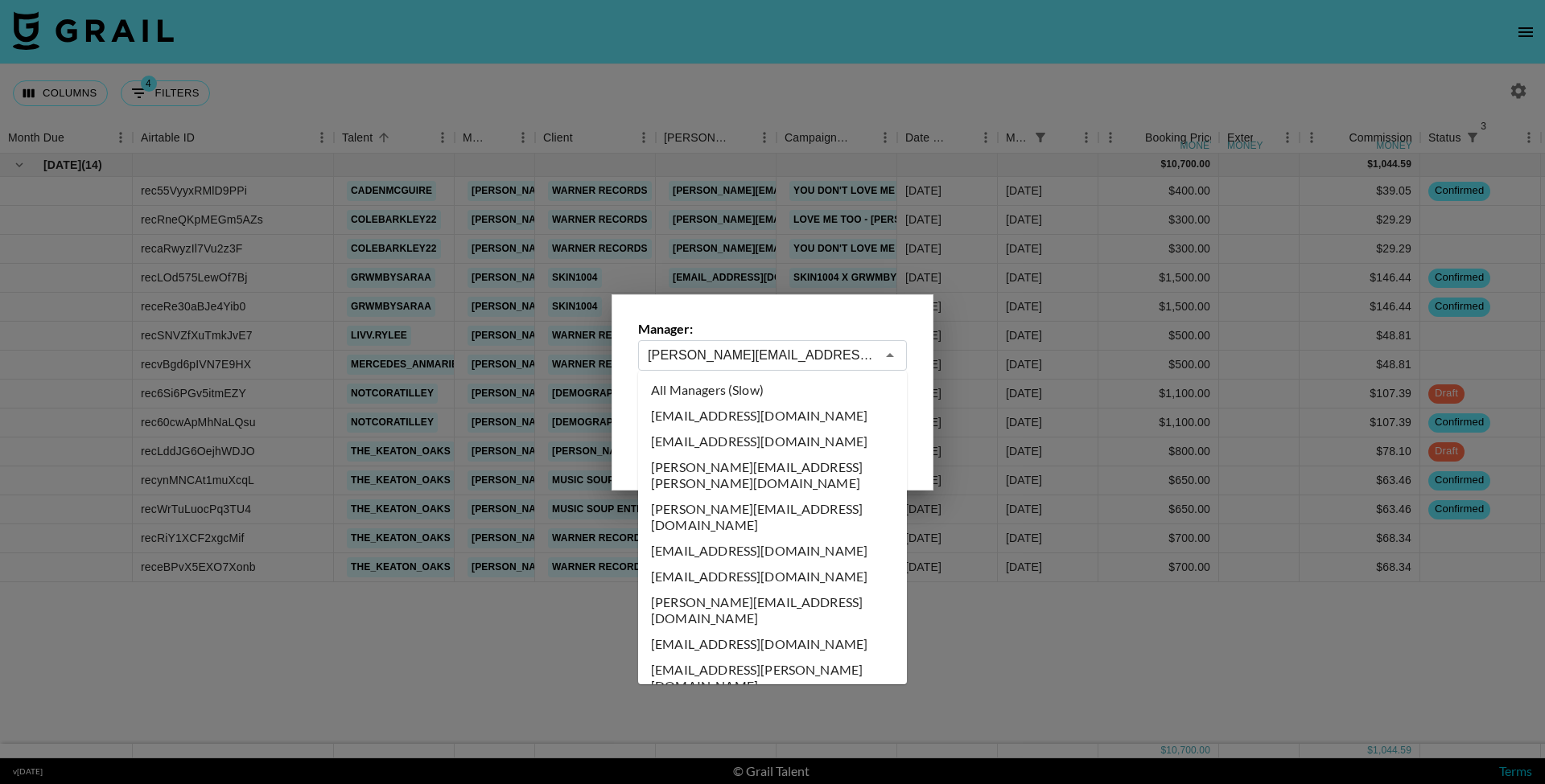
click at [832, 352] on input "chris@grail-talent.com" at bounding box center [761, 355] width 228 height 19
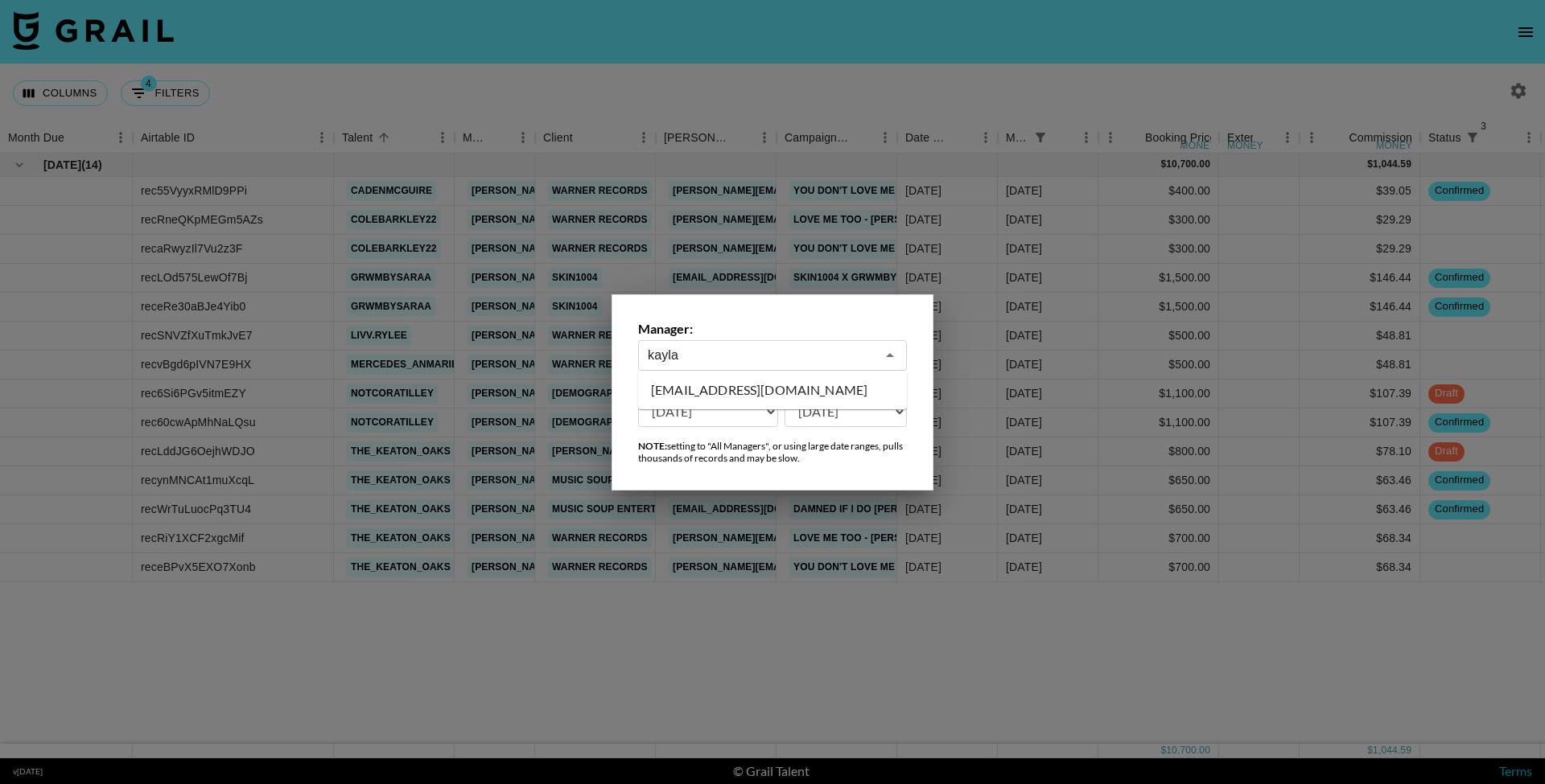
click at [834, 395] on li "kayla@grail-talent.com" at bounding box center [772, 390] width 269 height 26
type input "kayla@grail-talent.com"
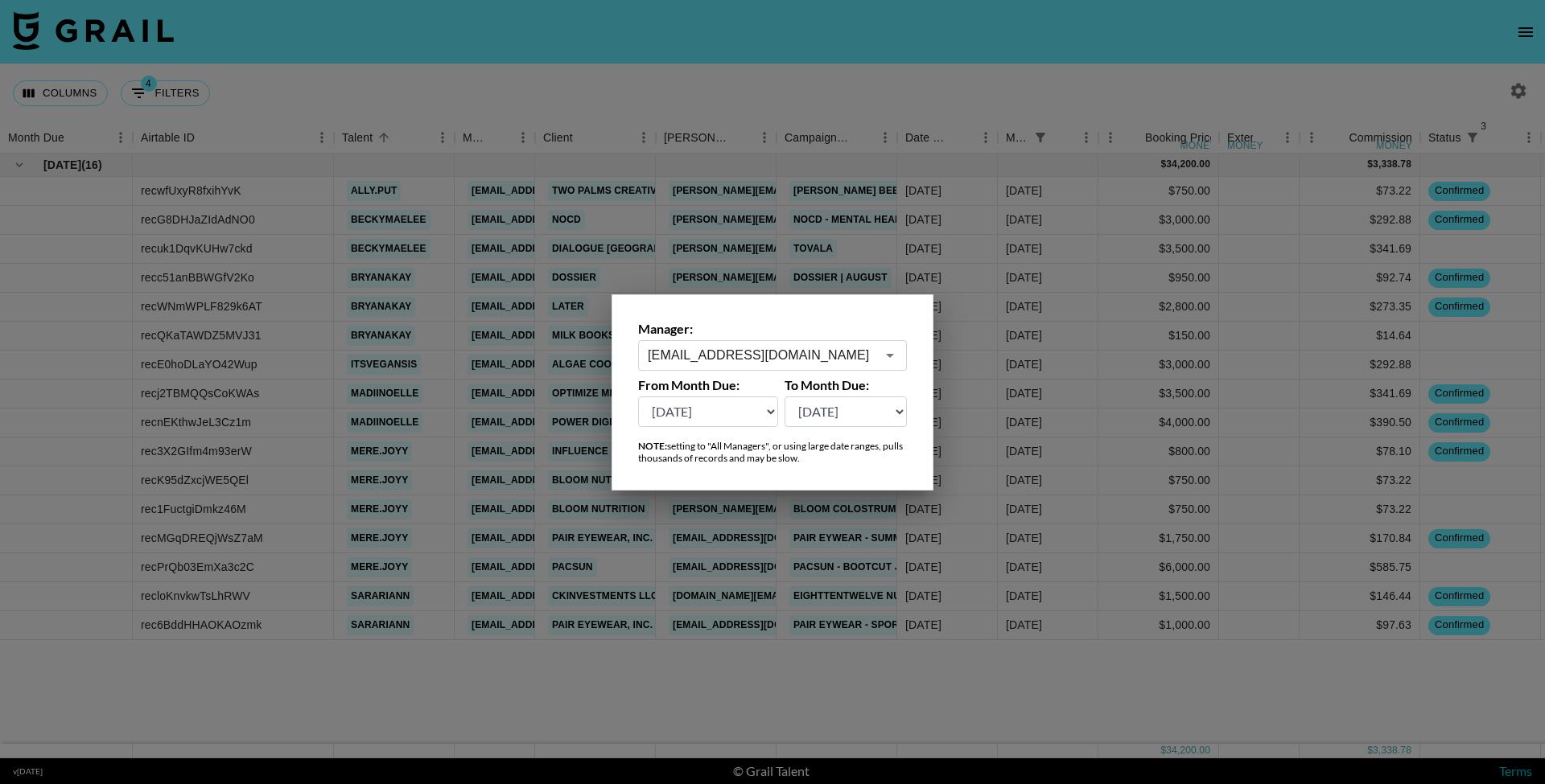
drag, startPoint x: 911, startPoint y: 378, endPoint x: 710, endPoint y: 69, distance: 368.6
click at [911, 378] on div "Manager: kayla@grail-talent.com ​ From Month Due: Aug '26 Jul '26 Jun '26 May '…" at bounding box center [773, 393] width 322 height 196
click at [710, 69] on div at bounding box center [772, 392] width 1545 height 784
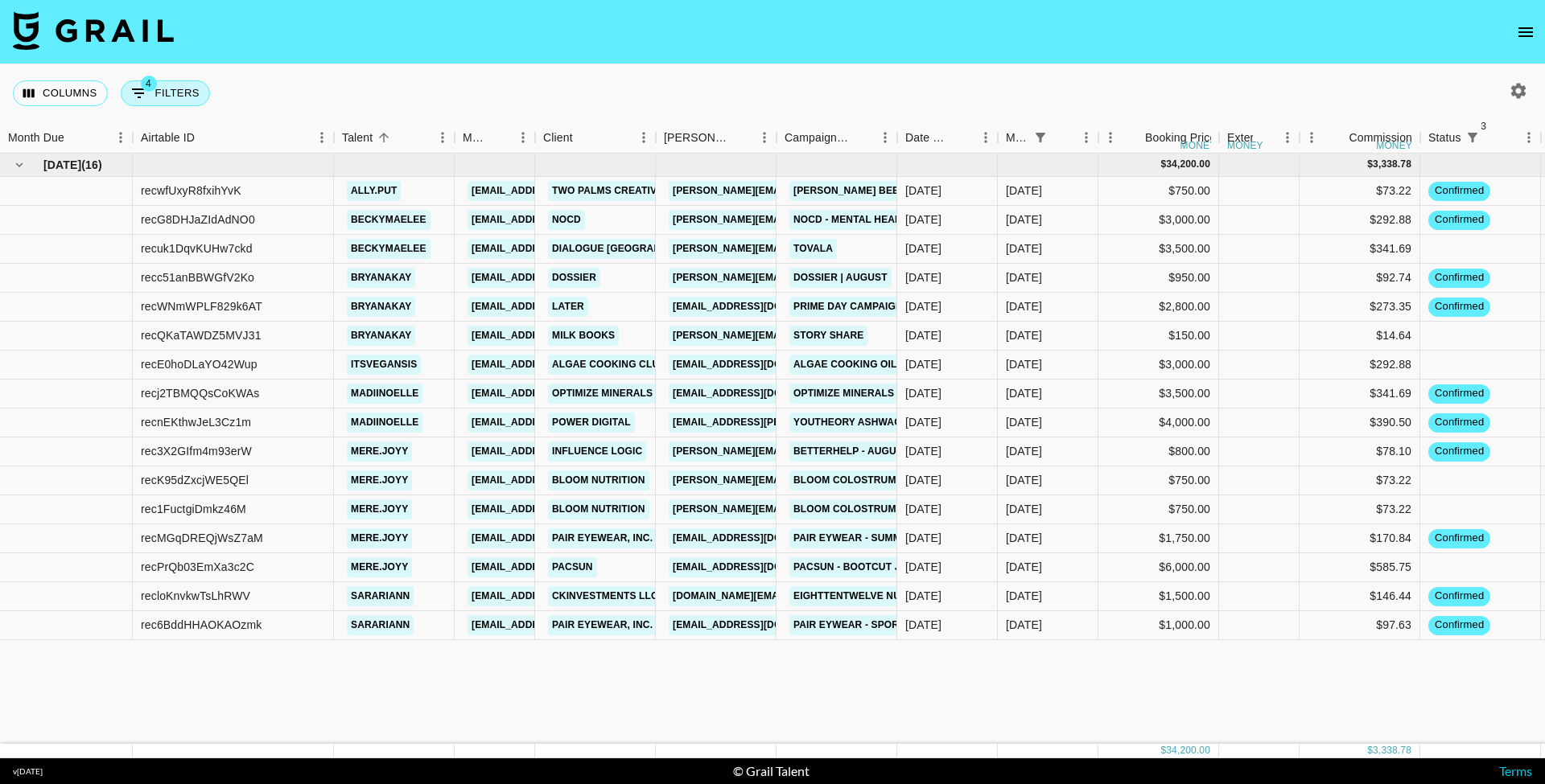
click at [170, 102] on button "4 Filters" at bounding box center [165, 94] width 89 height 26
select select "status"
select select "not"
select select "cancelled"
select select "status"
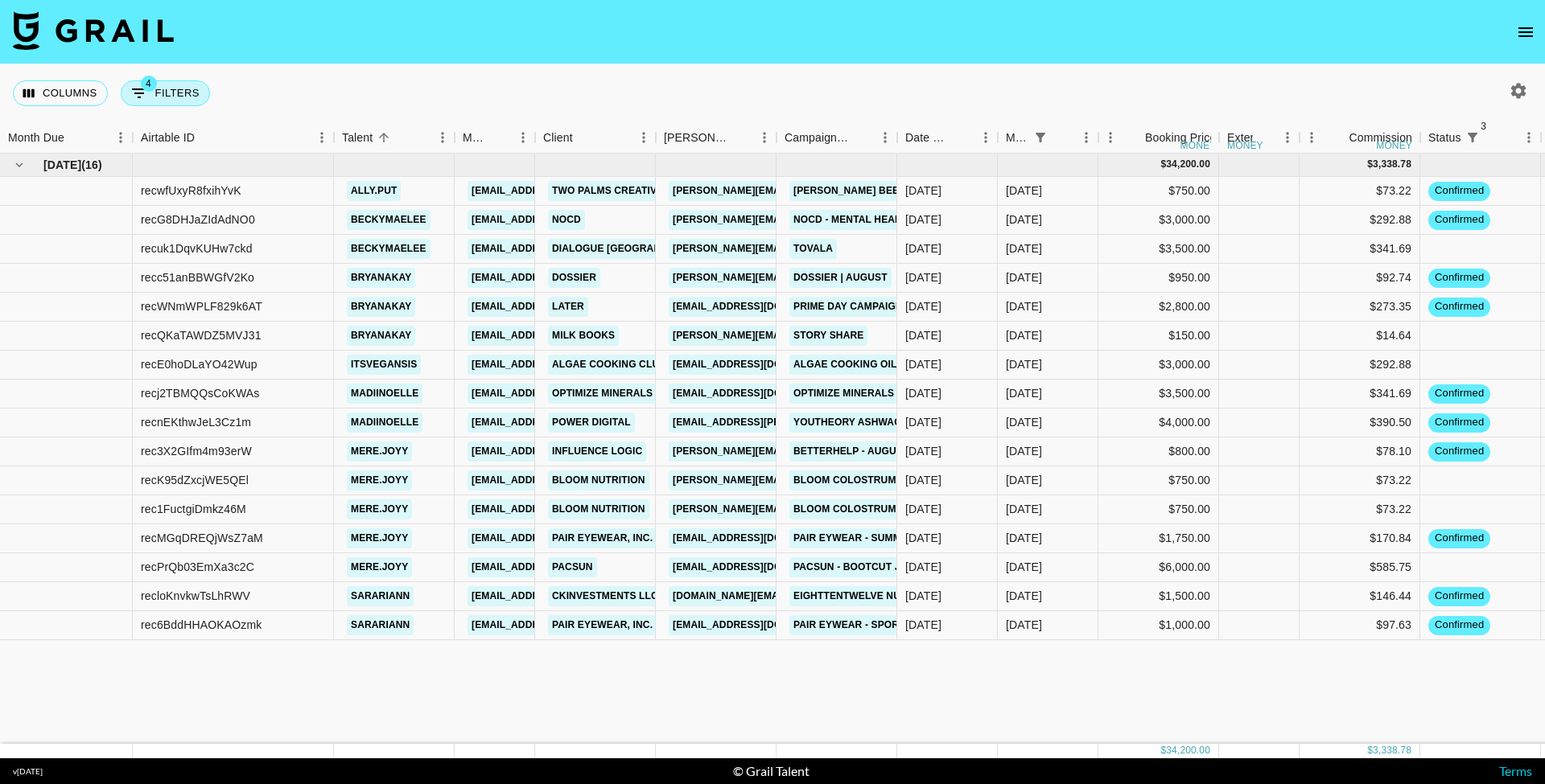
select select "not"
select select "declined"
select select "status"
select select "not"
select select "approved"
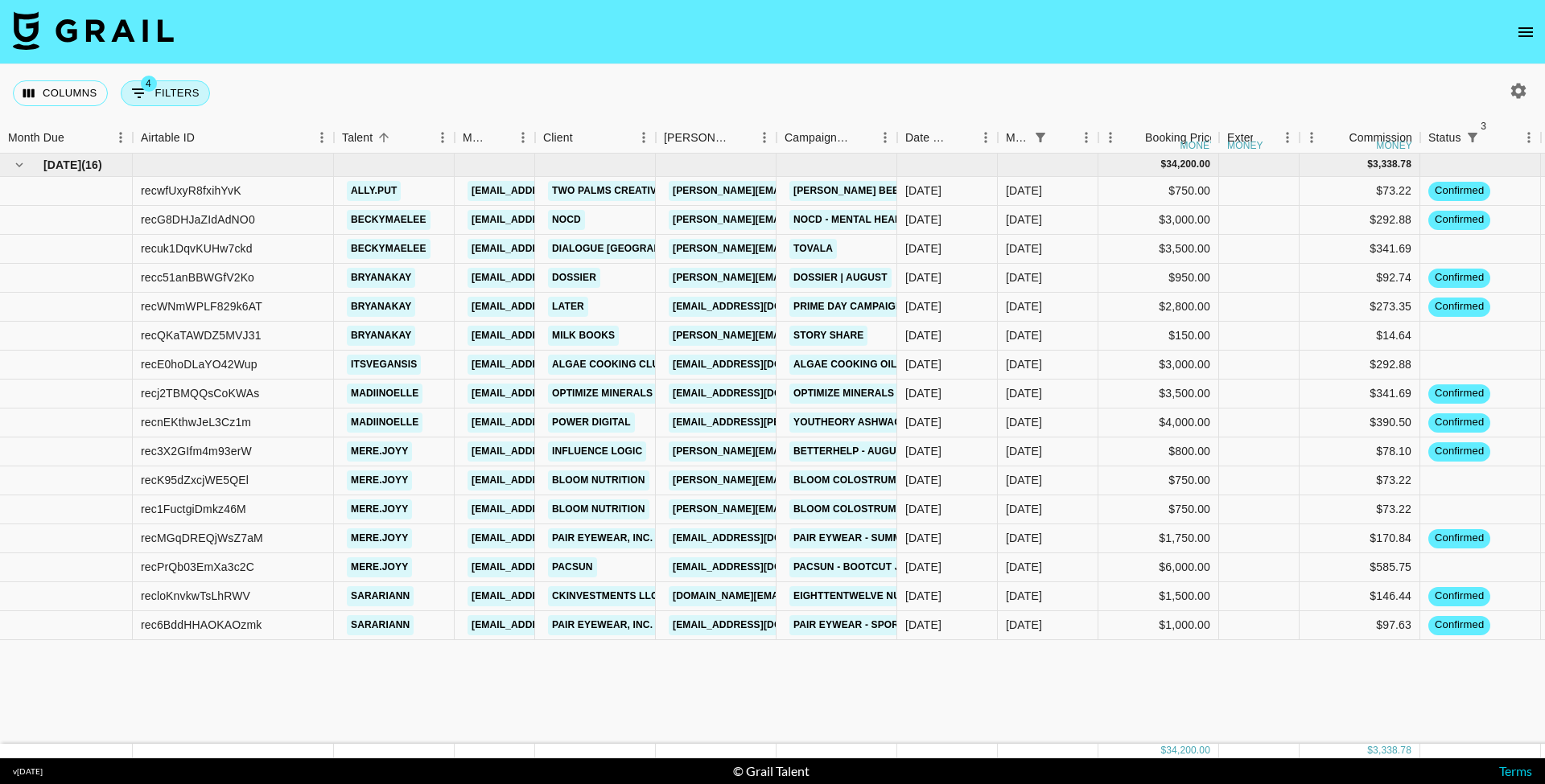
select select "monthDue2"
select select "Aug '25"
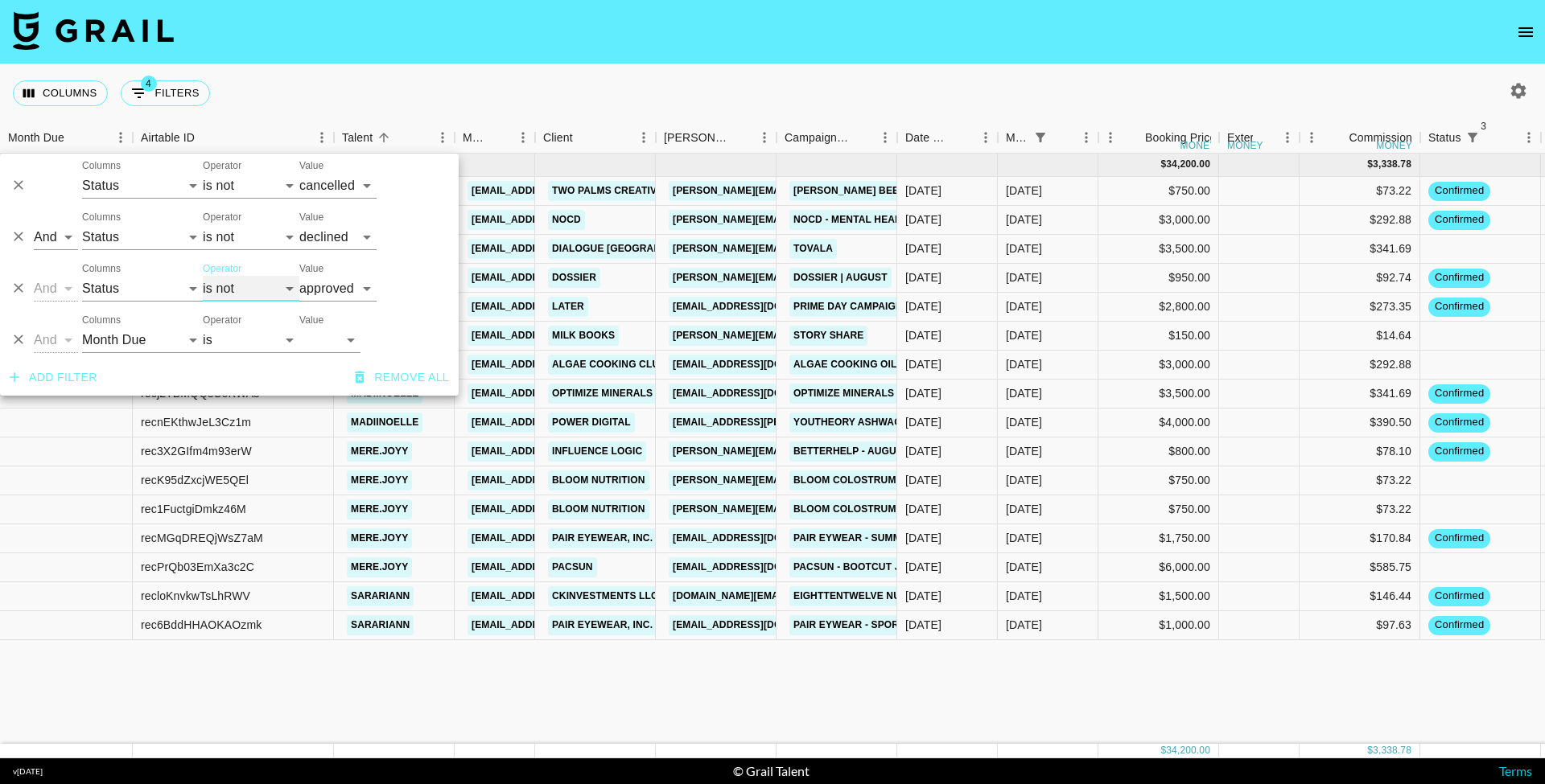
select select "is"
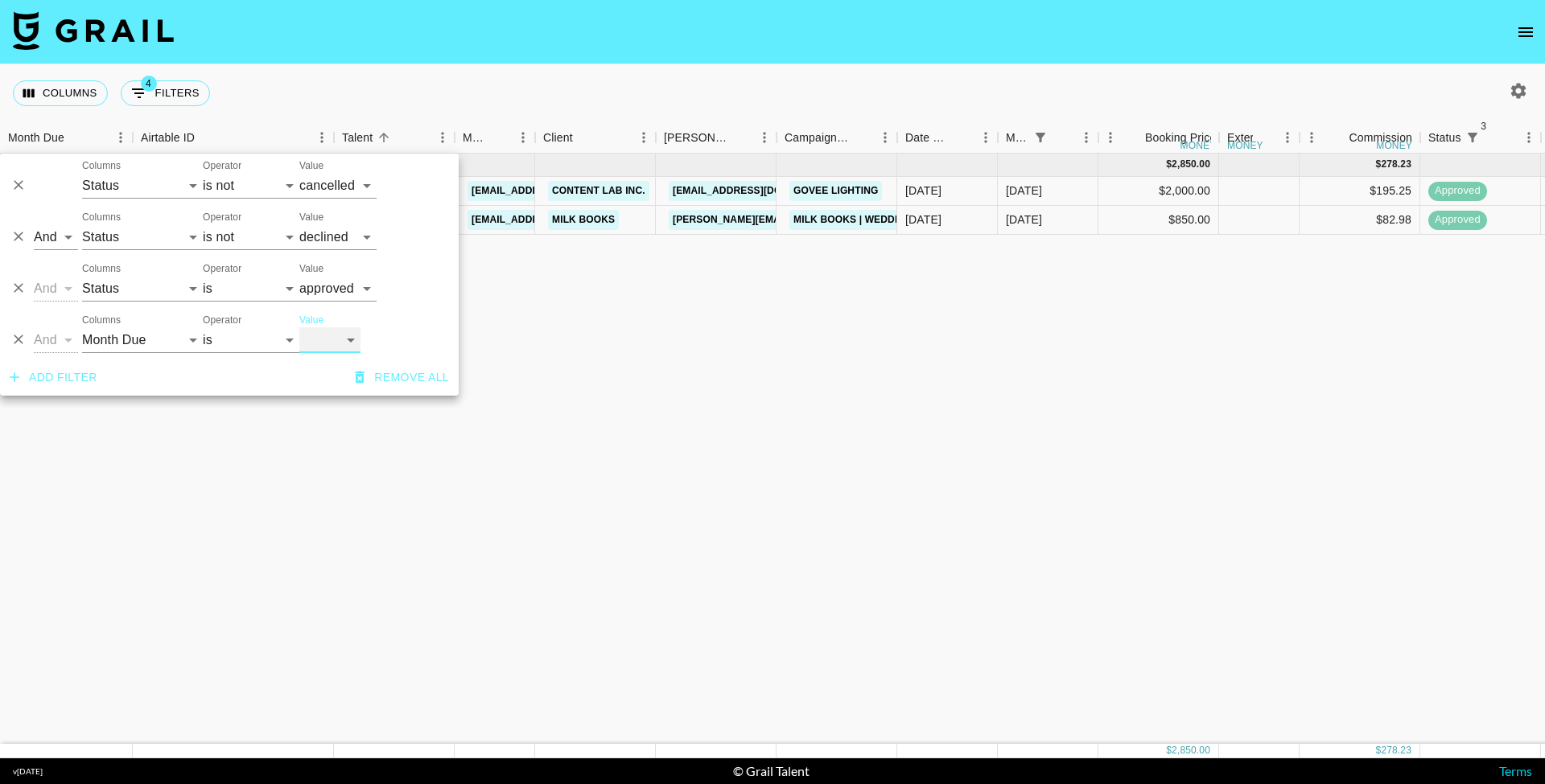
select select "Jul '25"
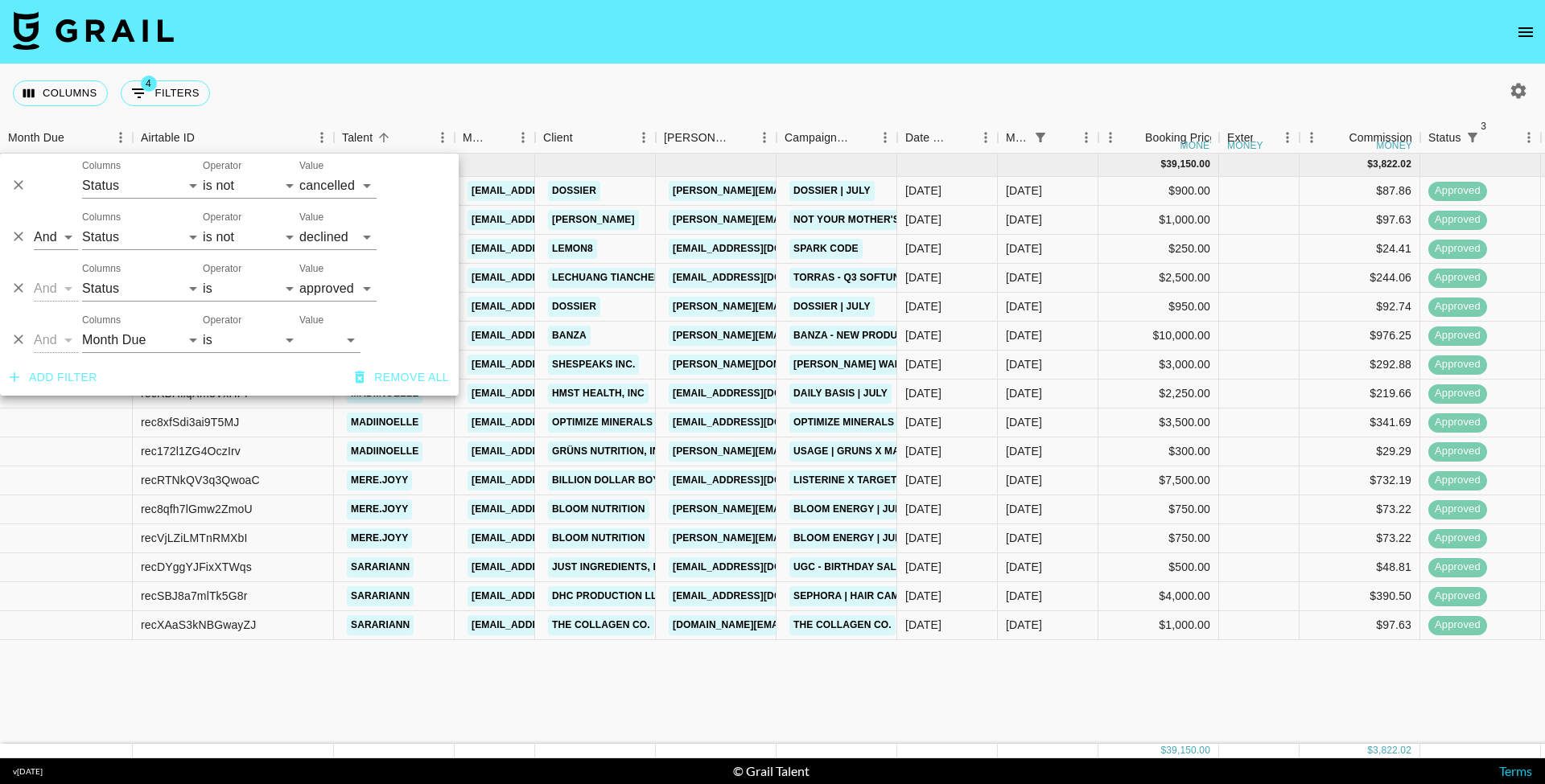
click at [482, 51] on nav at bounding box center [772, 32] width 1545 height 65
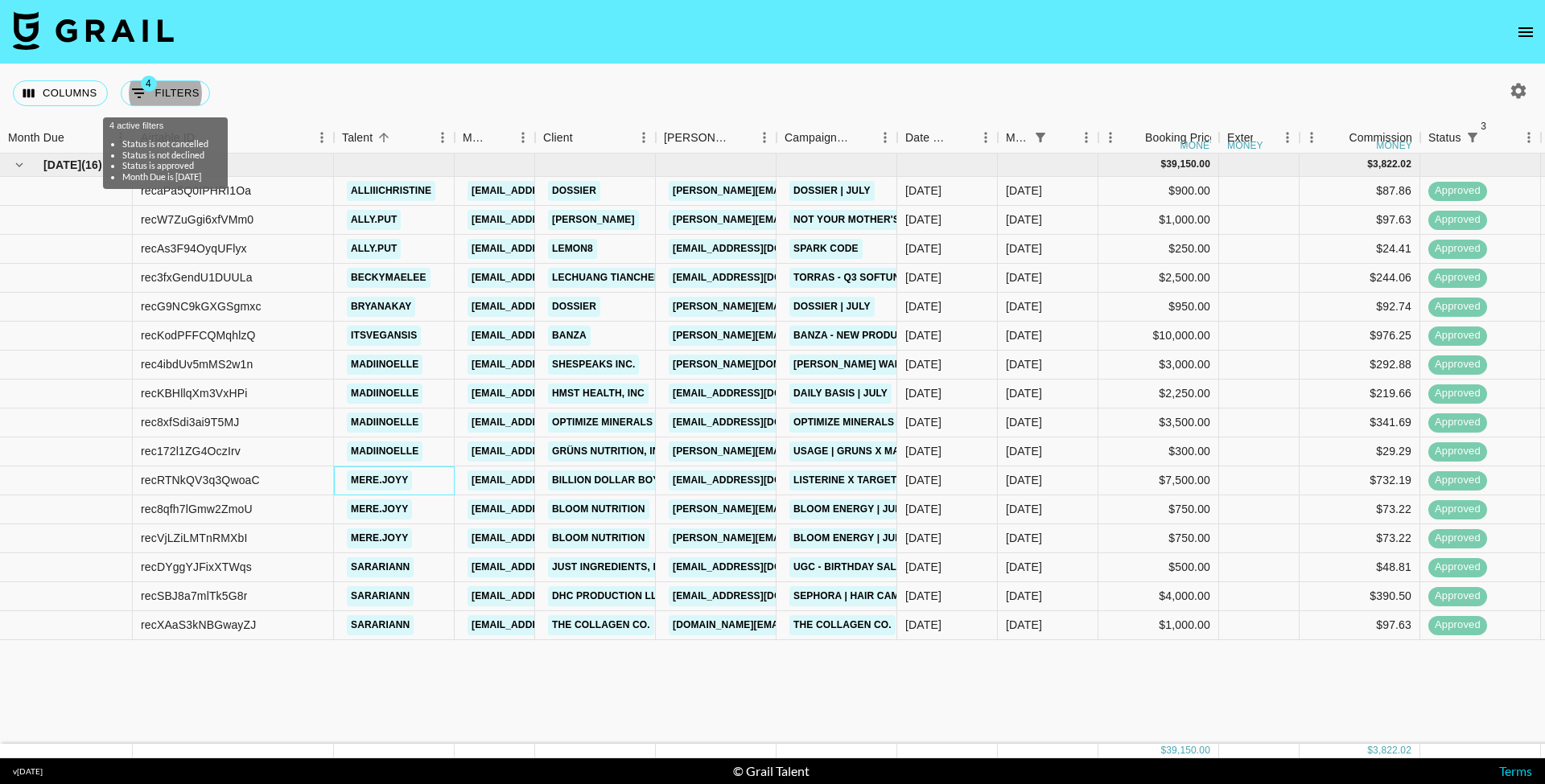
click at [393, 477] on link "mere.joyy" at bounding box center [380, 480] width 65 height 20
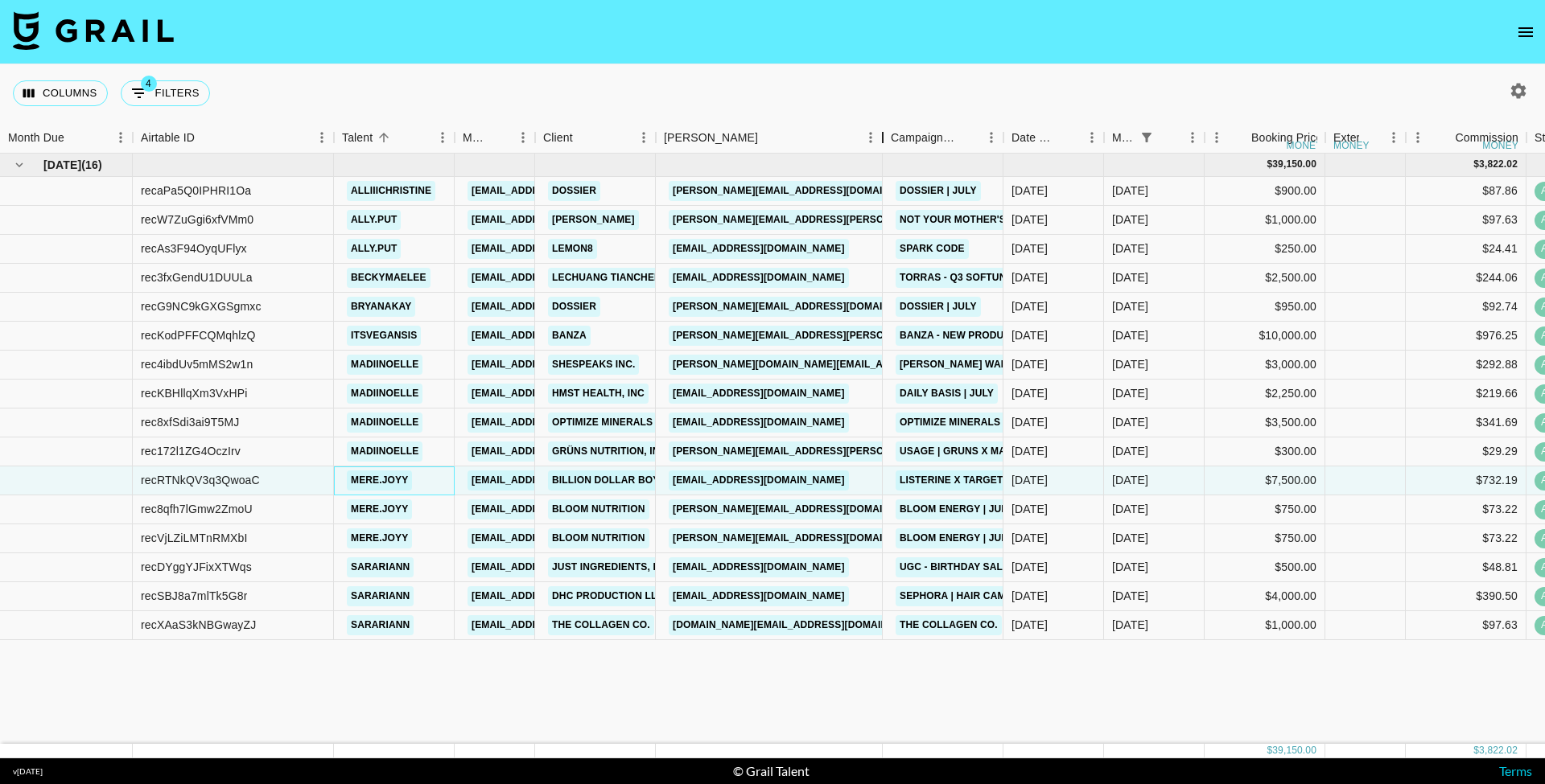
drag, startPoint x: 778, startPoint y: 142, endPoint x: 885, endPoint y: 148, distance: 107.2
click at [885, 148] on div "Booker" at bounding box center [883, 138] width 20 height 31
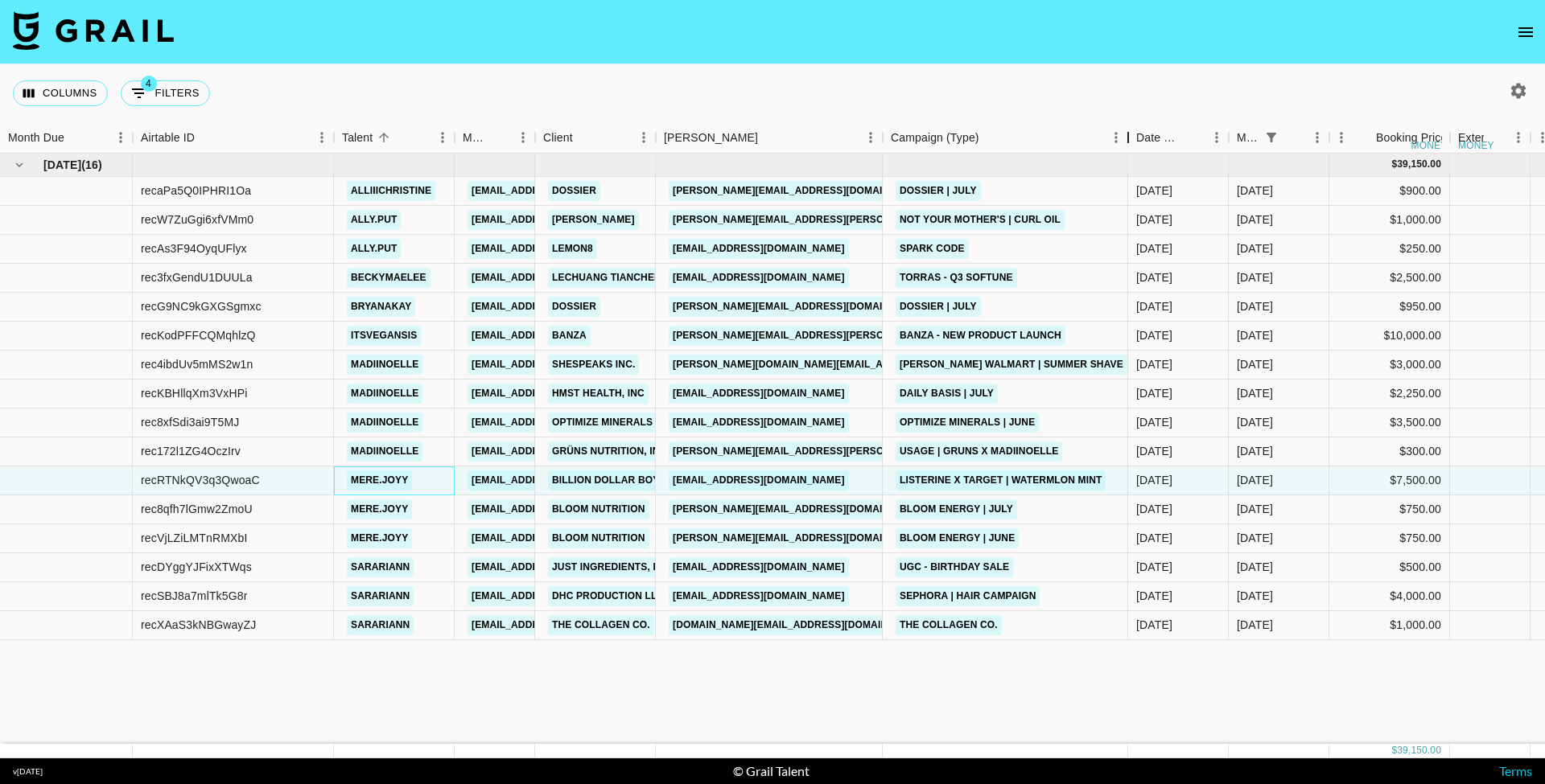
drag, startPoint x: 1006, startPoint y: 135, endPoint x: 1124, endPoint y: 152, distance: 119.2
click at [1124, 152] on div "Campaign (Type)" at bounding box center [1128, 138] width 20 height 31
click at [795, 479] on link "[EMAIL_ADDRESS][DOMAIN_NAME]" at bounding box center [759, 480] width 181 height 20
click at [205, 99] on button "4 Filters" at bounding box center [165, 94] width 89 height 26
select select "status"
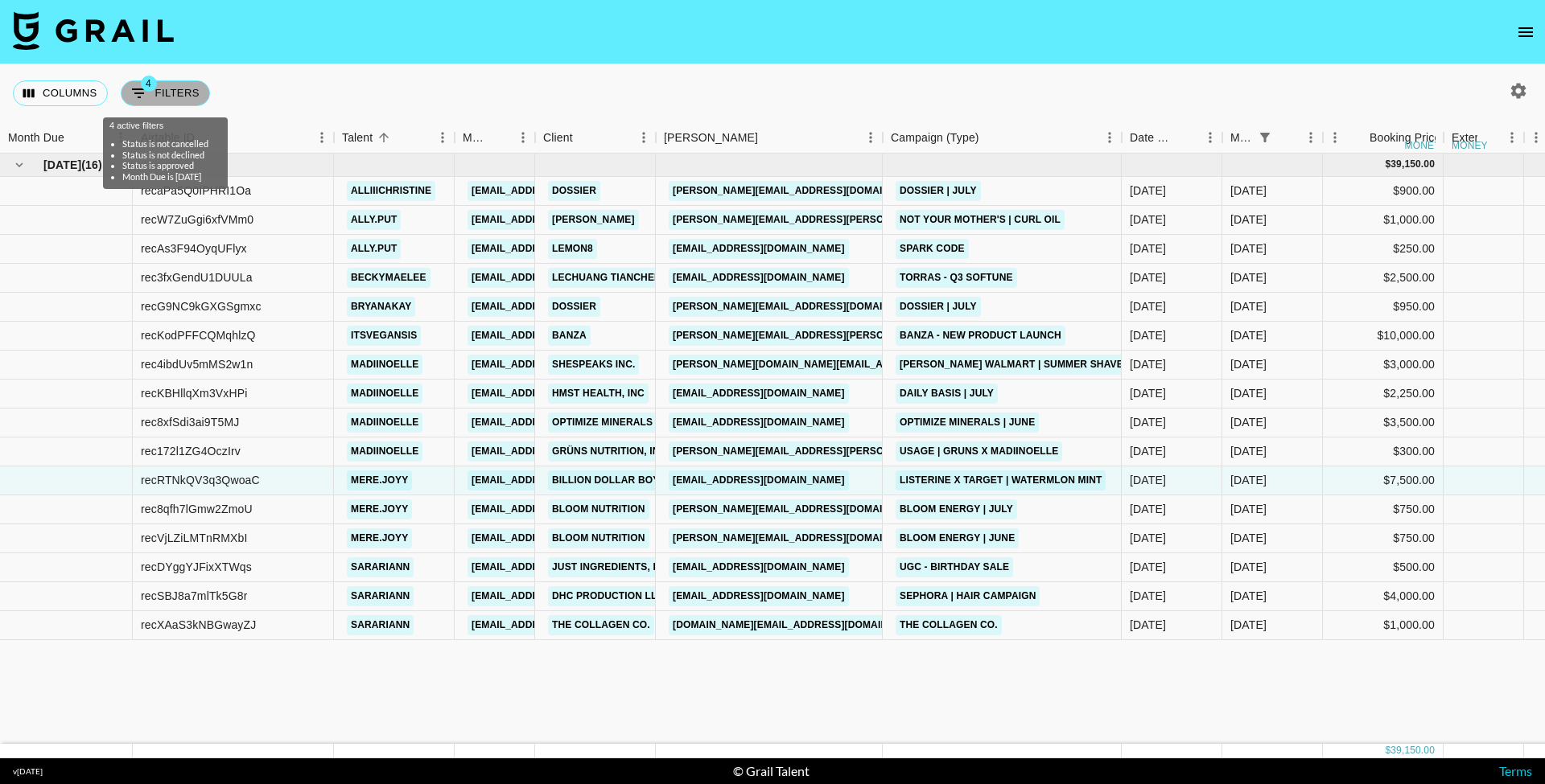
select select "not"
select select "cancelled"
select select "status"
select select "not"
select select "declined"
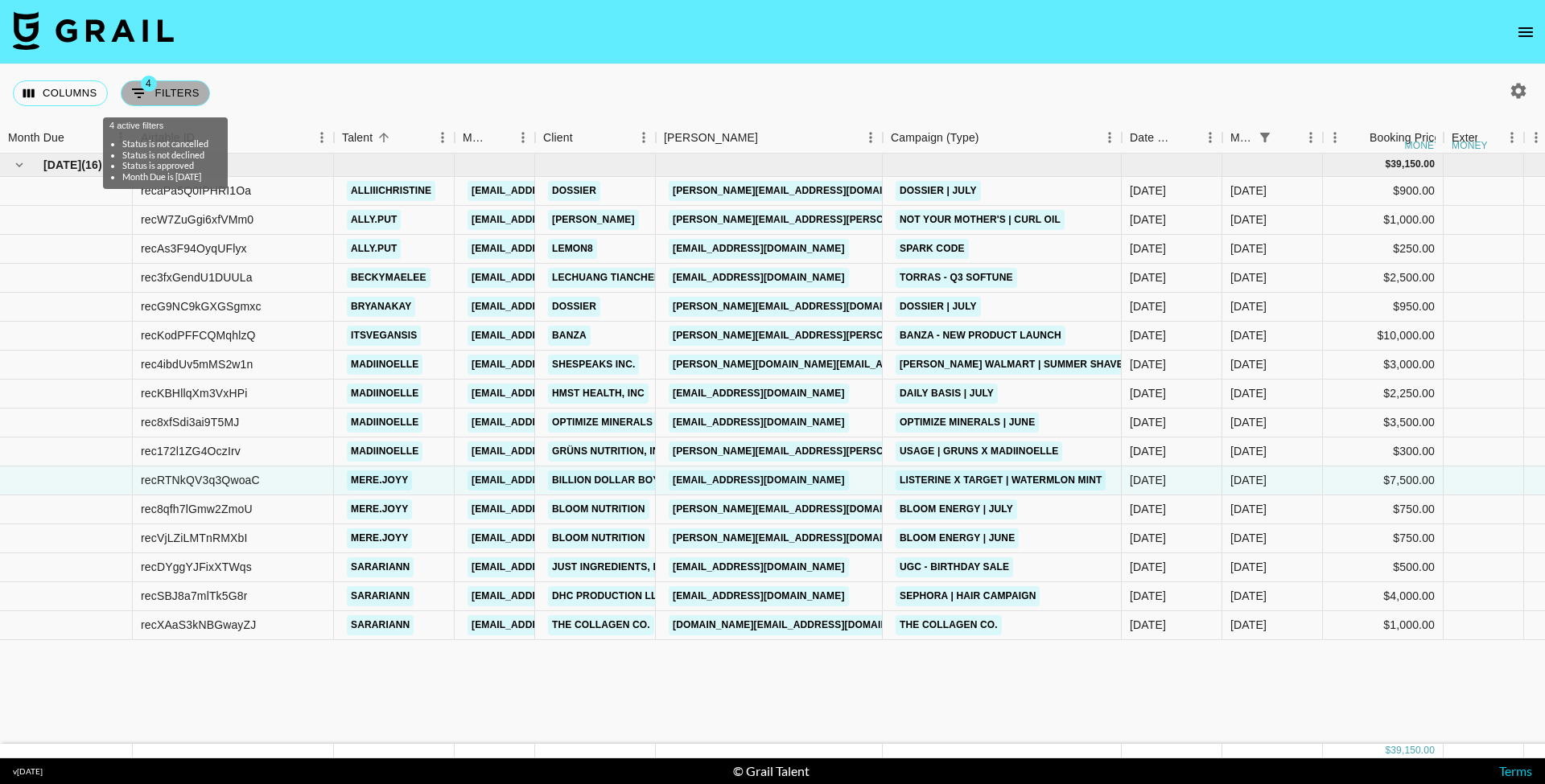
select select "status"
select select "approved"
select select "monthDue2"
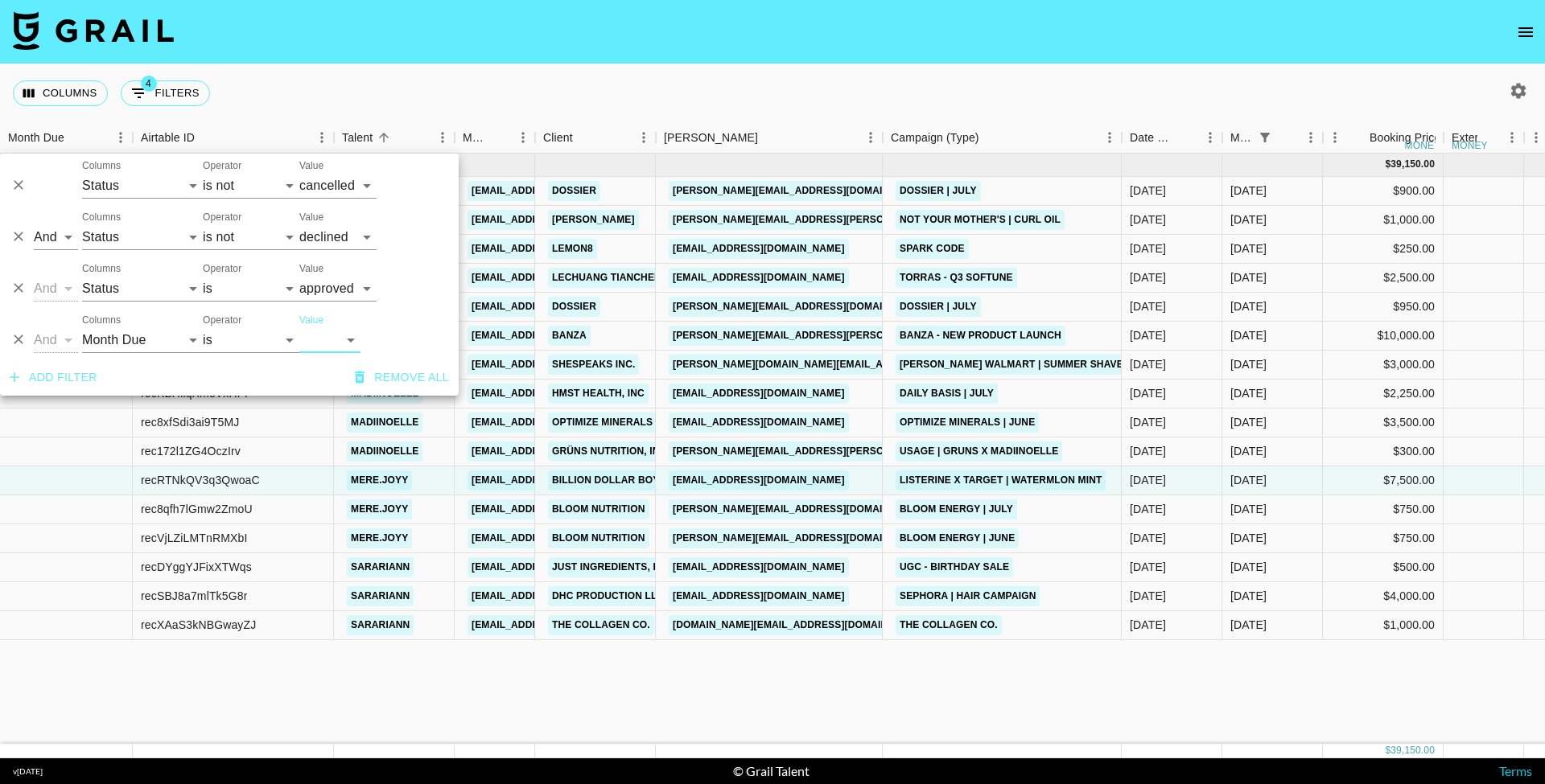
select select "Jun '25"
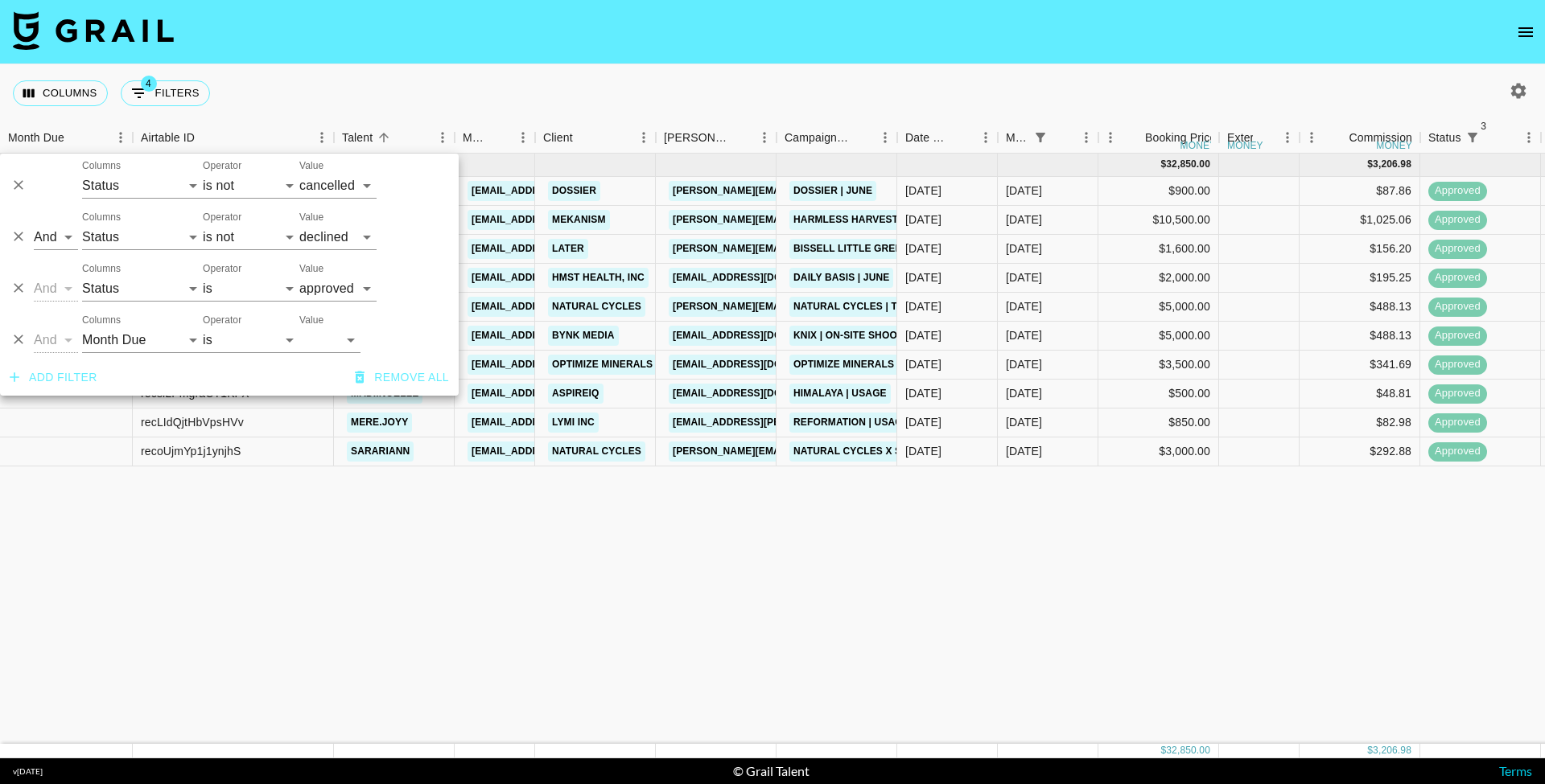
click at [442, 553] on div "Jun '25 ( 10 ) $ 32,850.00 $ 3,206.98 recFQ9PBc3wnuOUSD alliiichristine kayla@g…" at bounding box center [1406, 448] width 2813 height 590
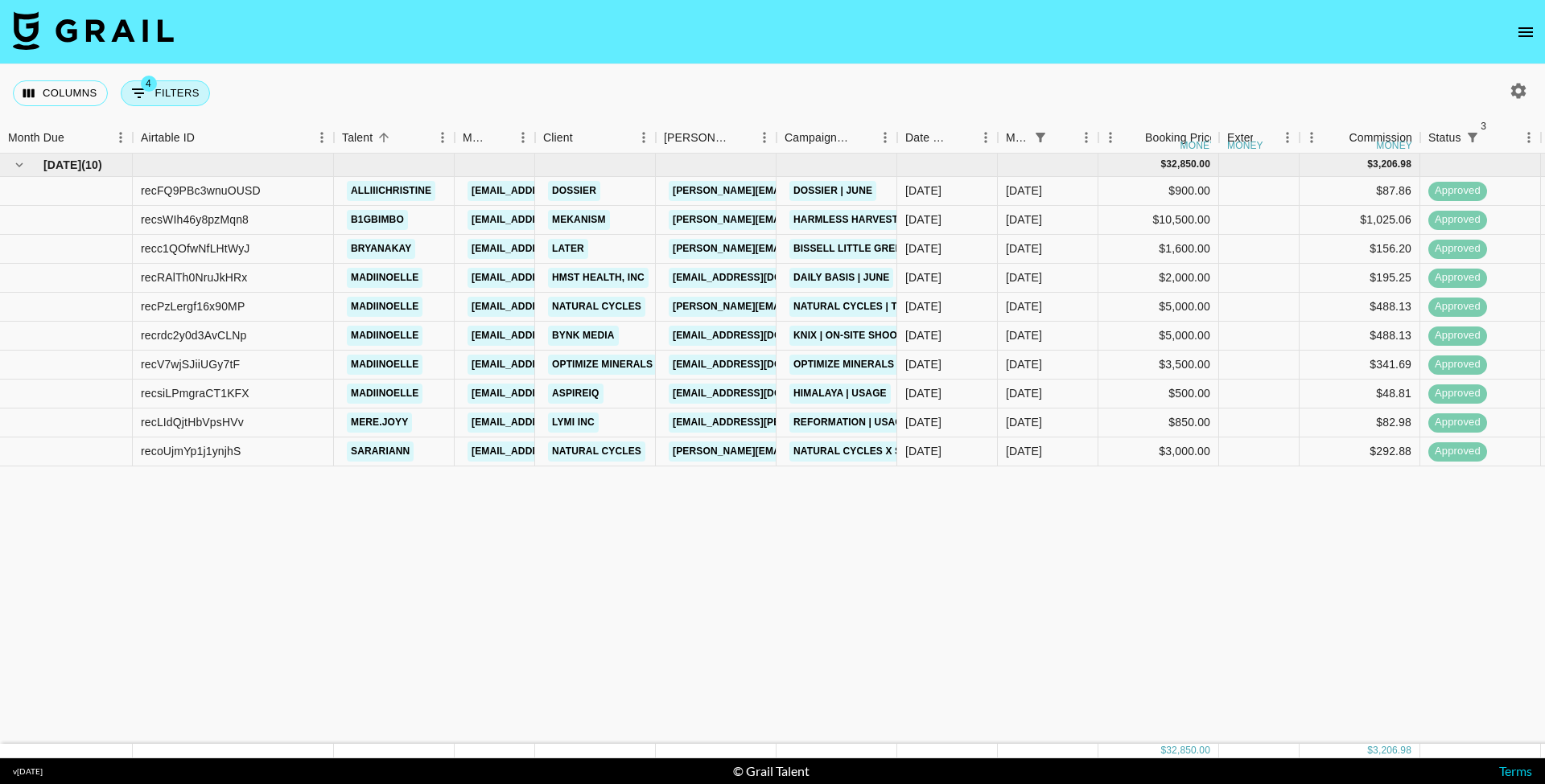
click at [199, 85] on button "4 Filters" at bounding box center [165, 94] width 89 height 26
select select "status"
select select "not"
select select "cancelled"
select select "status"
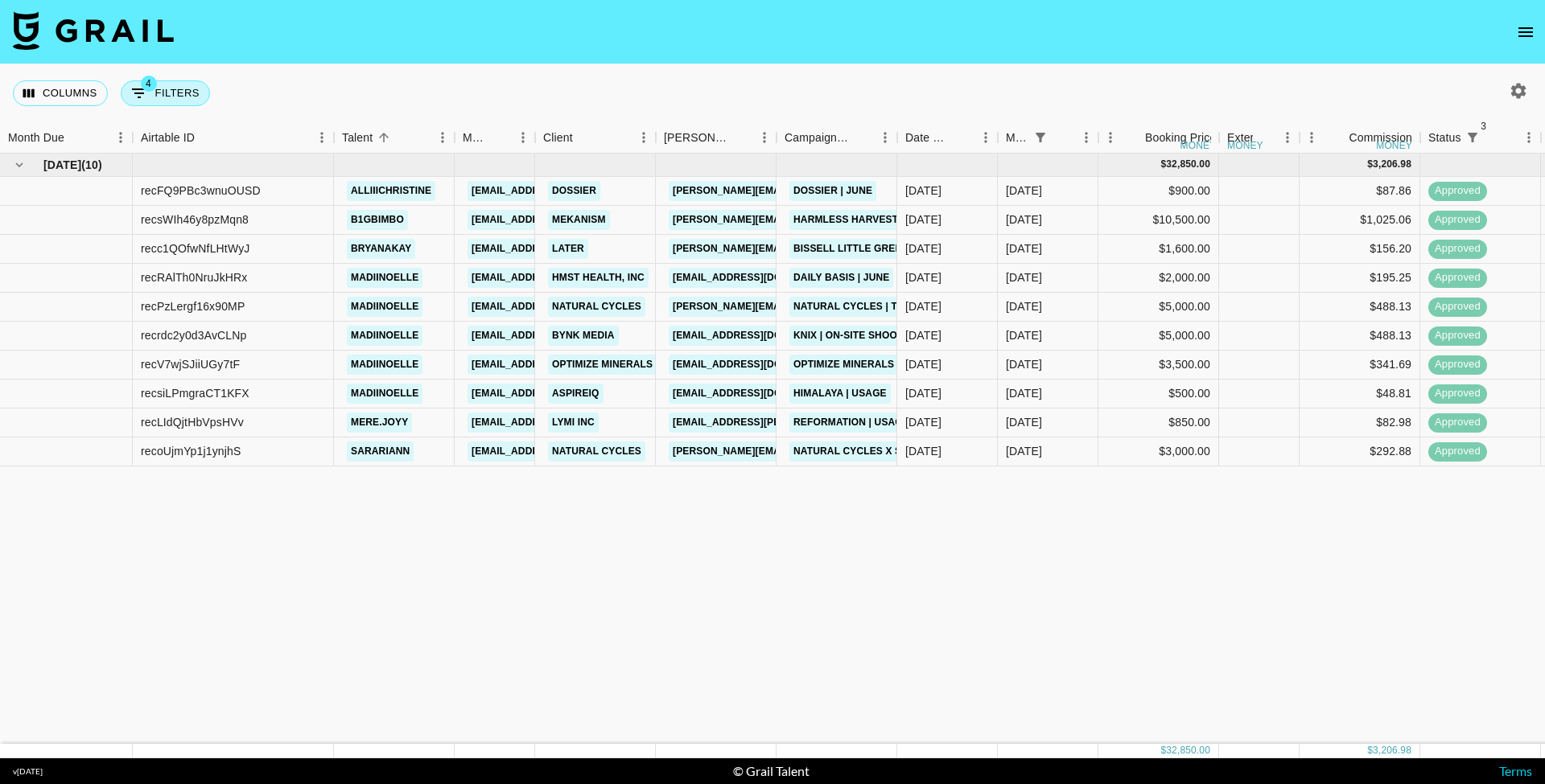
select select "not"
select select "declined"
select select "status"
select select "approved"
select select "monthDue2"
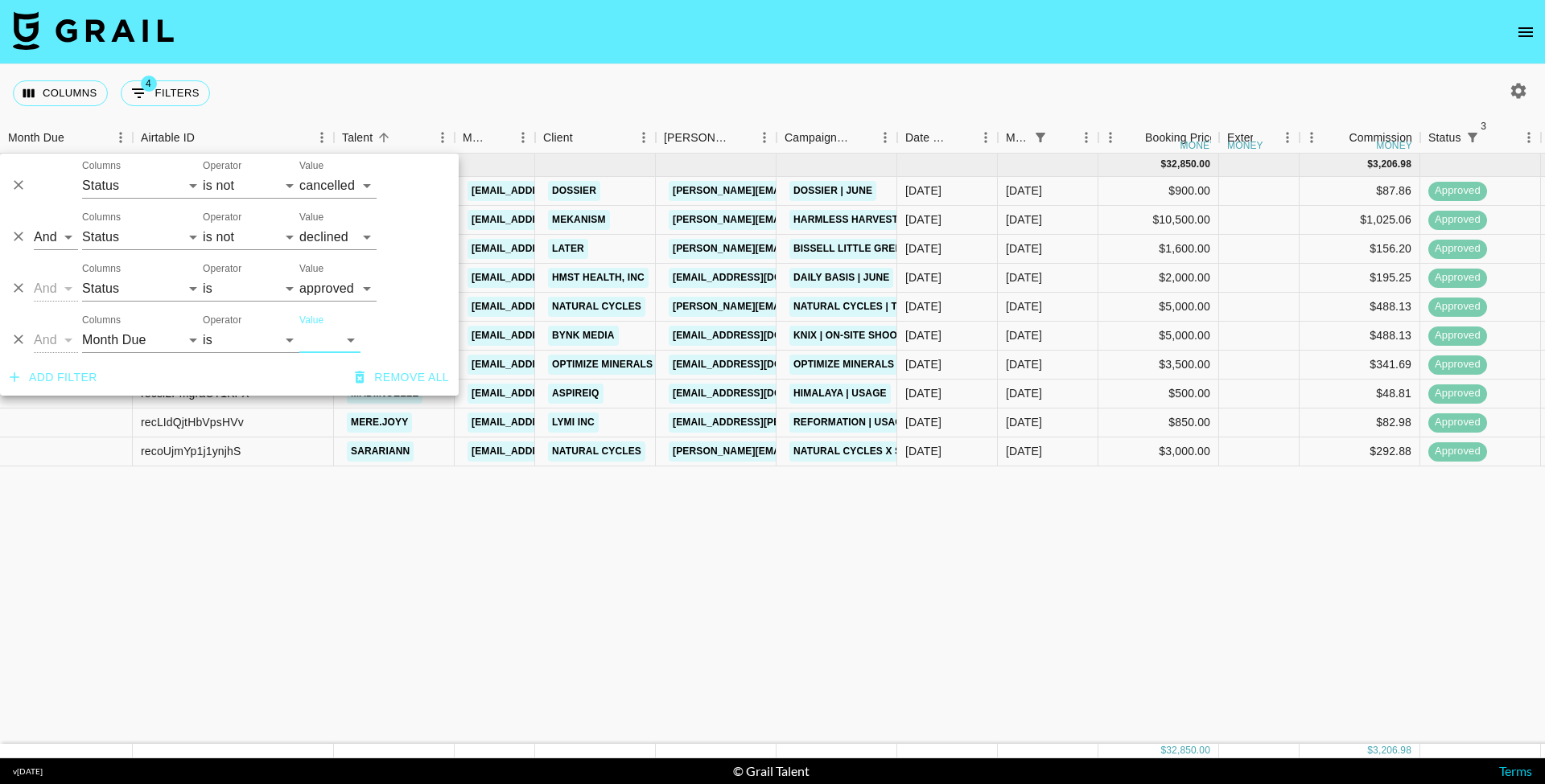
select select "Aug '25"
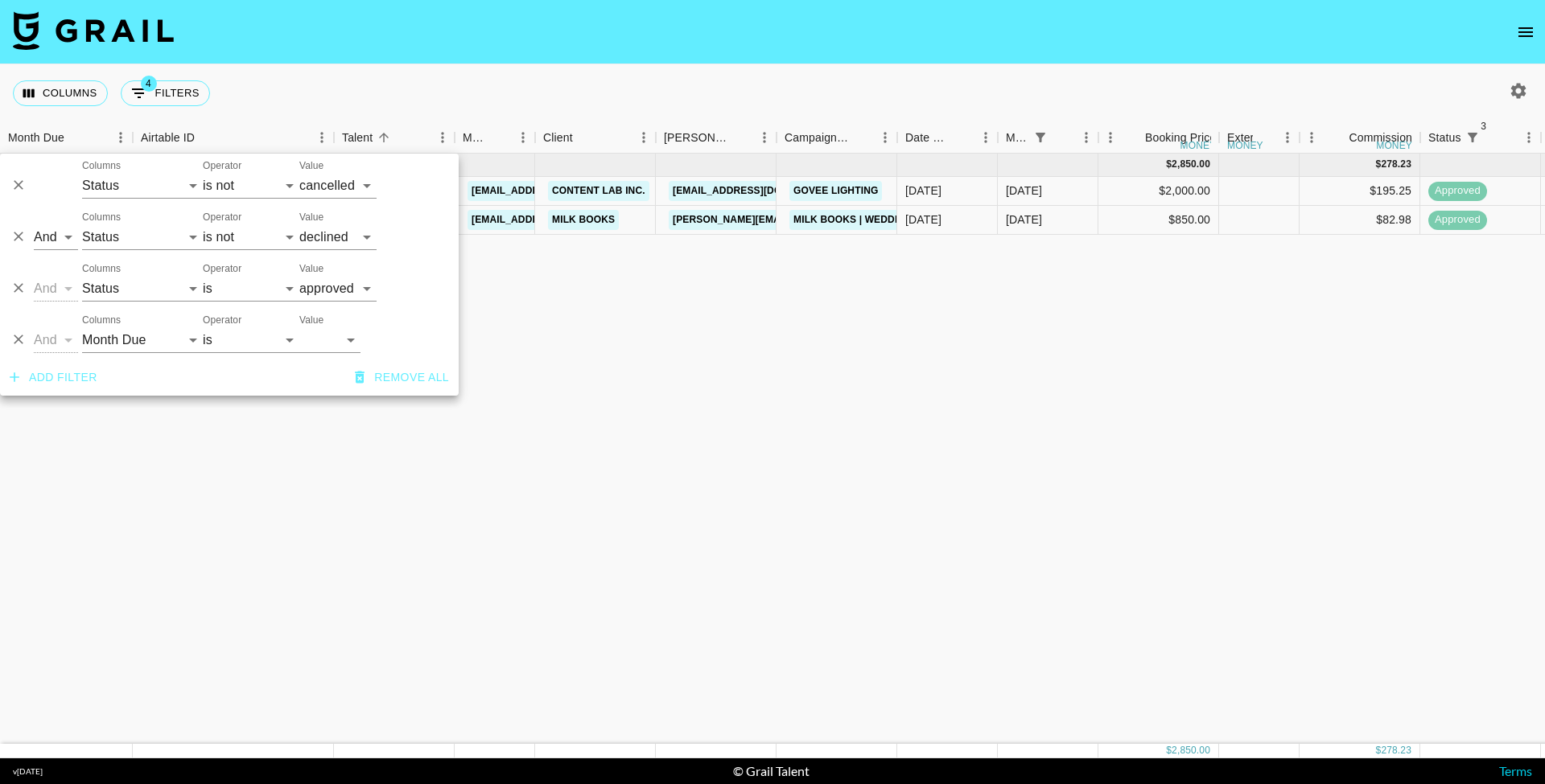
click at [524, 57] on nav at bounding box center [772, 32] width 1545 height 65
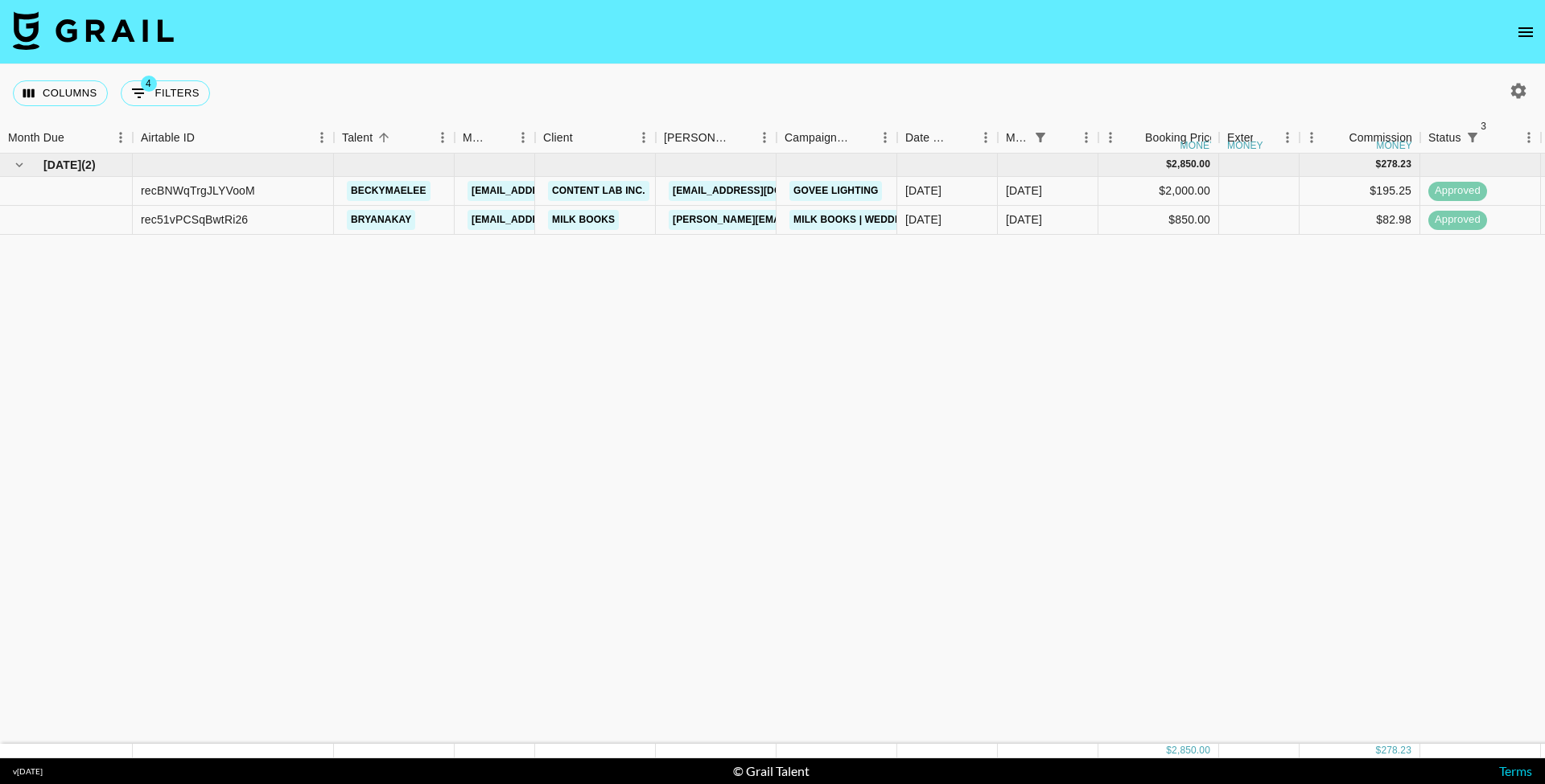
click at [1498, 89] on div at bounding box center [1515, 91] width 60 height 27
click at [1517, 89] on icon "button" at bounding box center [1519, 91] width 20 height 20
select select "May '25"
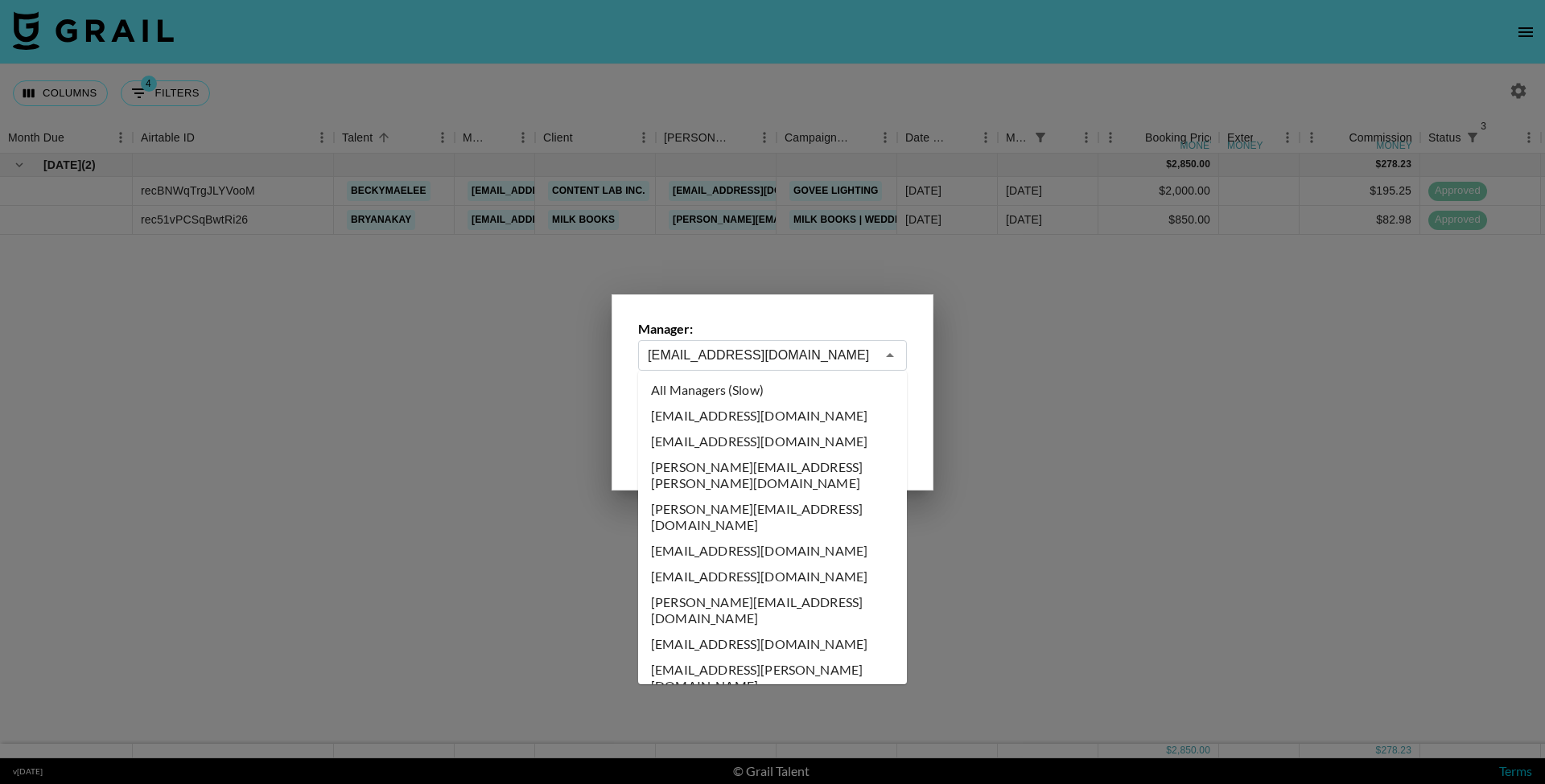
click at [842, 347] on input "kayla@grail-talent.com" at bounding box center [761, 355] width 228 height 19
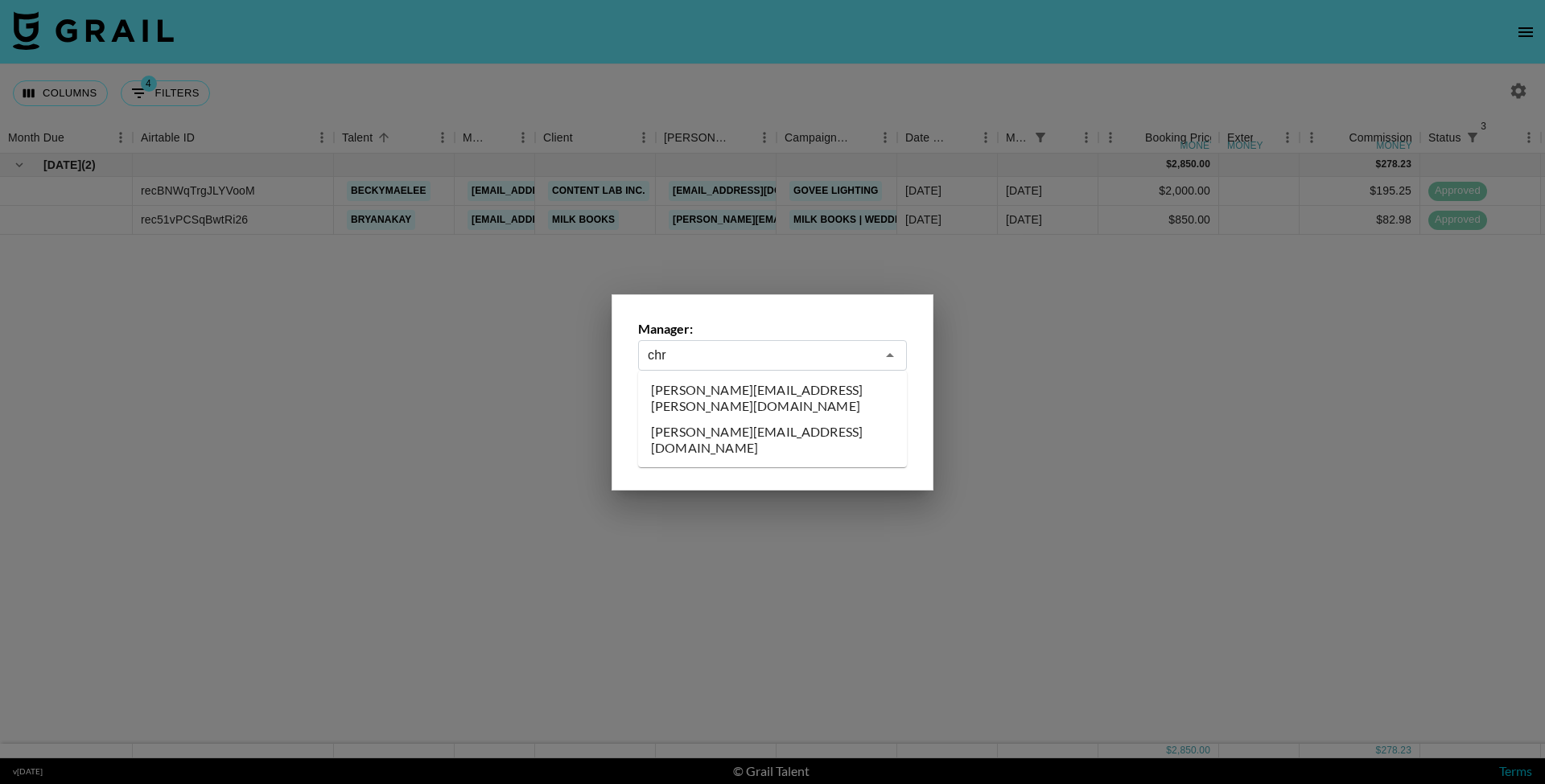
click at [797, 419] on li "chris@grail-talent.com" at bounding box center [772, 439] width 269 height 42
type input "chris@grail-talent.com"
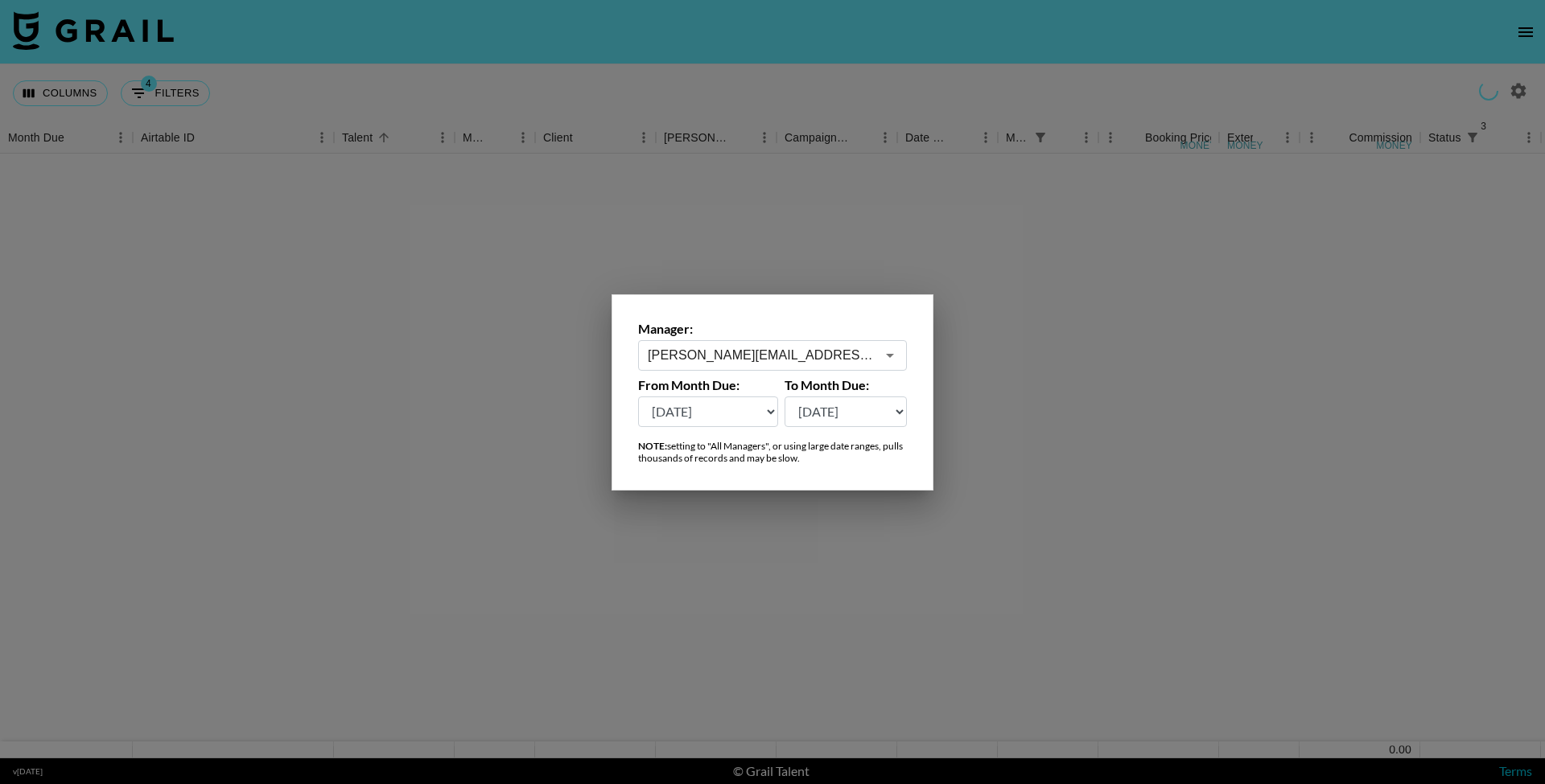
click at [574, 64] on div at bounding box center [772, 392] width 1545 height 784
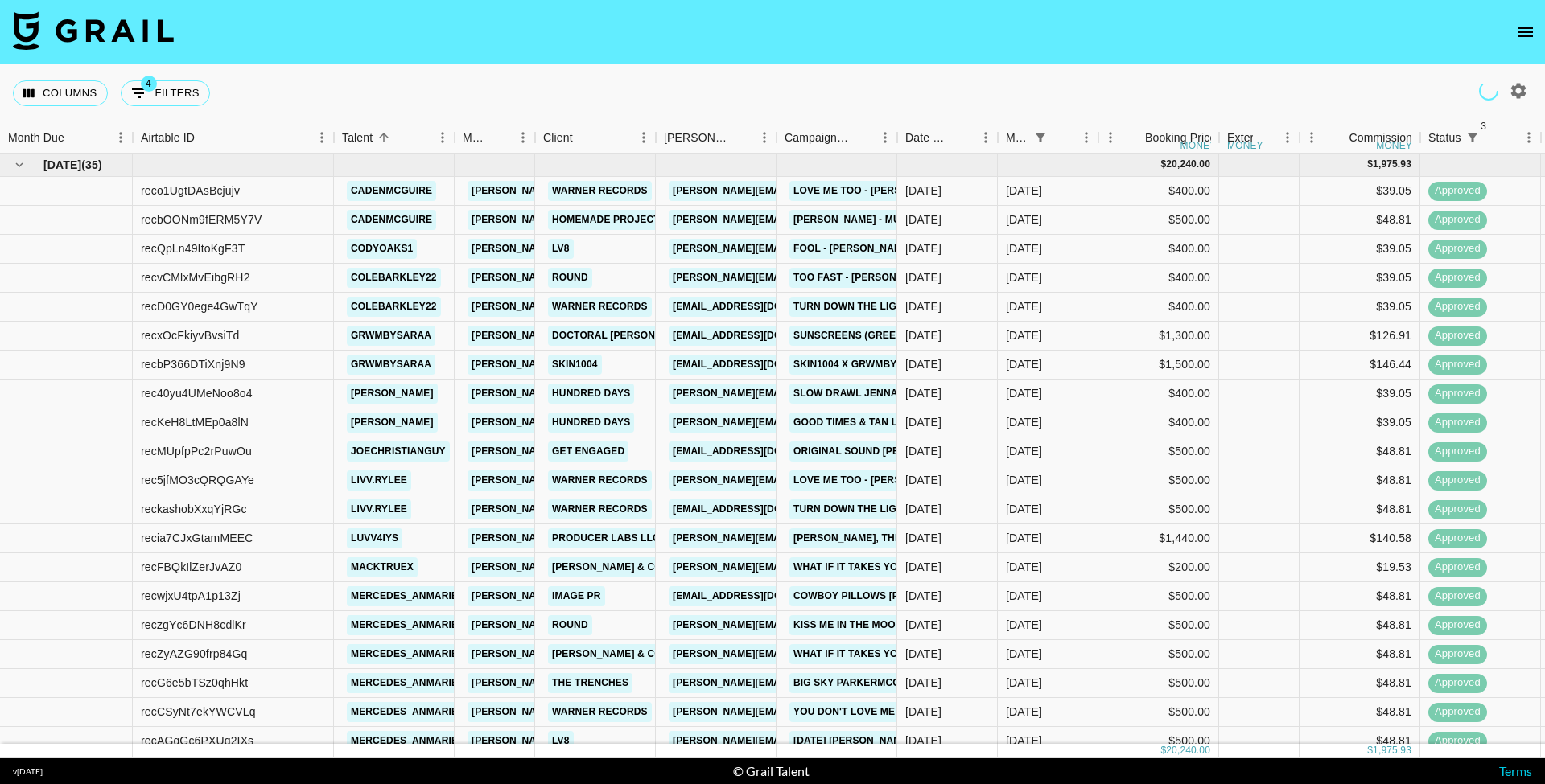
click at [340, 86] on div "Columns 4 Filters + Booking" at bounding box center [772, 93] width 1545 height 58
click at [470, 61] on nav at bounding box center [772, 32] width 1545 height 65
click at [173, 92] on button "4 Filters" at bounding box center [165, 94] width 89 height 26
select select "status"
select select "not"
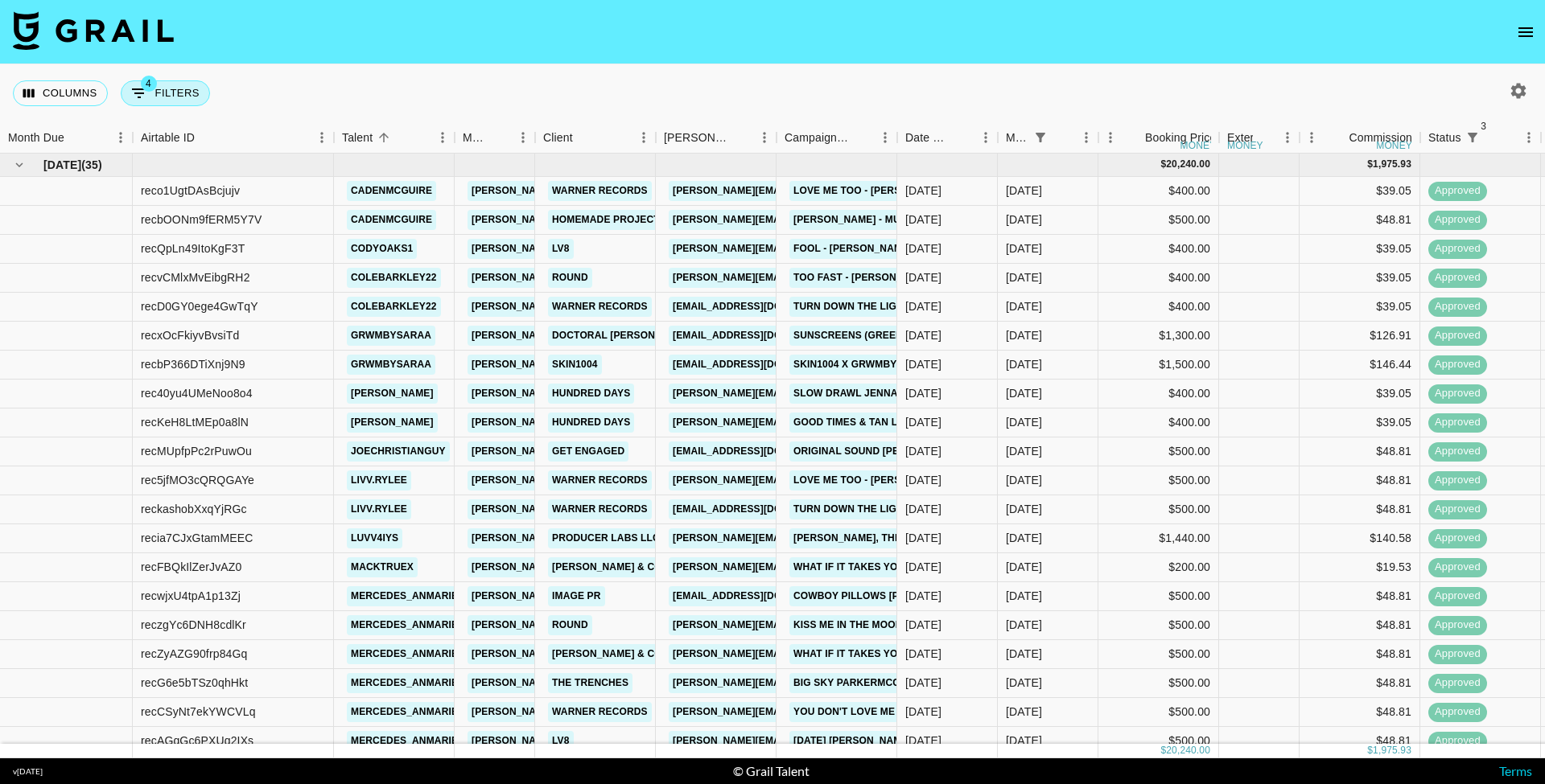
select select "cancelled"
select select "status"
select select "not"
select select "declined"
select select "status"
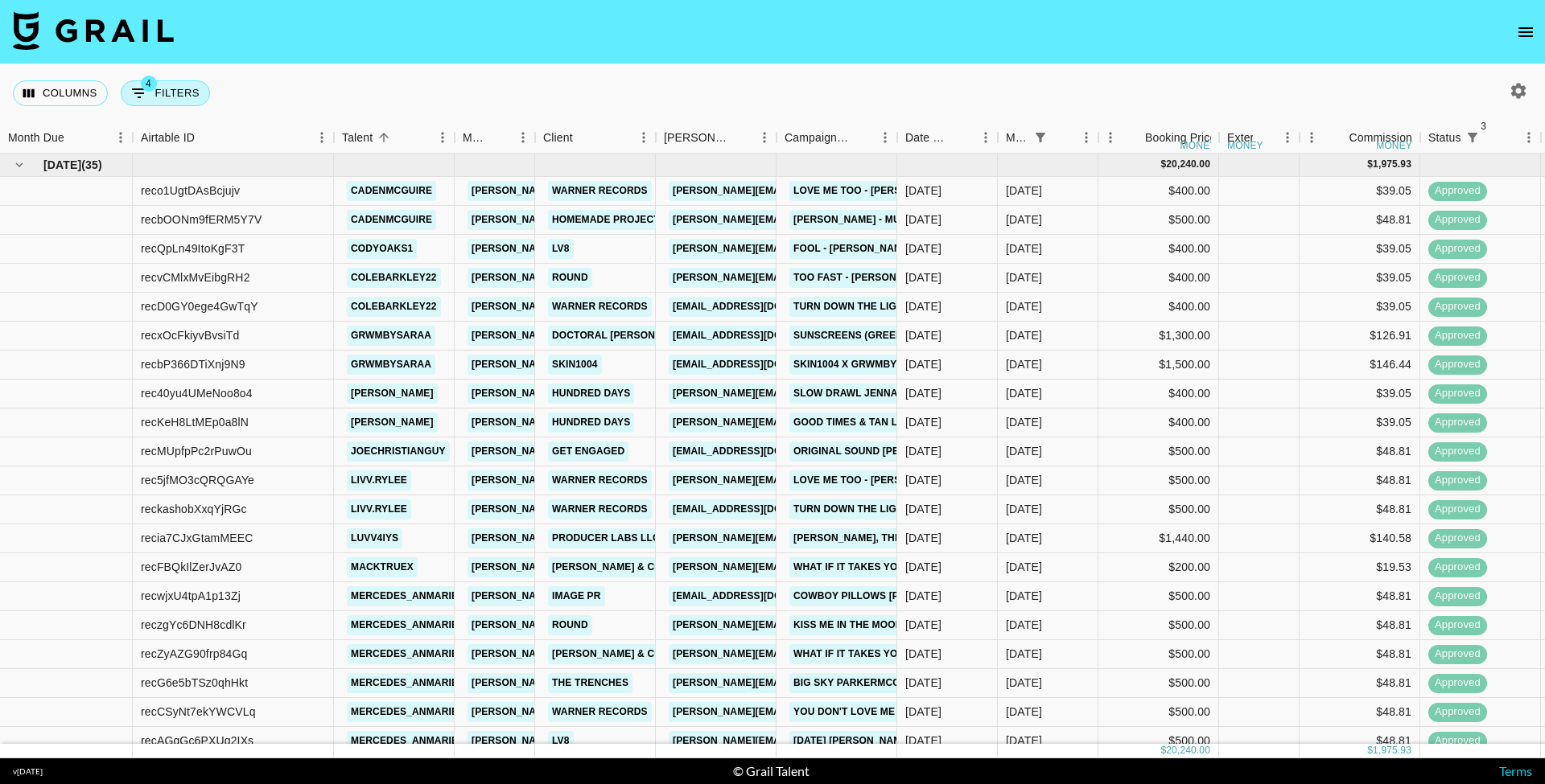
select select "approved"
select select "monthDue2"
select select "Aug '25"
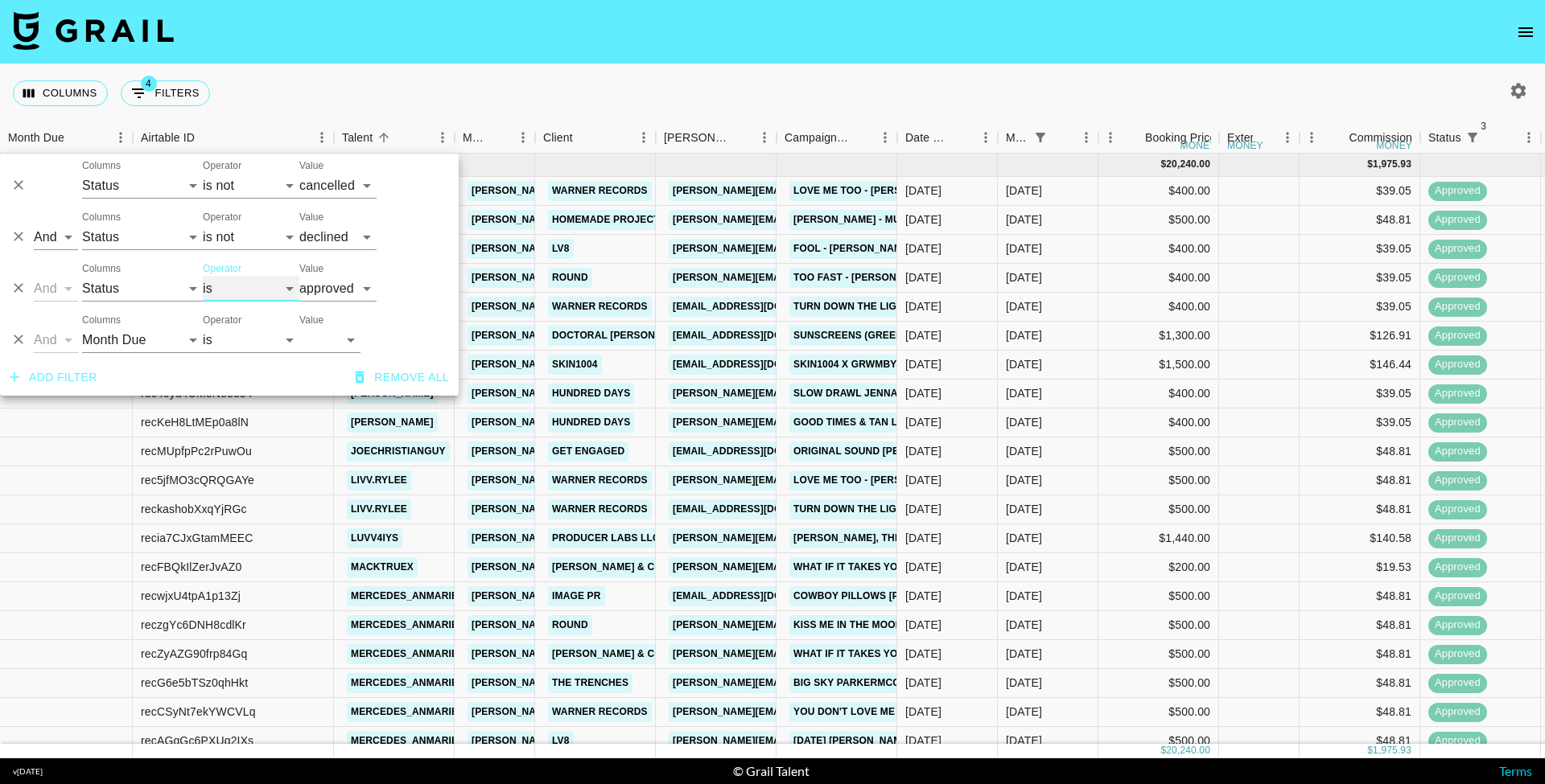
select select "not"
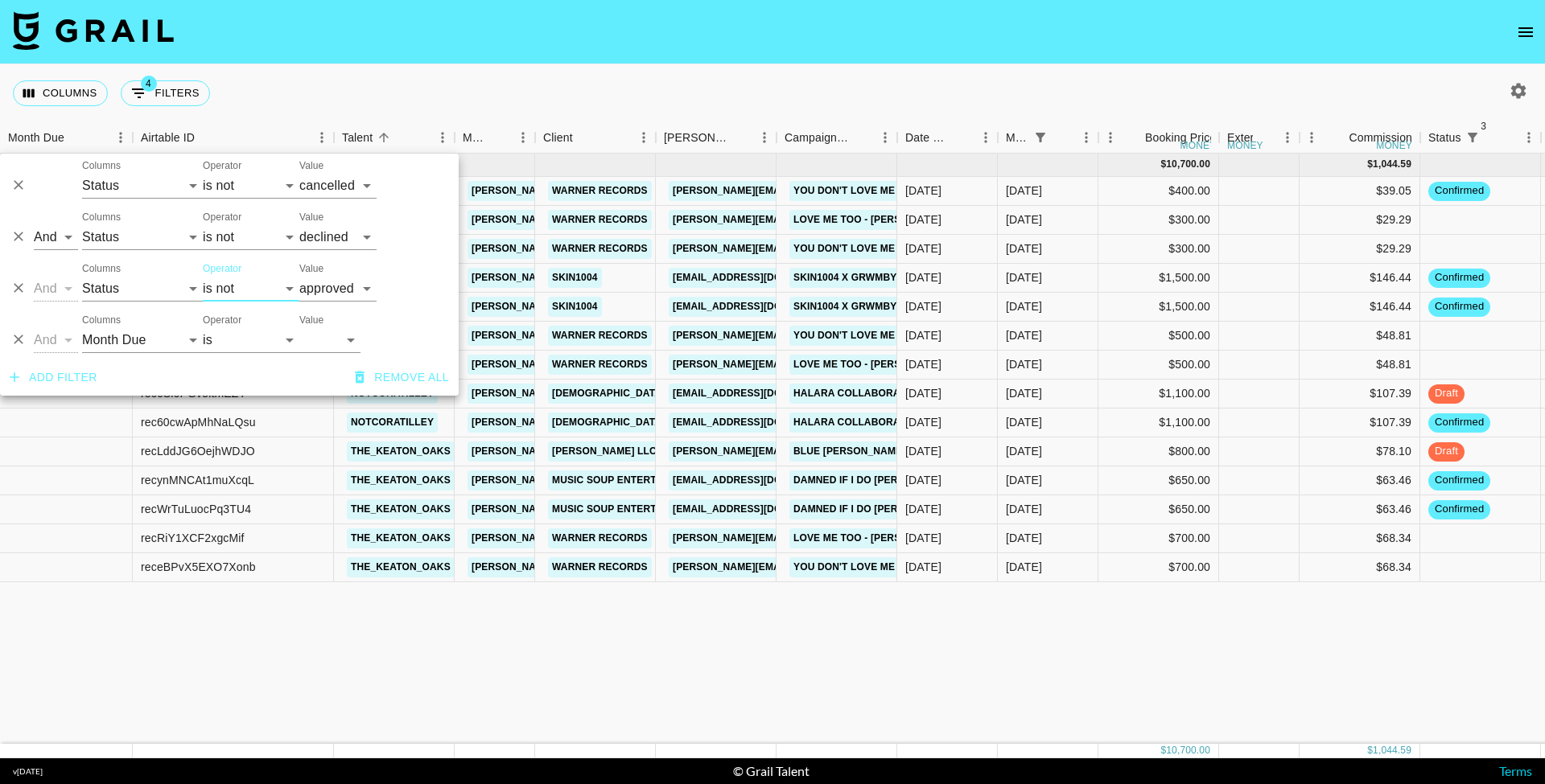
click at [391, 63] on nav at bounding box center [772, 32] width 1545 height 65
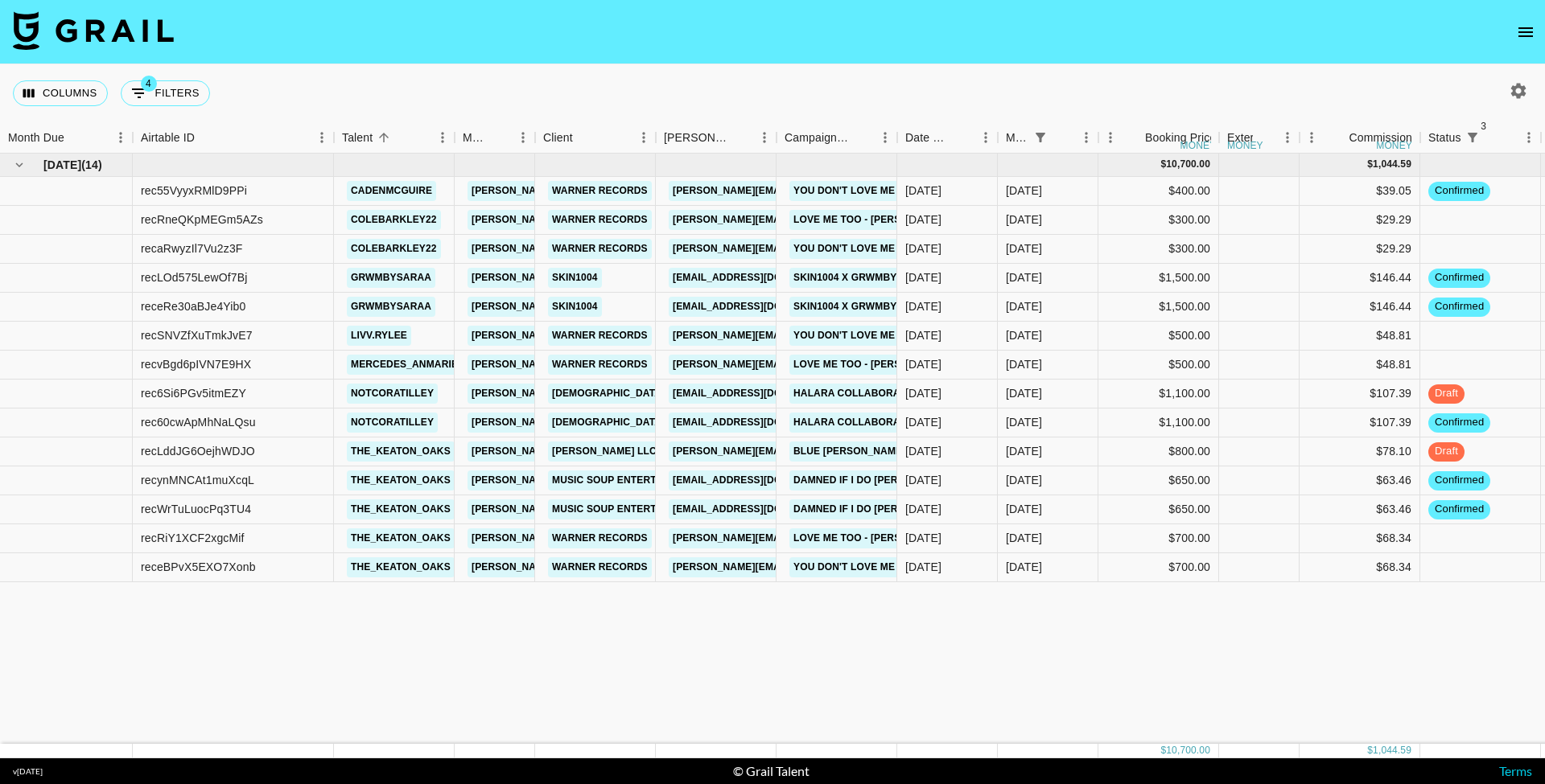
click at [517, 13] on nav at bounding box center [772, 32] width 1545 height 65
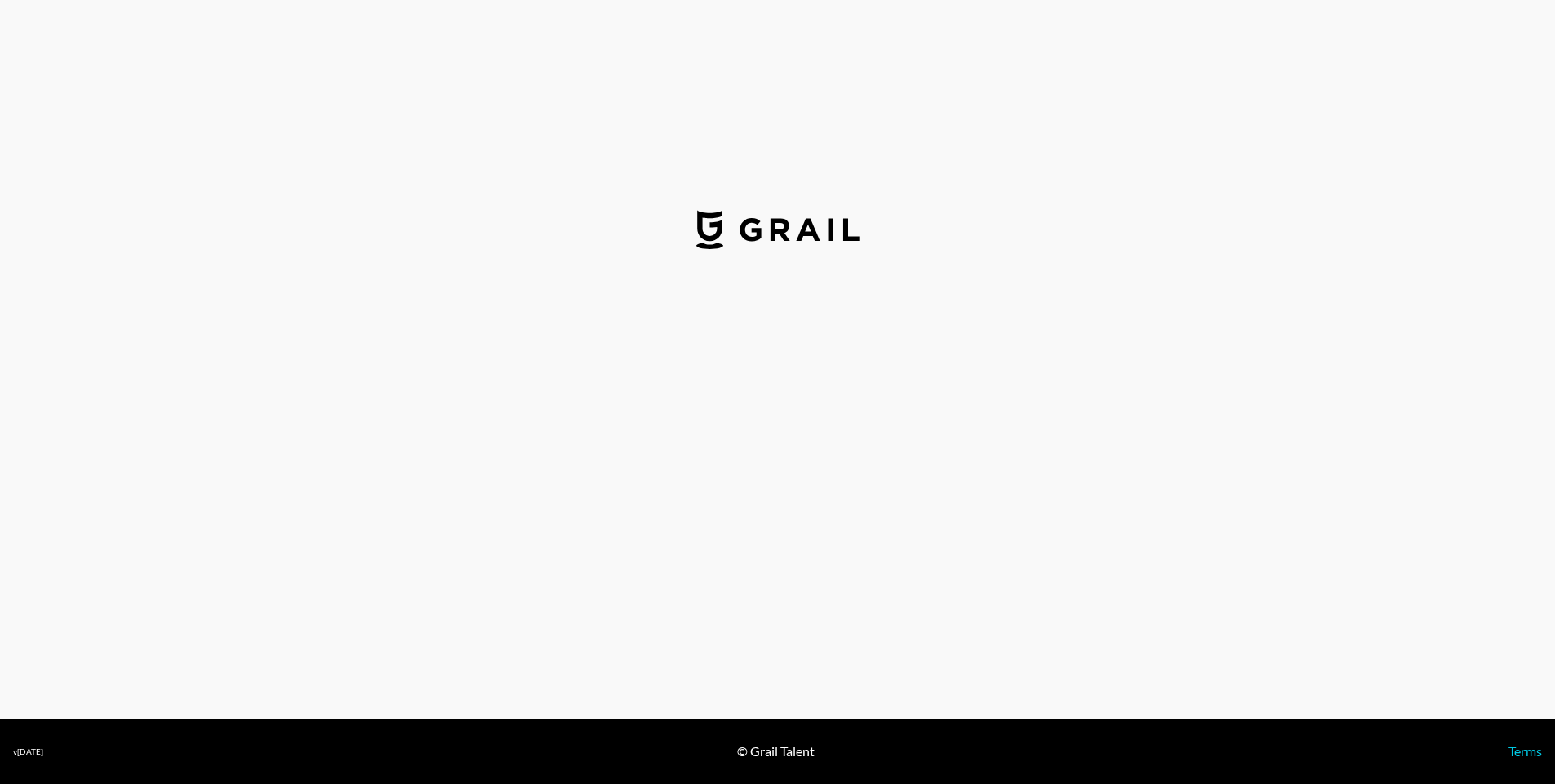
select select "USD"
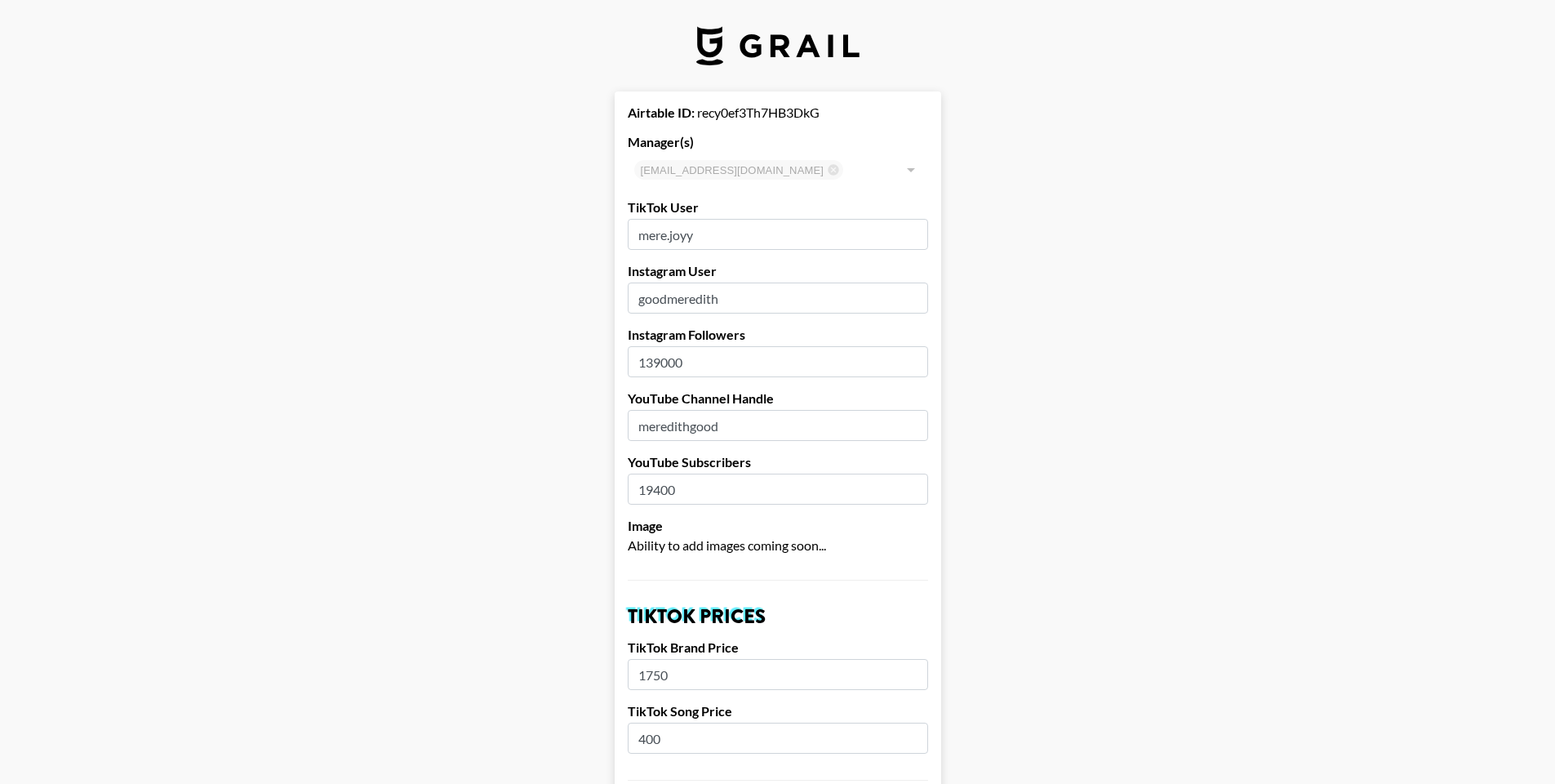
drag, startPoint x: 722, startPoint y: 233, endPoint x: 639, endPoint y: 233, distance: 83.0
click at [639, 233] on input "mere.joyy" at bounding box center [778, 234] width 300 height 31
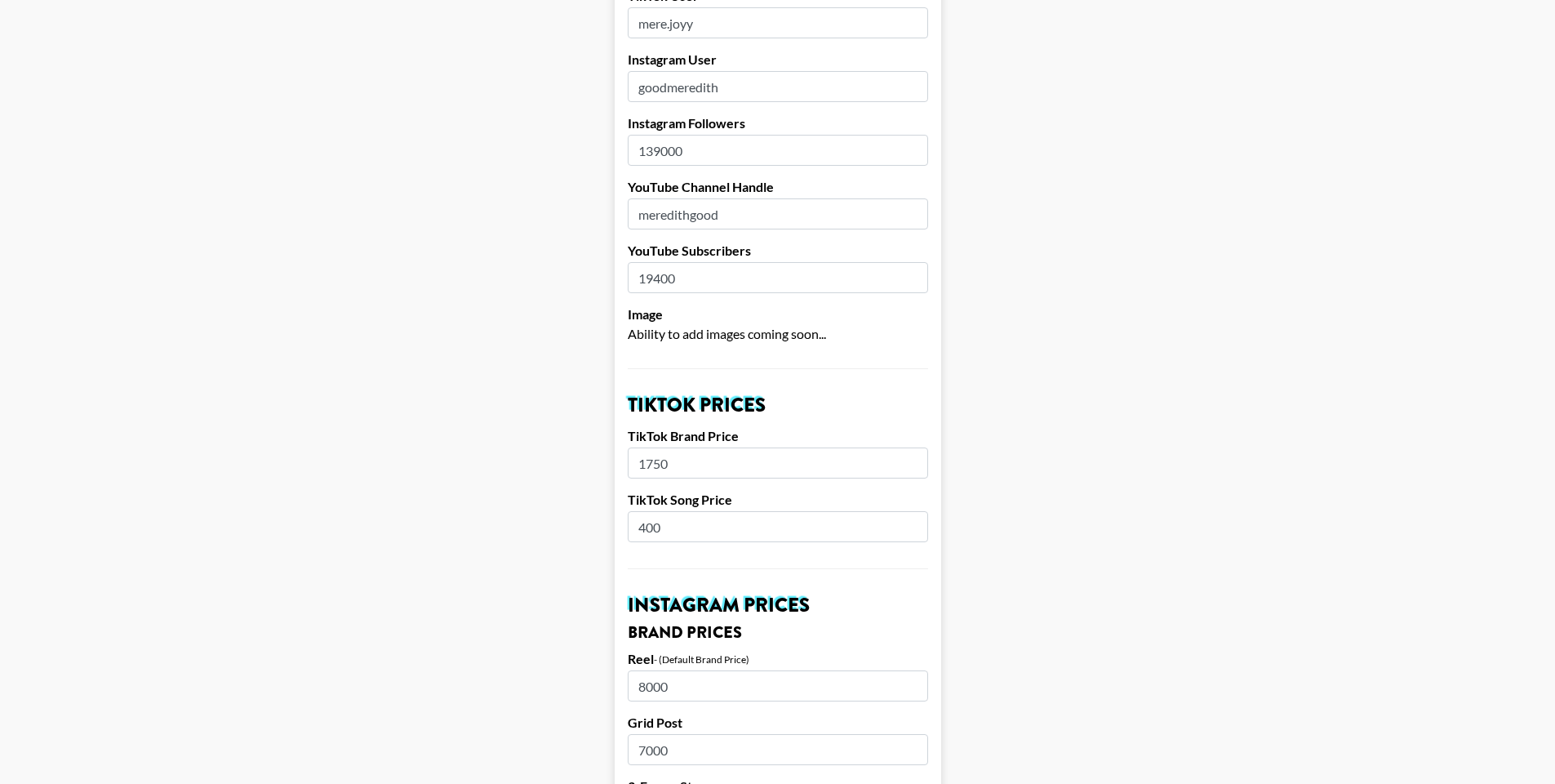
scroll to position [312, 0]
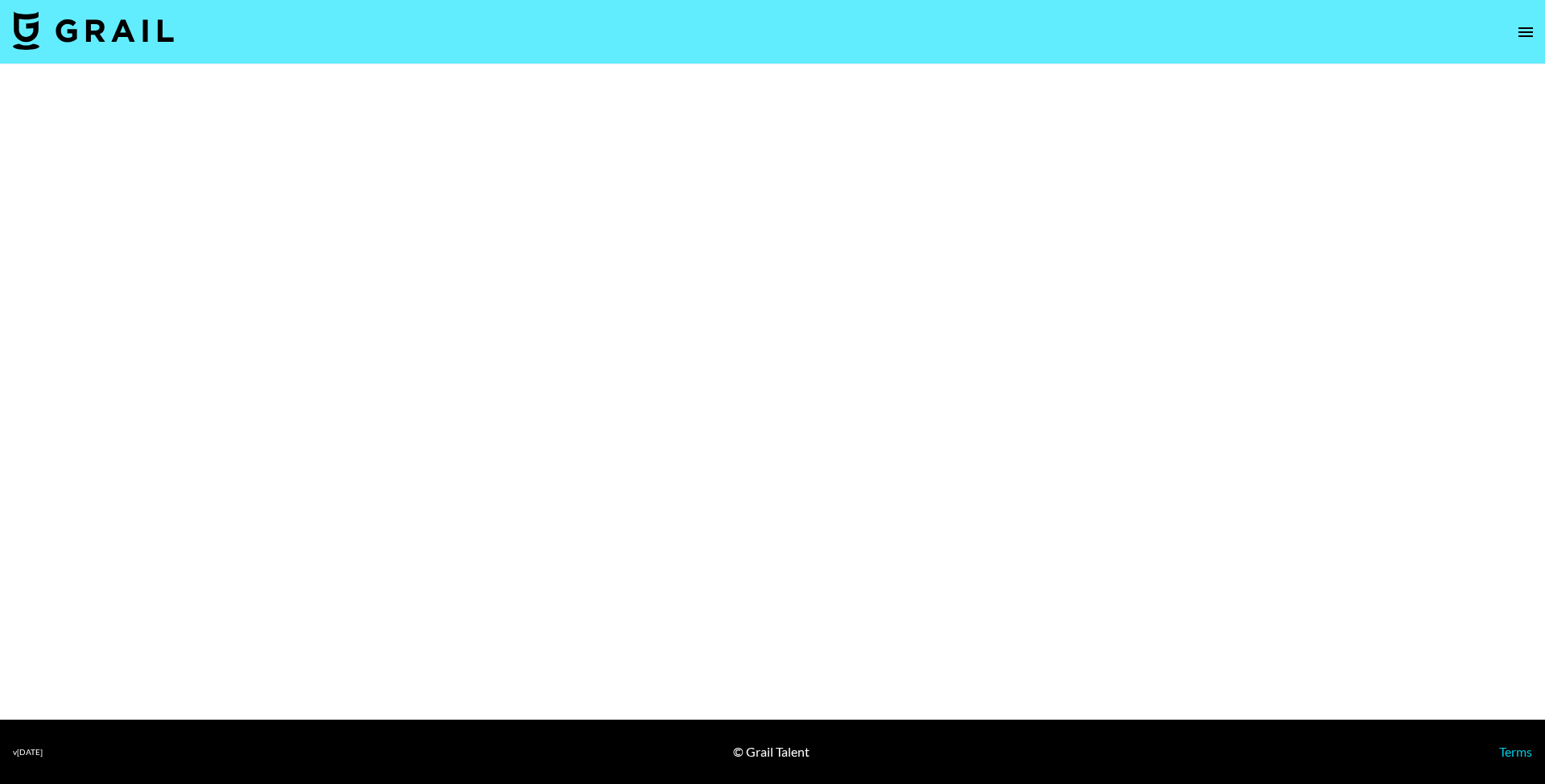
select select "Brand"
